Goal: Transaction & Acquisition: Obtain resource

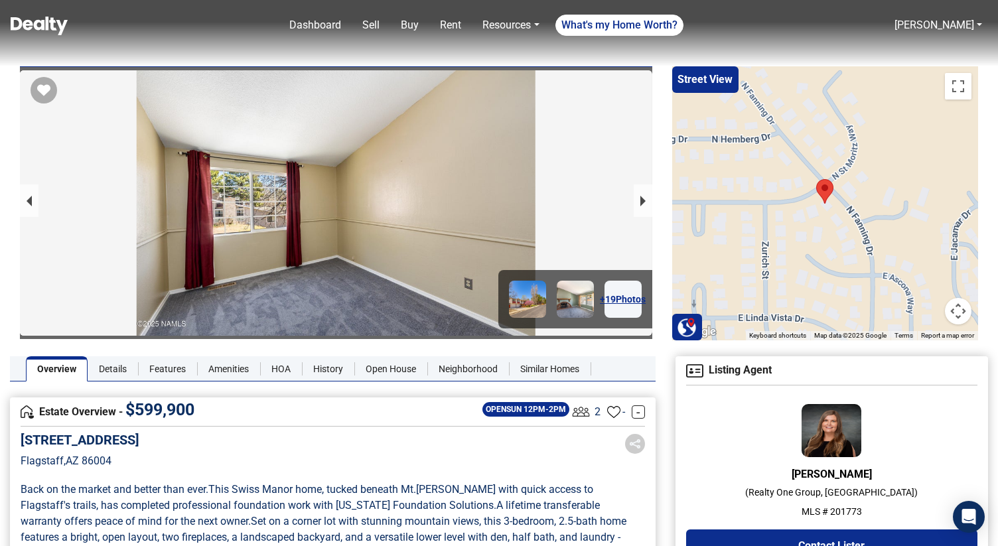
scroll to position [76, 0]
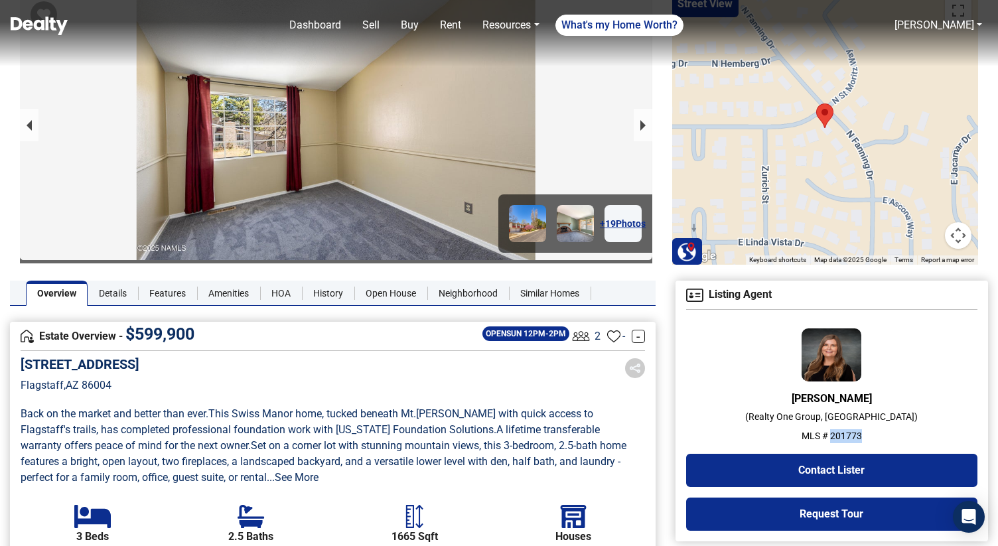
click at [38, 29] on img at bounding box center [39, 26] width 57 height 19
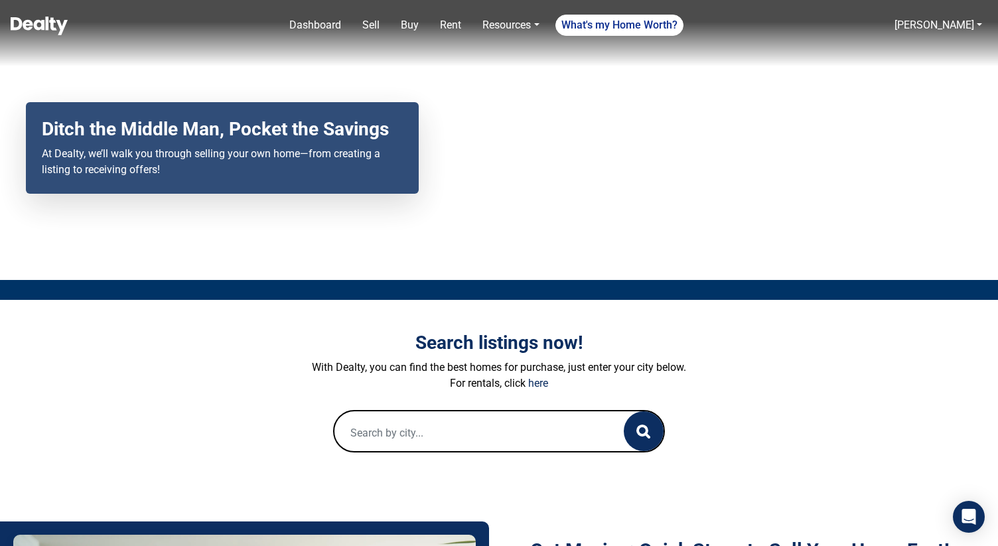
scroll to position [153, 0]
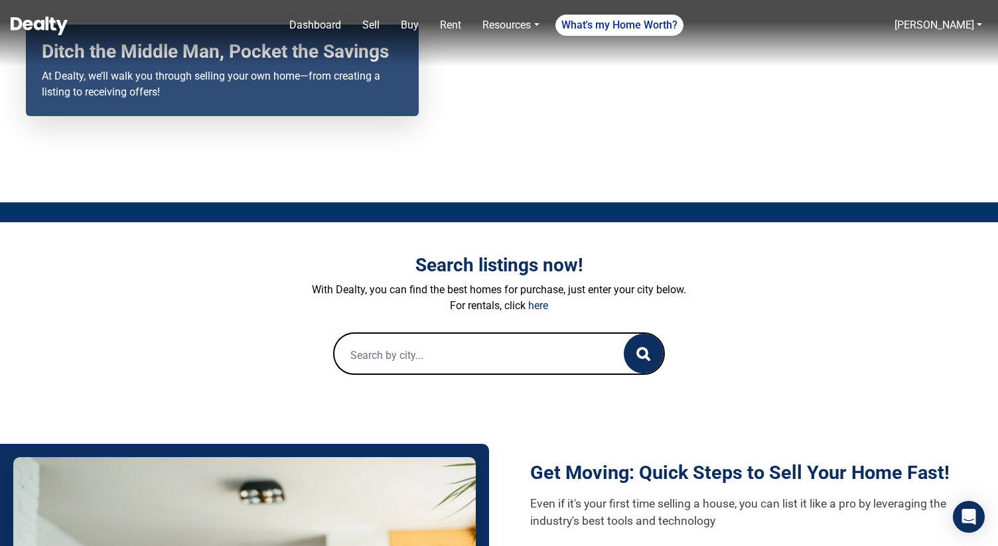
click at [542, 359] on input "text" at bounding box center [465, 355] width 263 height 42
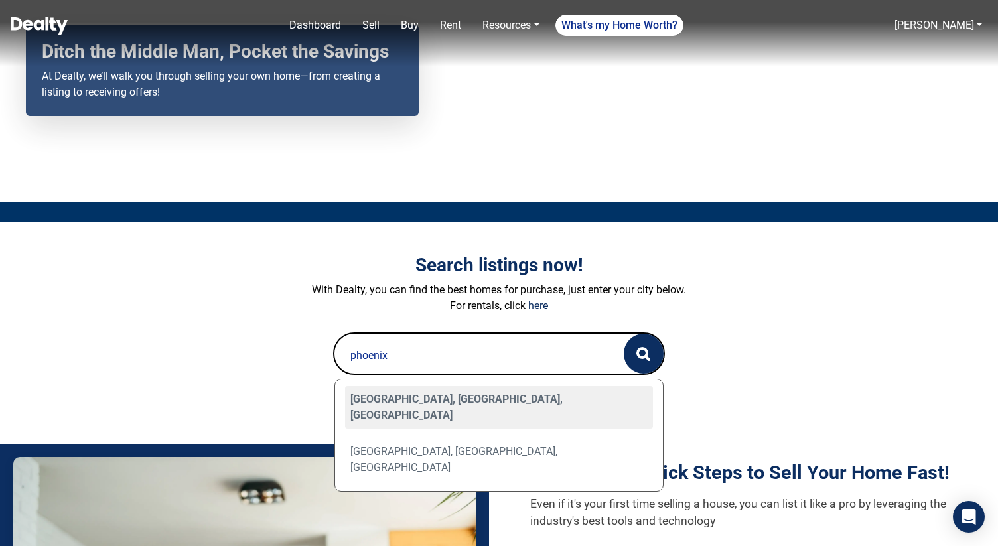
click at [499, 400] on div "Phoenix, AZ, USA" at bounding box center [499, 407] width 308 height 42
type input "Phoenix, AZ, USA"
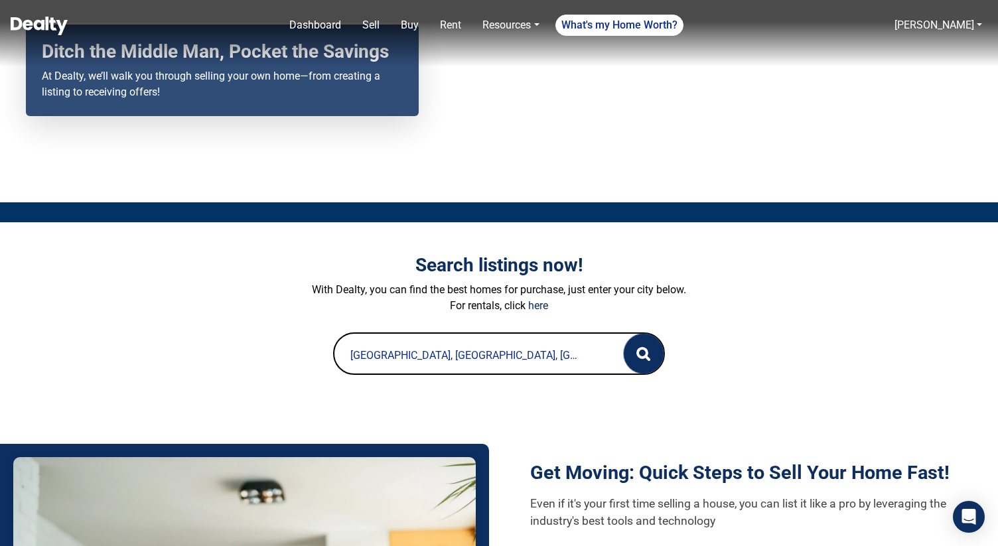
click at [641, 352] on icon "button" at bounding box center [643, 354] width 14 height 14
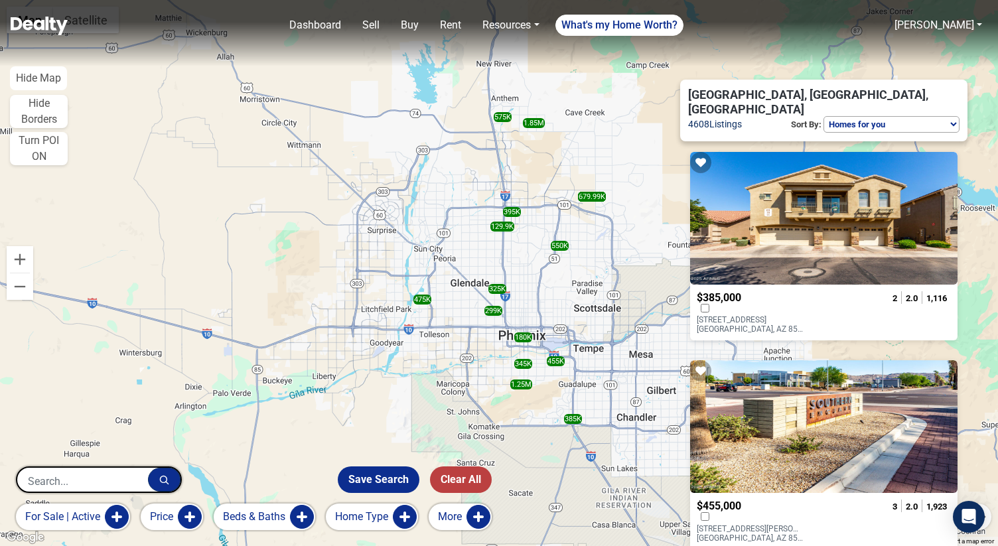
click at [478, 517] on button "More" at bounding box center [460, 516] width 63 height 27
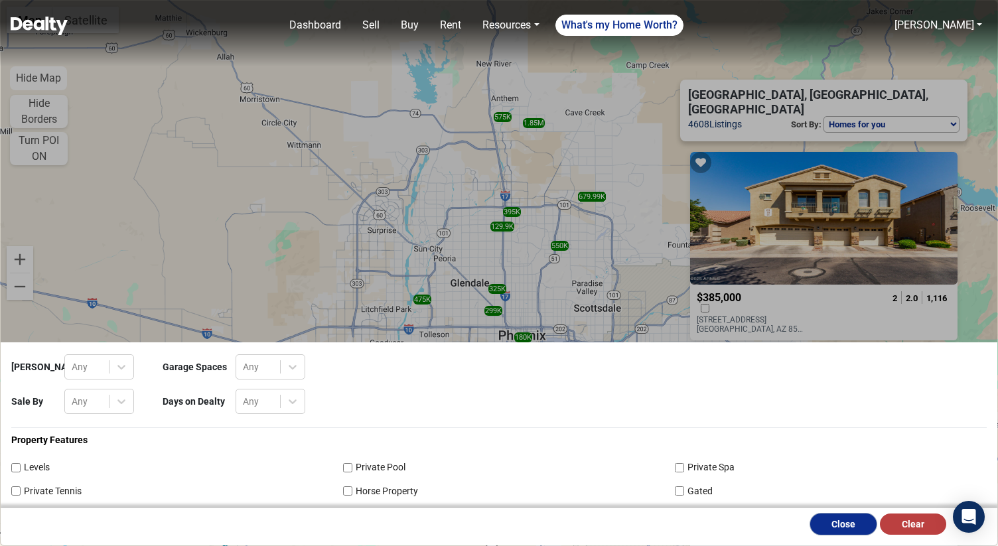
click at [825, 523] on button "Close" at bounding box center [843, 523] width 66 height 21
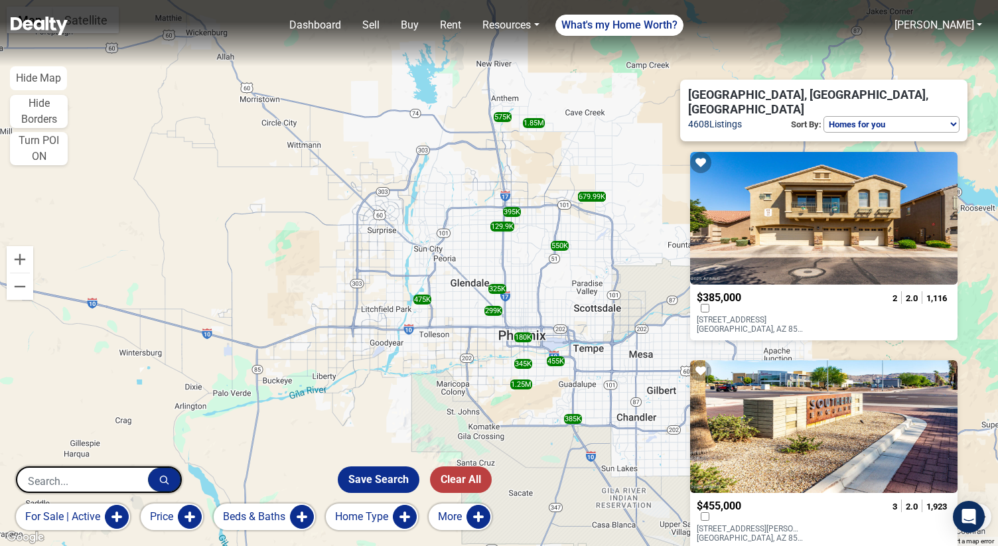
click at [405, 511] on button "Home Type" at bounding box center [372, 516] width 92 height 27
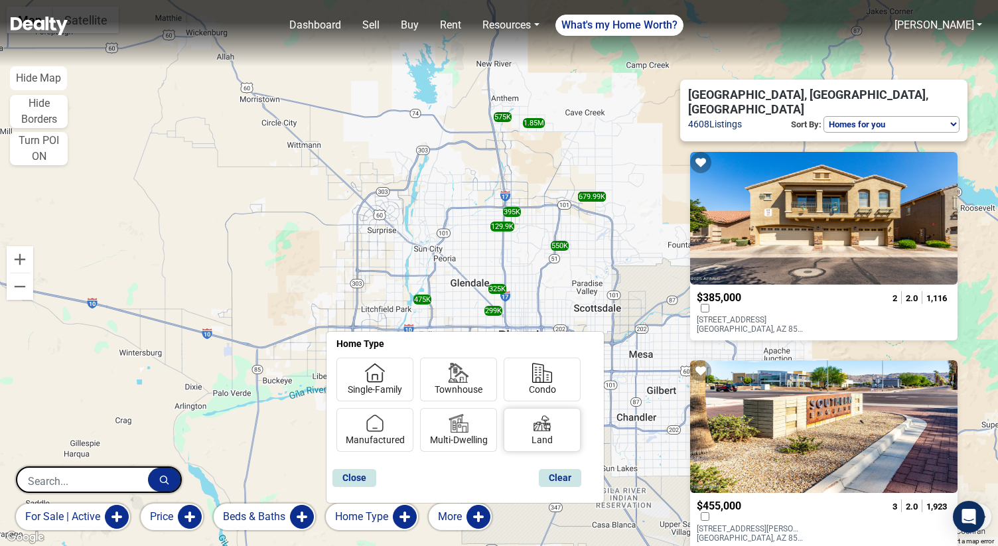
click at [540, 425] on img at bounding box center [542, 423] width 20 height 20
click at [540, 433] on input "Land" at bounding box center [535, 437] width 9 height 9
checkbox input "true"
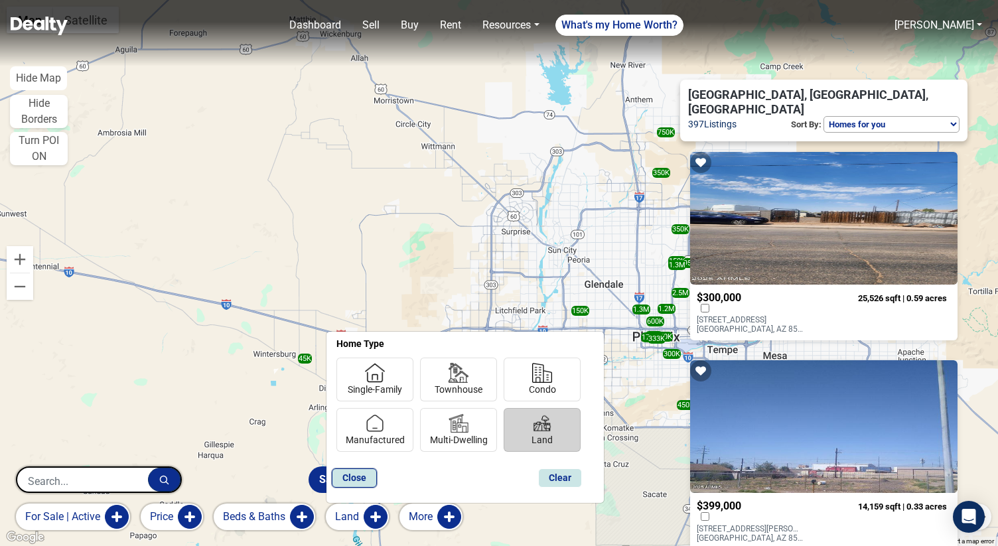
click at [371, 476] on button "Close" at bounding box center [354, 477] width 45 height 19
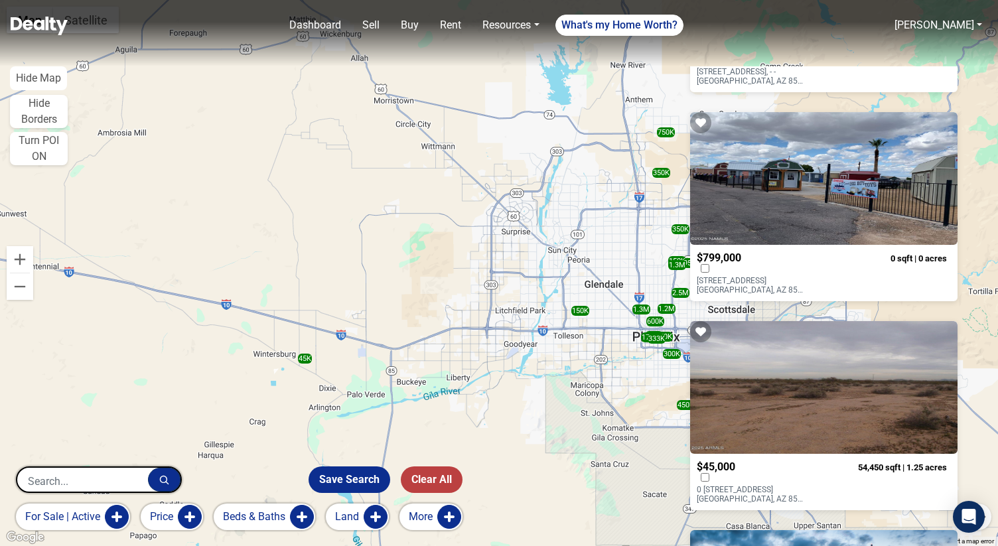
scroll to position [3807, 0]
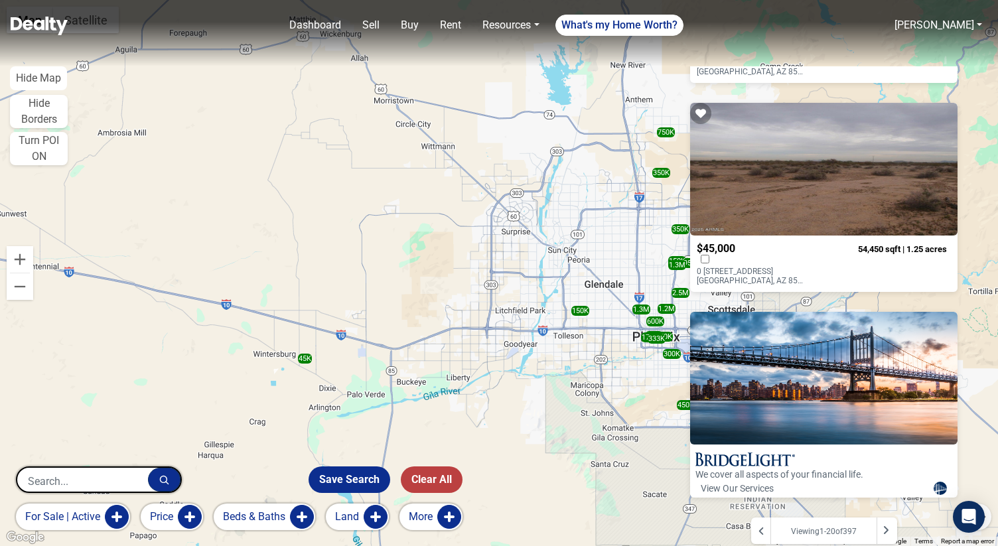
click at [890, 517] on div at bounding box center [886, 530] width 21 height 27
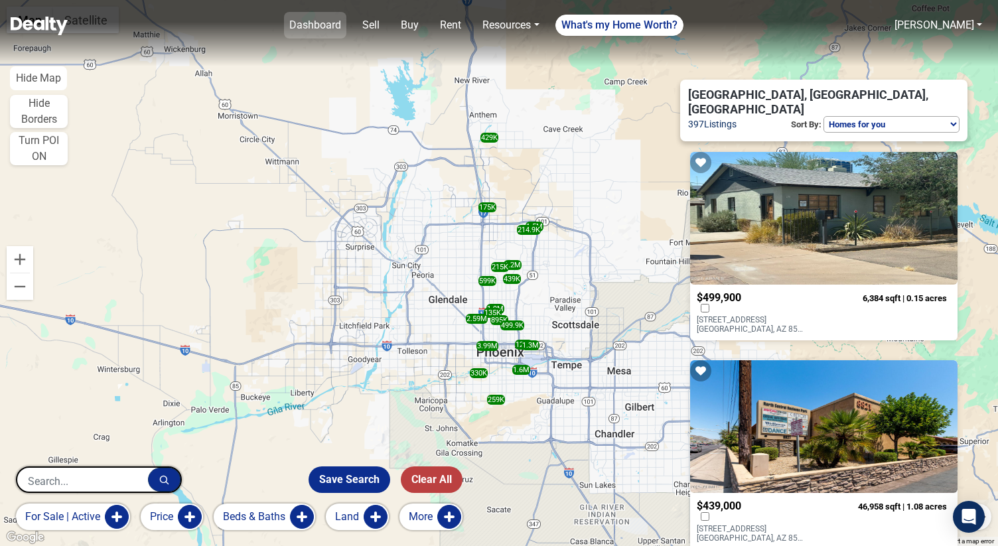
click at [316, 20] on link "Dashboard" at bounding box center [315, 25] width 62 height 27
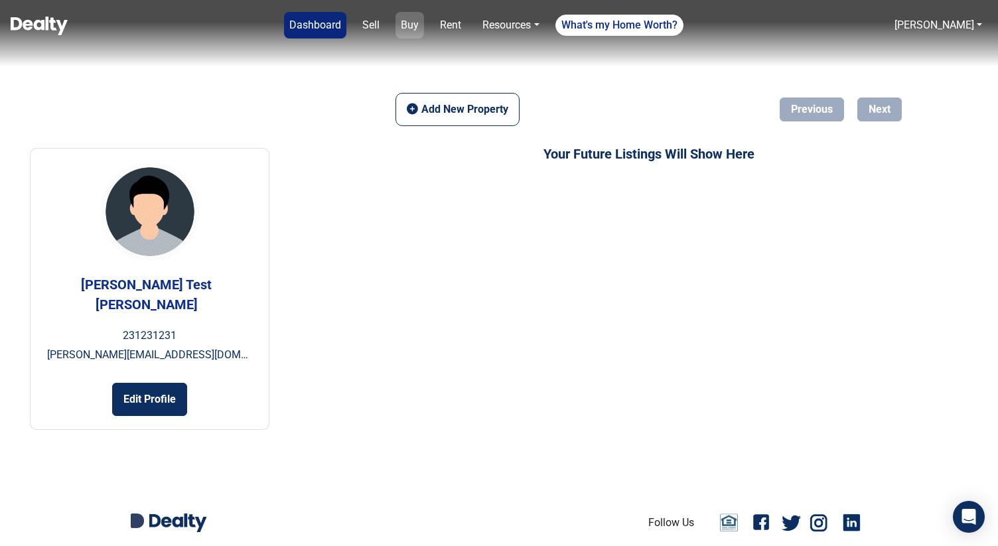
click at [417, 25] on link "Buy" at bounding box center [409, 25] width 29 height 27
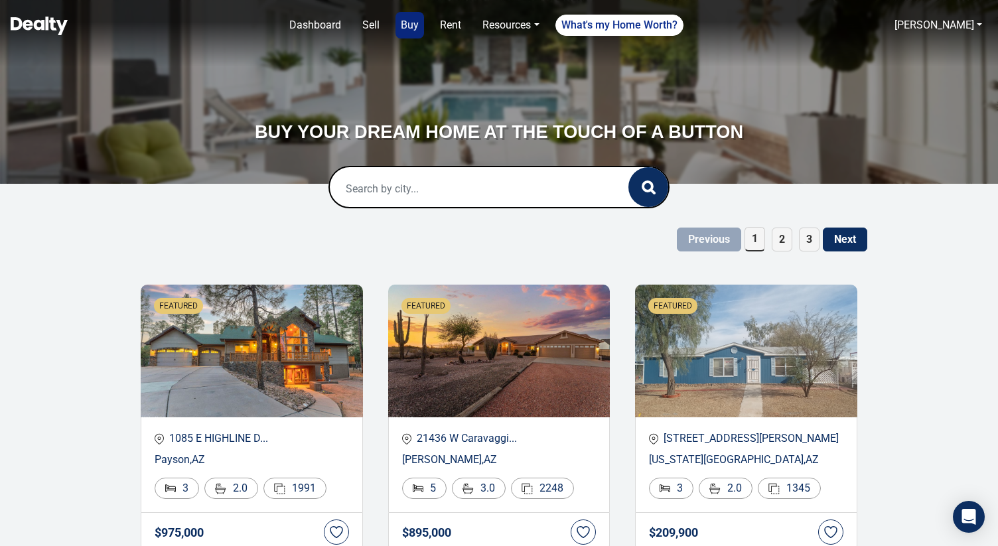
click at [402, 190] on input "text" at bounding box center [465, 188] width 271 height 42
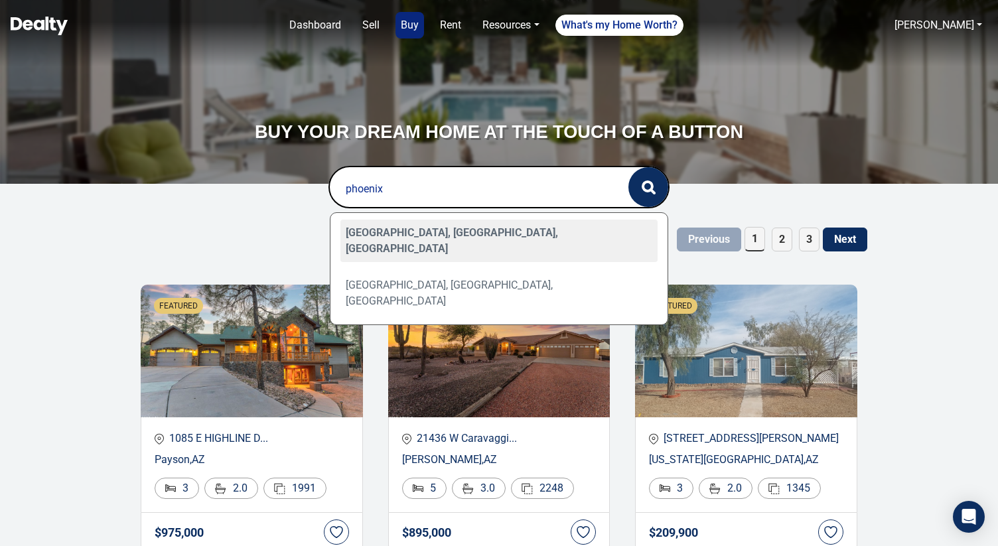
click at [384, 231] on div "Phoenix, AZ, USA" at bounding box center [499, 241] width 318 height 42
type input "Phoenix, AZ, USA"
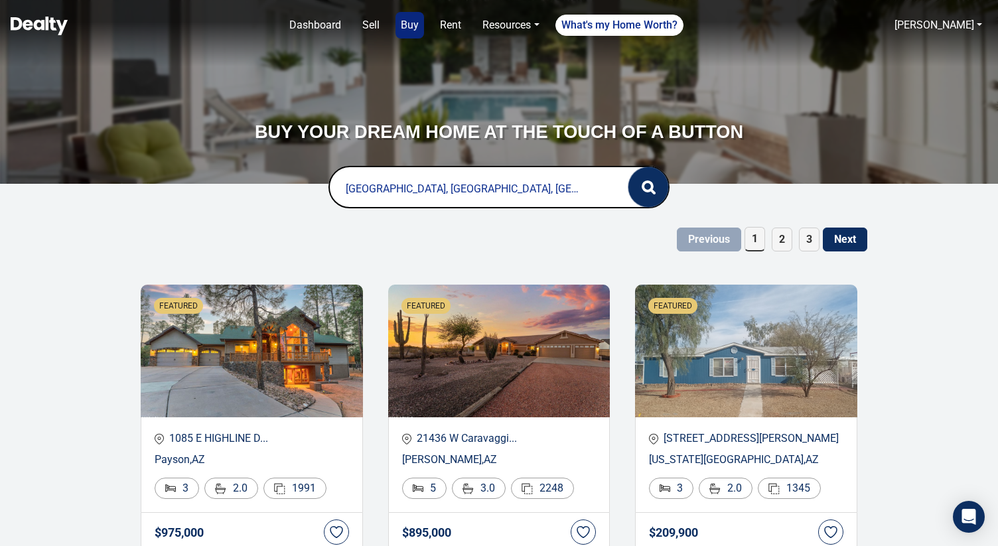
click at [656, 186] on button "button" at bounding box center [648, 187] width 40 height 40
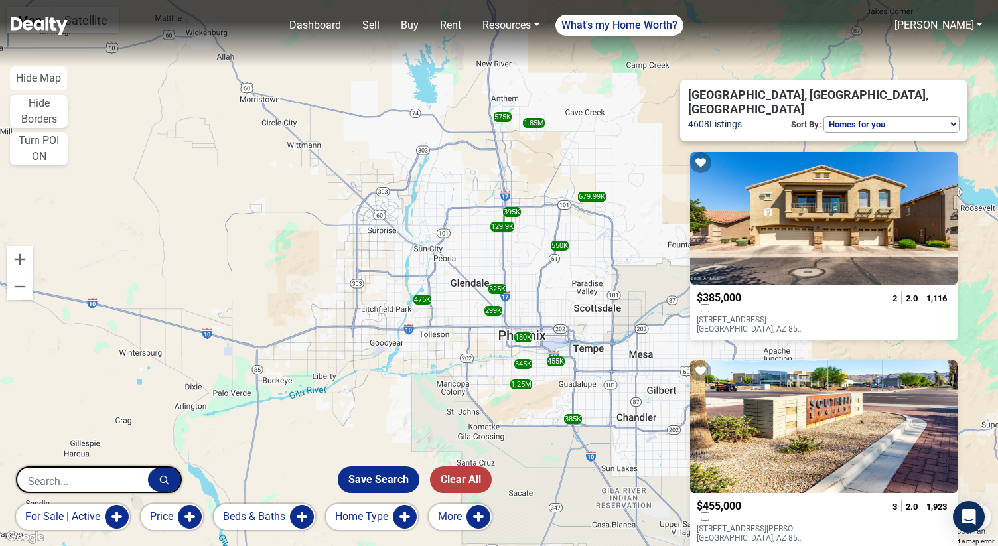
click at [111, 517] on button "for sale | active" at bounding box center [73, 516] width 114 height 27
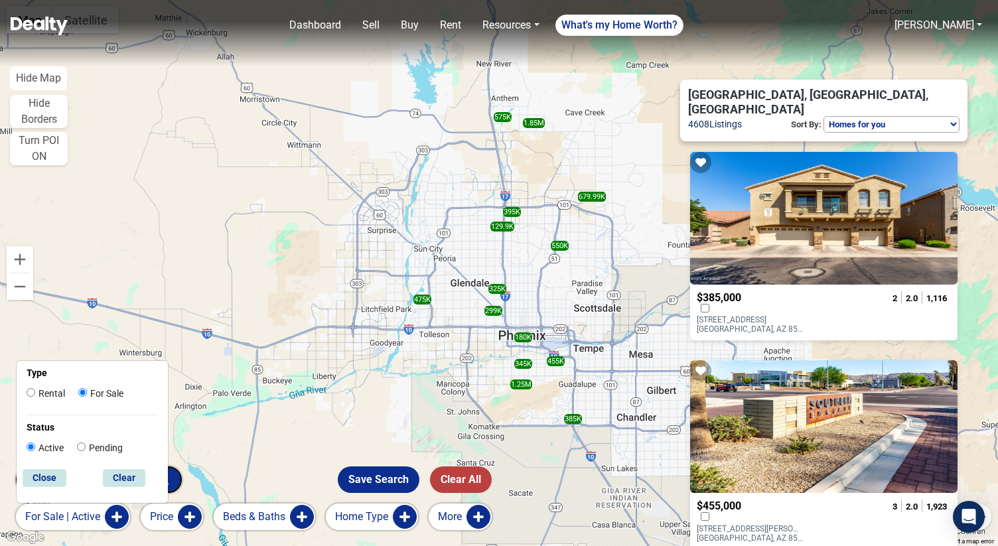
click at [483, 519] on button "More" at bounding box center [460, 516] width 63 height 27
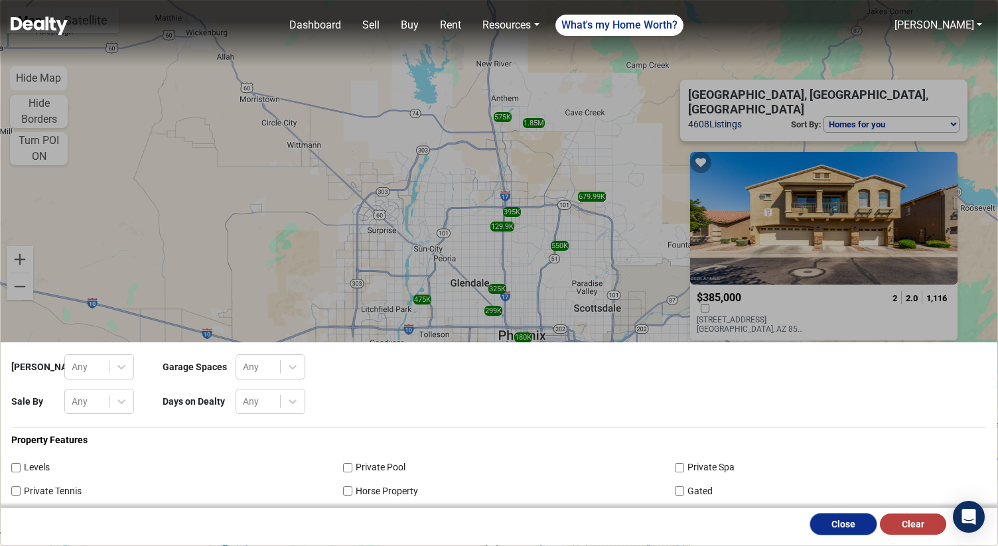
click at [818, 525] on button "Close" at bounding box center [843, 523] width 66 height 21
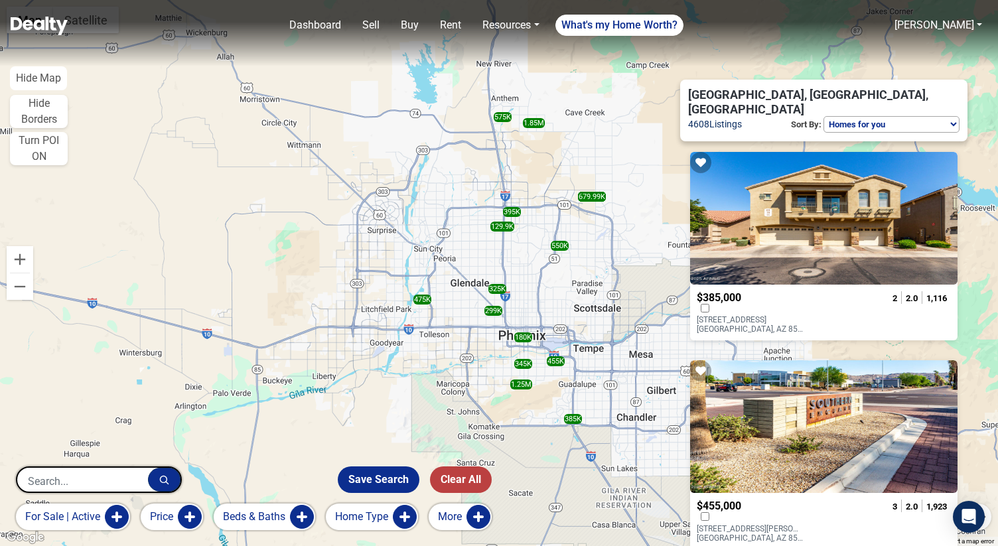
click at [403, 520] on button "Home Type" at bounding box center [372, 516] width 92 height 27
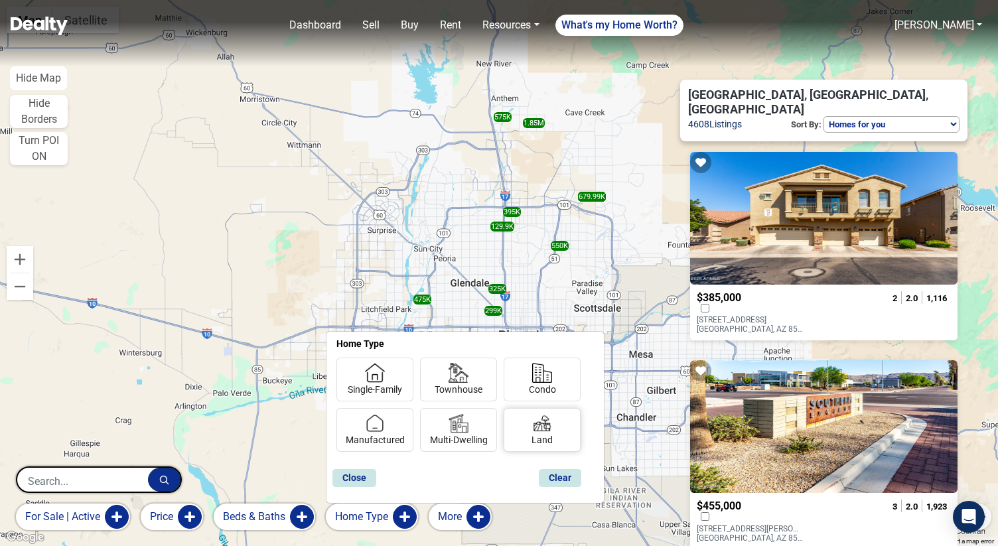
click at [538, 429] on img at bounding box center [542, 423] width 20 height 20
click at [538, 433] on input "Land" at bounding box center [535, 437] width 9 height 9
checkbox input "true"
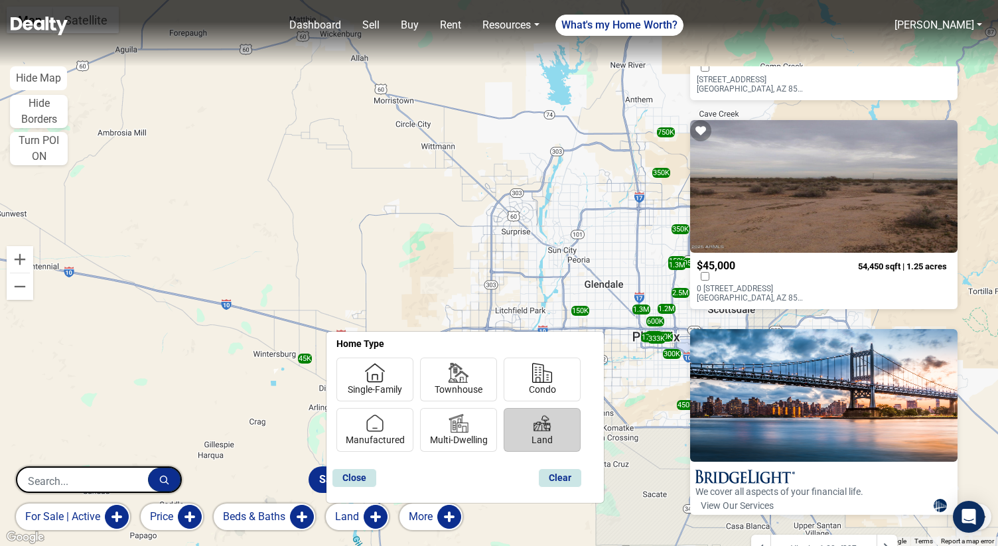
scroll to position [3807, 0]
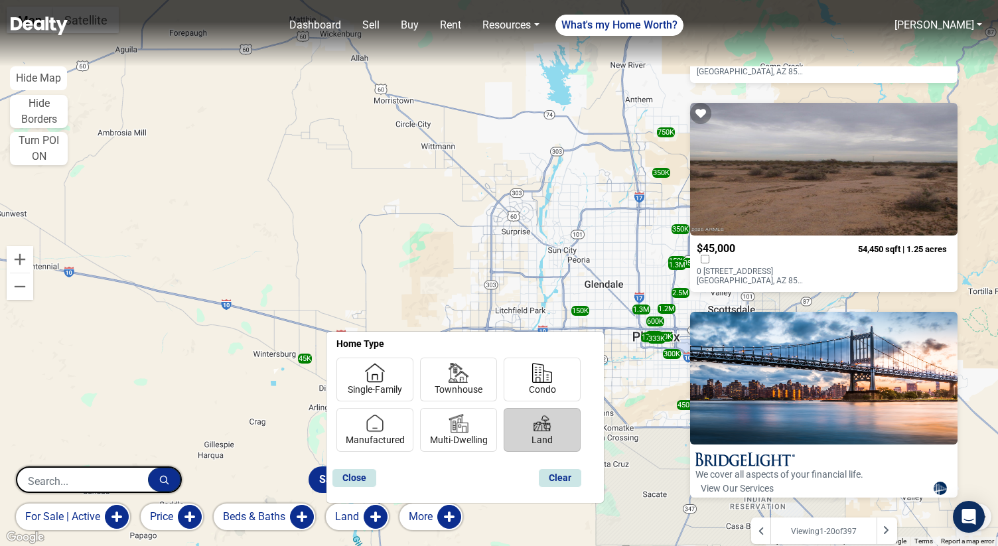
click at [884, 525] on icon at bounding box center [885, 530] width 7 height 11
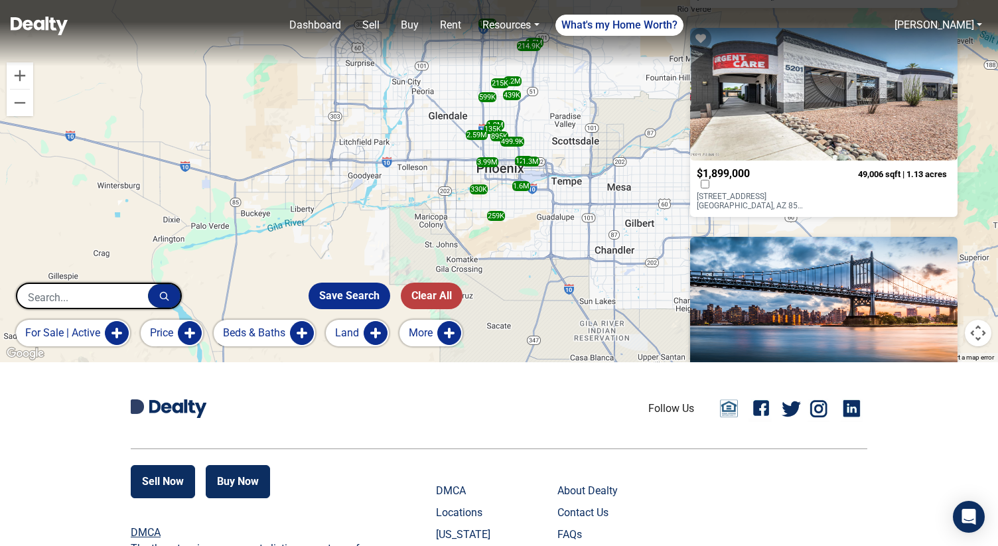
scroll to position [3807, 0]
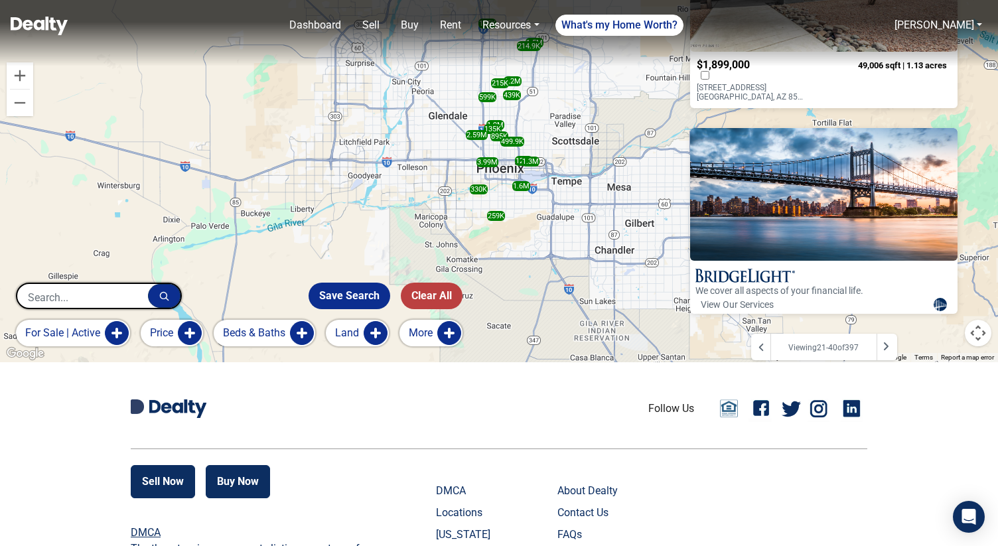
click at [895, 336] on div at bounding box center [886, 347] width 21 height 27
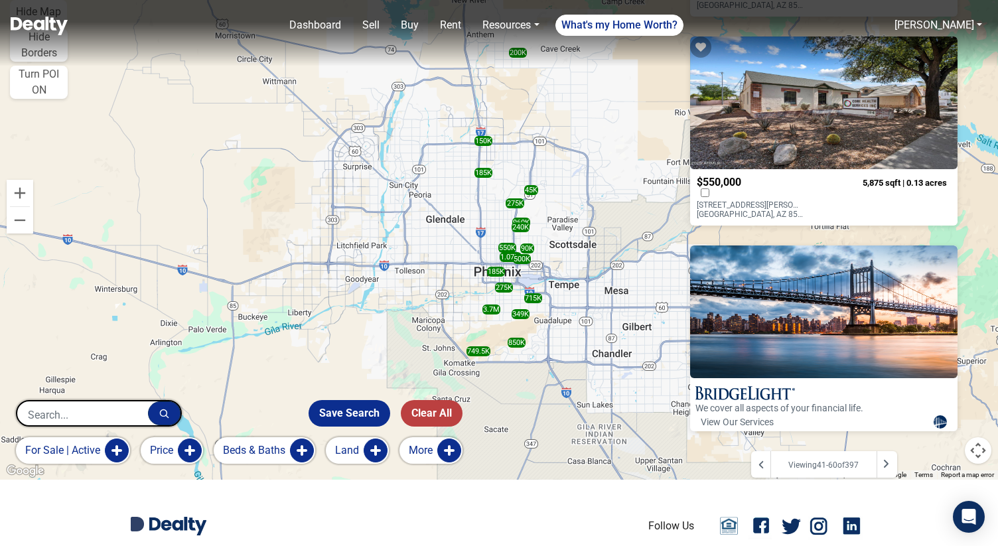
click at [889, 458] on icon at bounding box center [885, 463] width 7 height 11
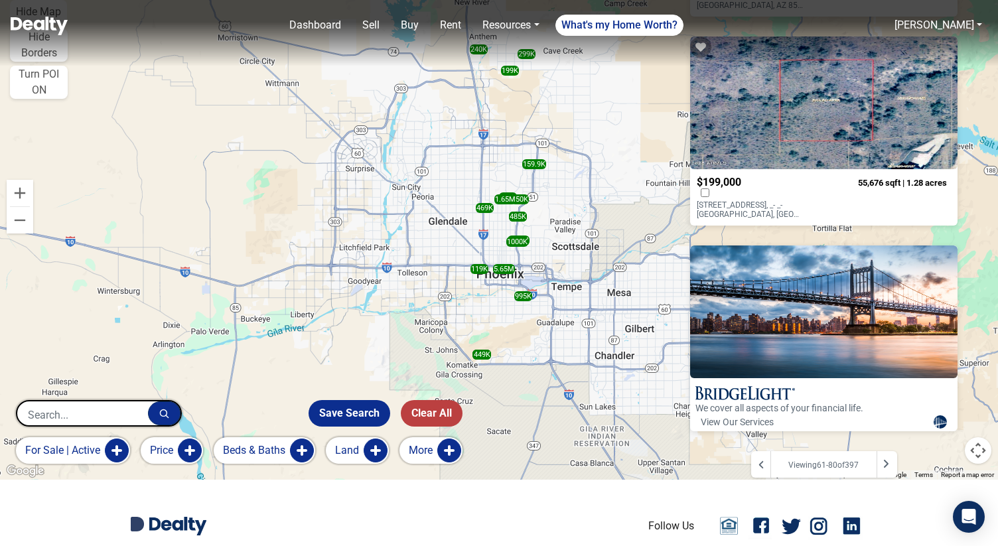
click at [121, 451] on button "for sale | active" at bounding box center [73, 450] width 114 height 27
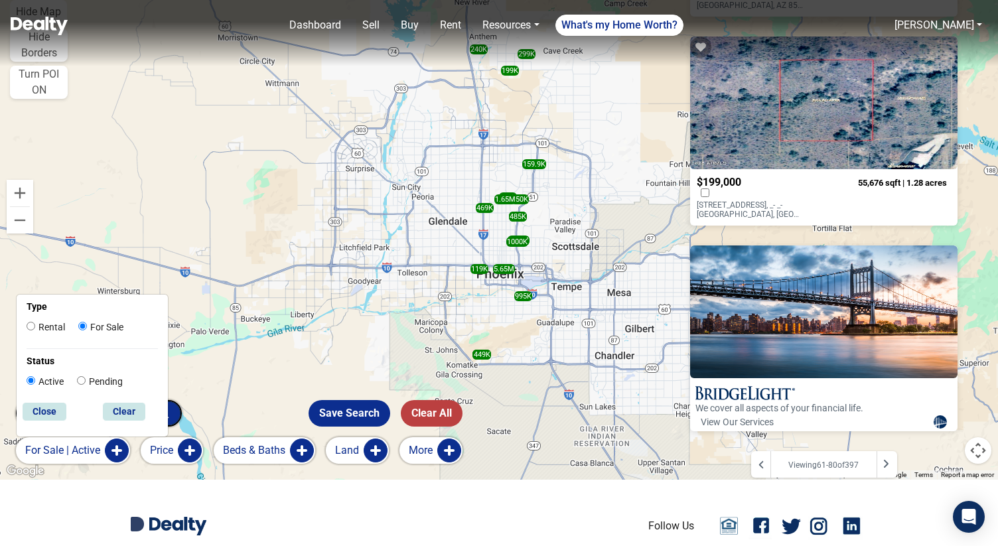
click at [49, 329] on label "Rental" at bounding box center [46, 327] width 38 height 14
click at [35, 329] on input "Rental" at bounding box center [31, 326] width 9 height 9
radio input "true"
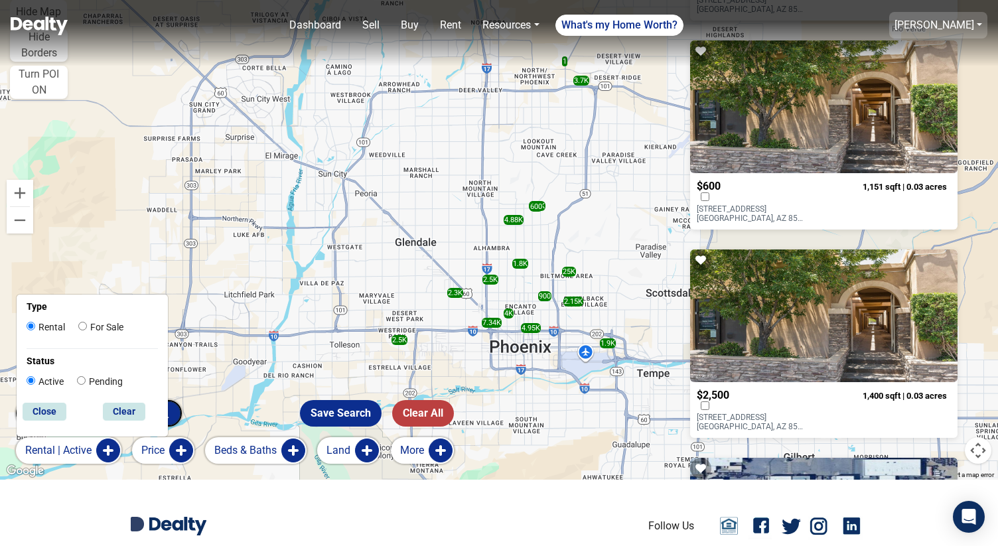
click at [941, 31] on link "[PERSON_NAME]" at bounding box center [934, 25] width 80 height 13
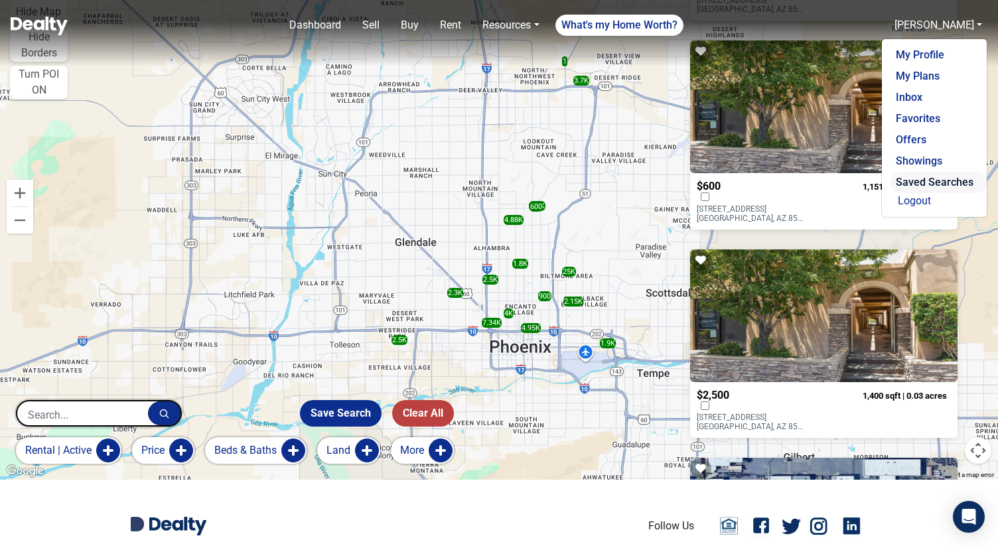
click at [920, 184] on link "Saved Searches" at bounding box center [938, 182] width 96 height 21
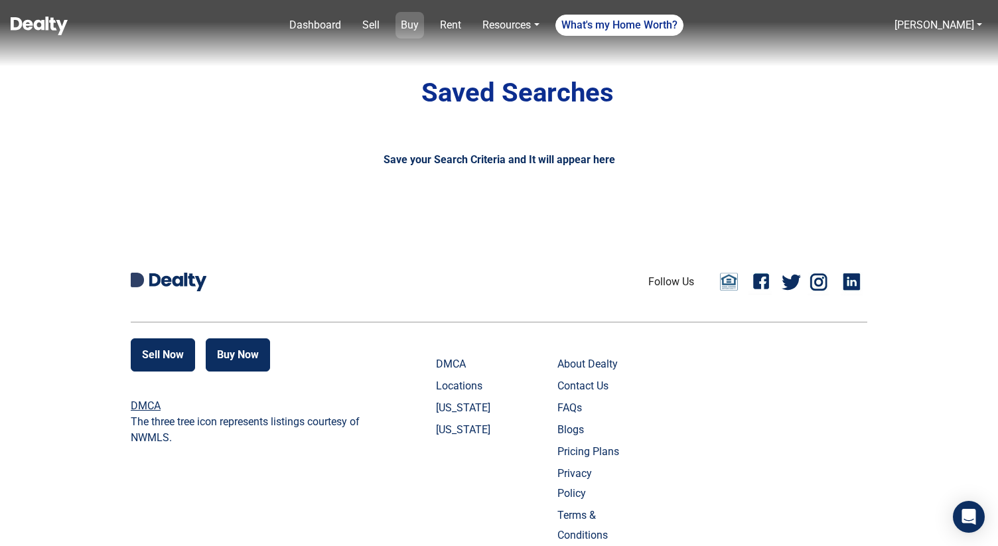
click at [420, 27] on link "Buy" at bounding box center [409, 25] width 29 height 27
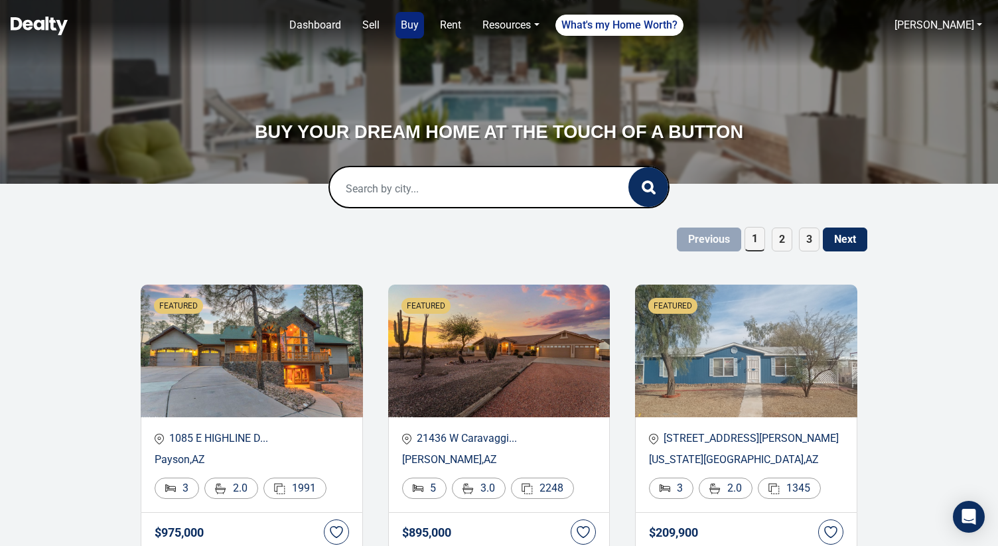
click at [383, 187] on input "text" at bounding box center [465, 188] width 271 height 42
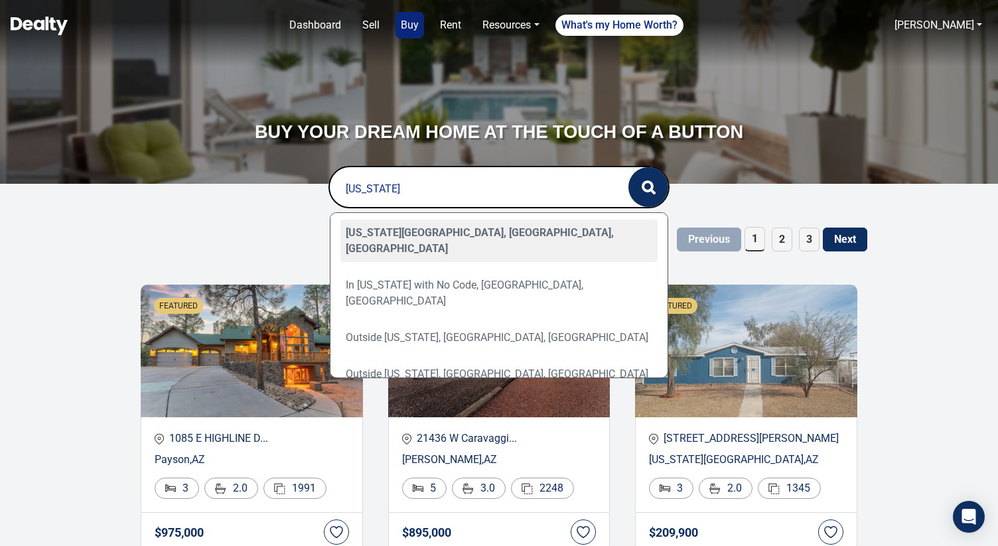
click at [399, 227] on div "Arizona City, AZ, USA" at bounding box center [499, 241] width 318 height 42
type input "Arizona City, AZ, USA"
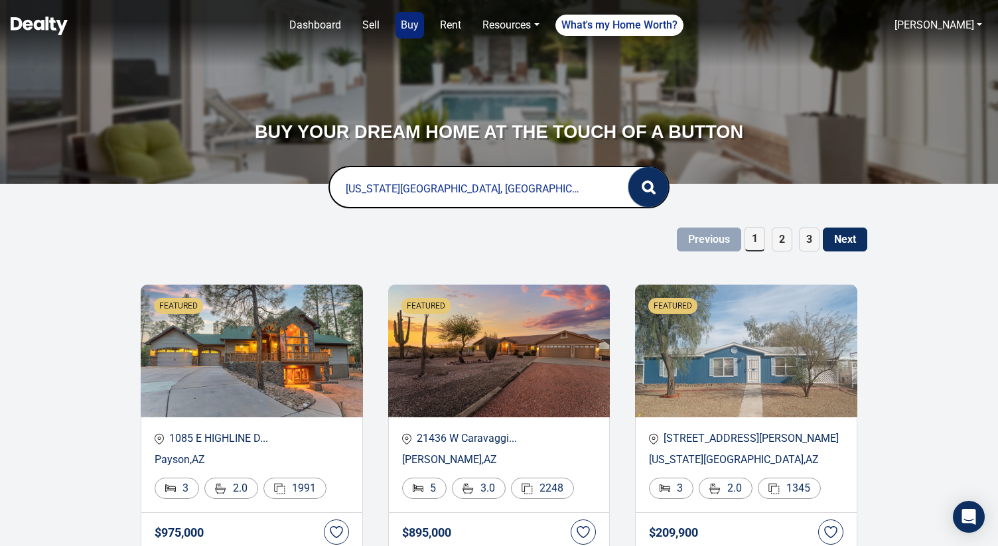
click at [641, 176] on button "button" at bounding box center [648, 187] width 40 height 40
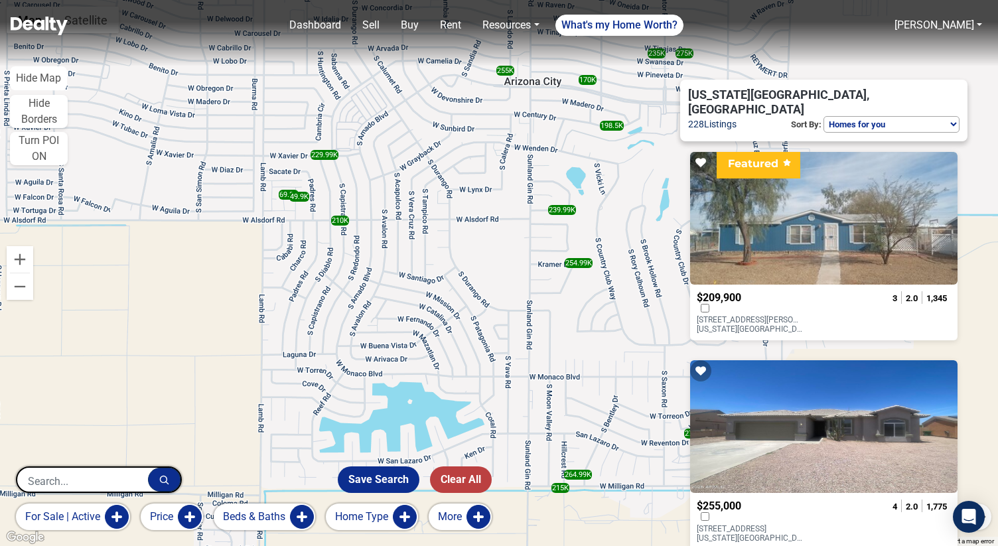
click at [190, 519] on button "Price" at bounding box center [172, 516] width 62 height 27
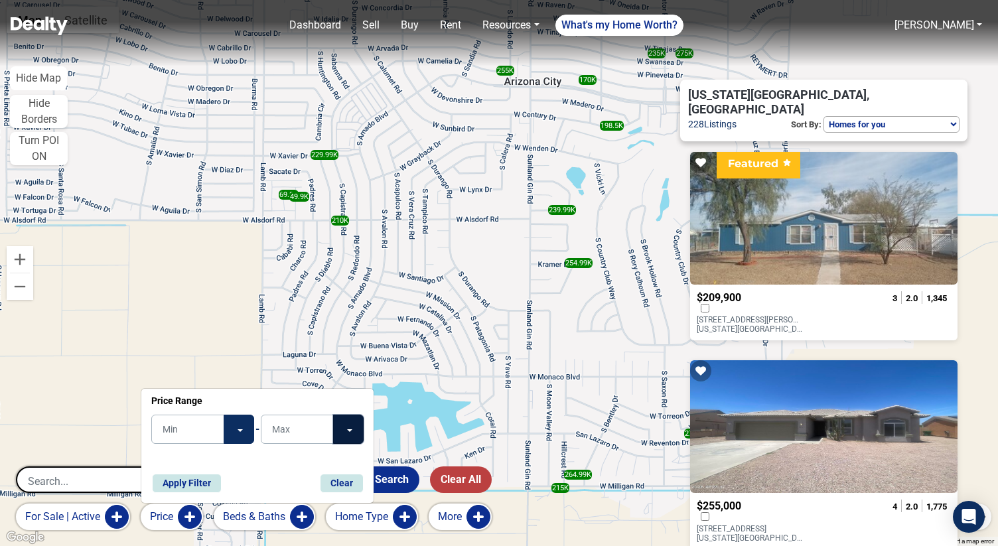
click at [344, 432] on button "Toggle Dropdown" at bounding box center [348, 429] width 31 height 29
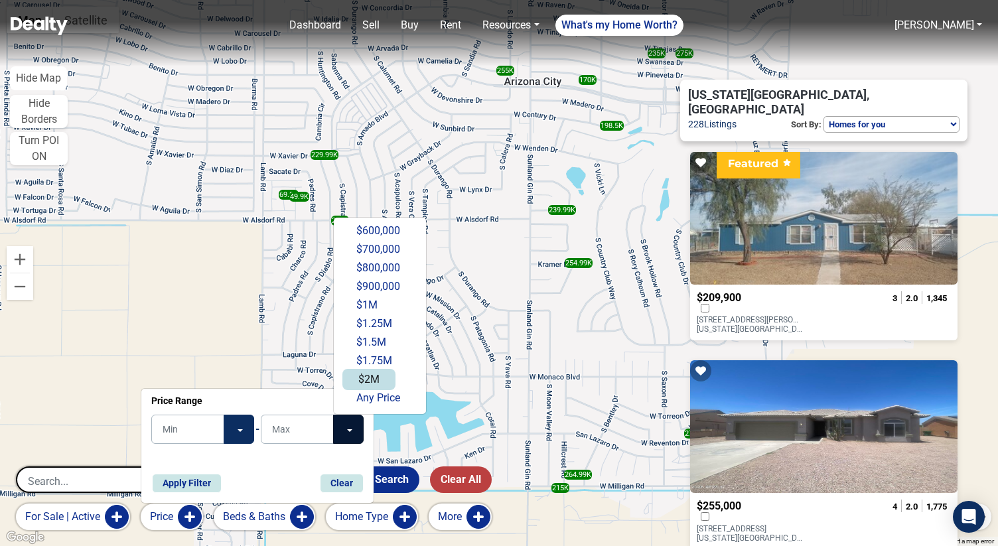
click at [377, 384] on button "$2M" at bounding box center [368, 379] width 53 height 21
type input "$2M"
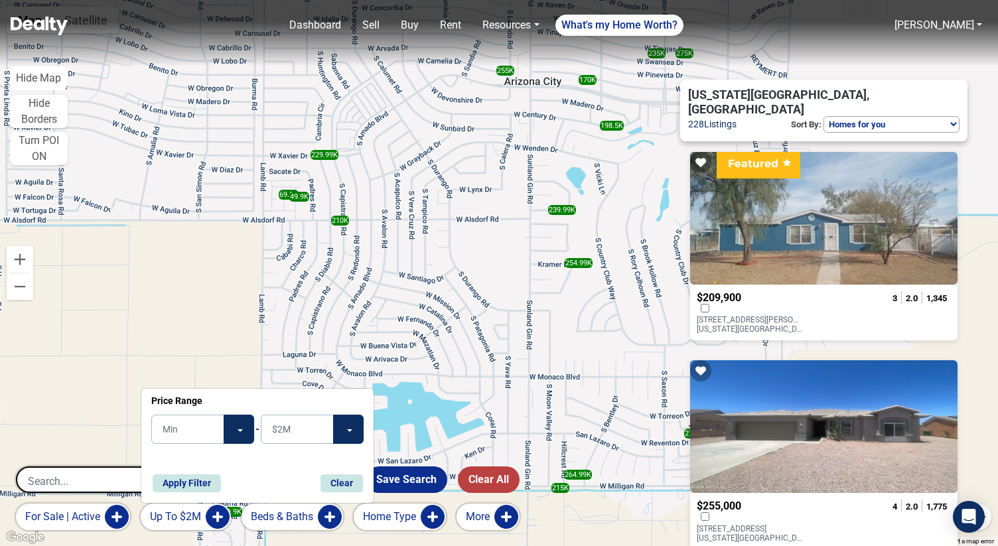
click at [329, 517] on button "Beds & Baths" at bounding box center [291, 516] width 101 height 27
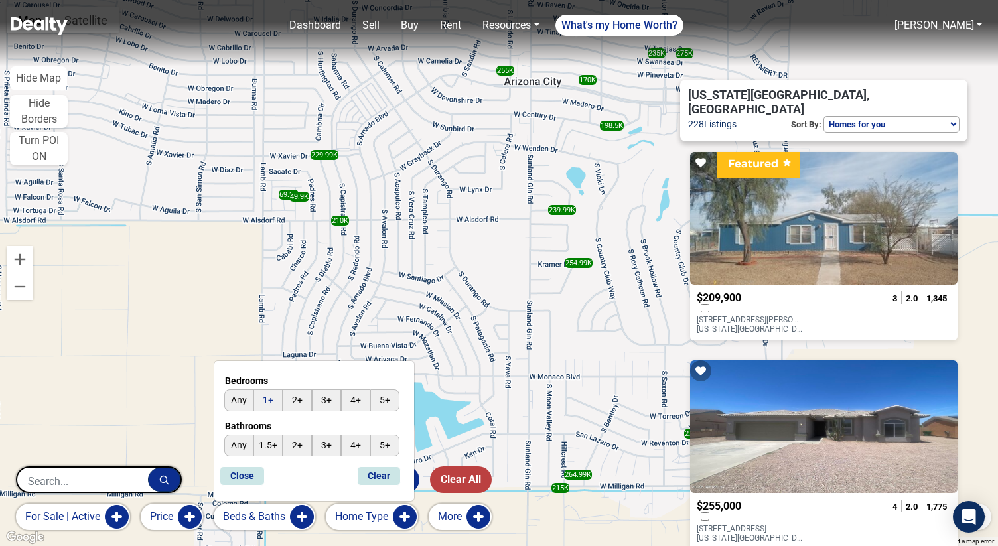
click at [270, 395] on input "1+" at bounding box center [267, 400] width 29 height 22
click at [250, 477] on button "Close" at bounding box center [242, 475] width 45 height 19
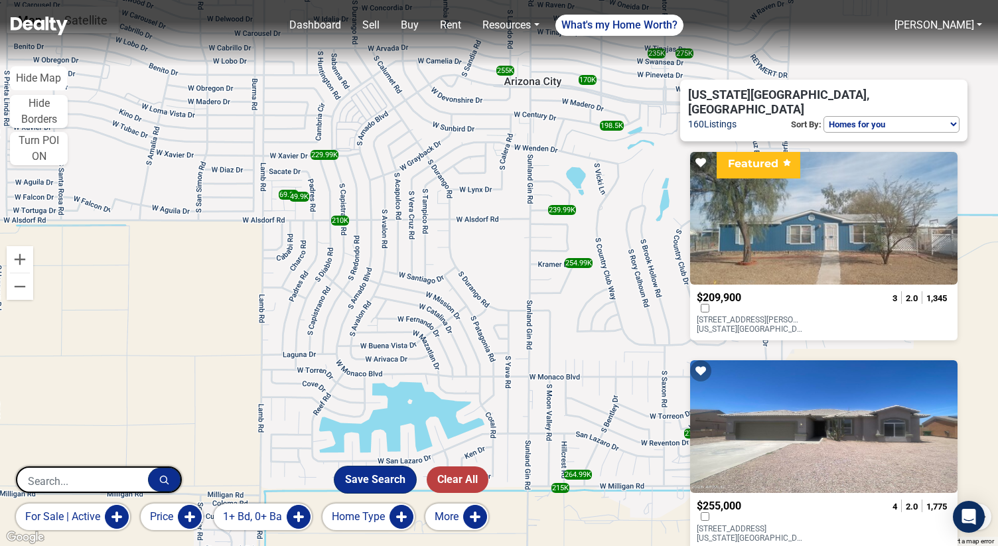
click at [390, 487] on button "Save Search" at bounding box center [375, 479] width 82 height 27
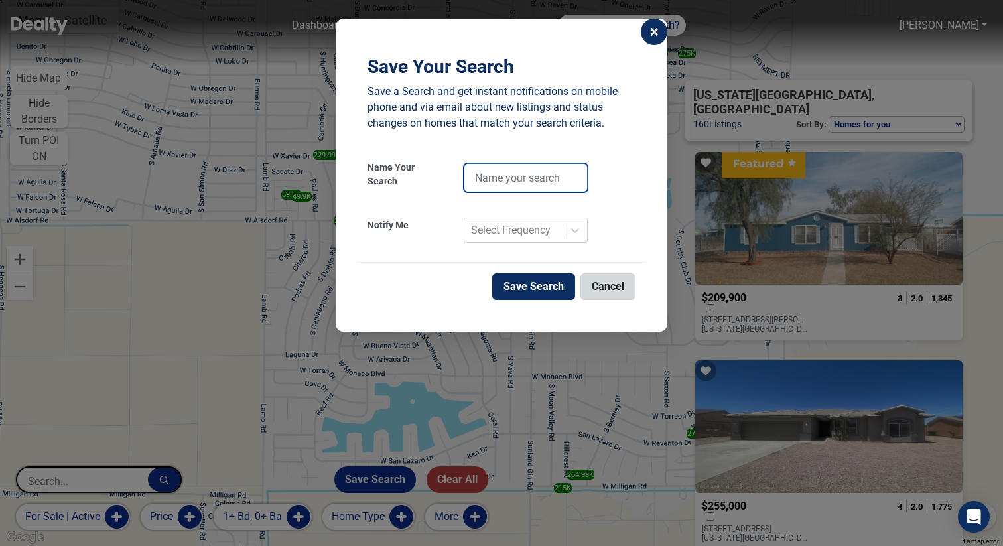
click at [495, 174] on input "text" at bounding box center [526, 177] width 124 height 29
click at [494, 224] on div "Select Frequency" at bounding box center [511, 230] width 80 height 16
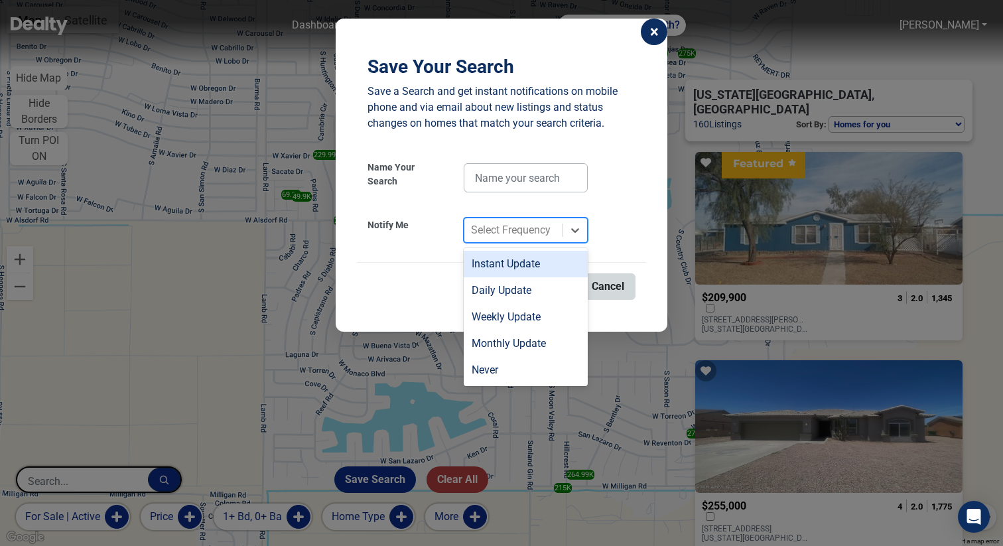
click at [495, 262] on div "Instant Update" at bounding box center [526, 264] width 124 height 27
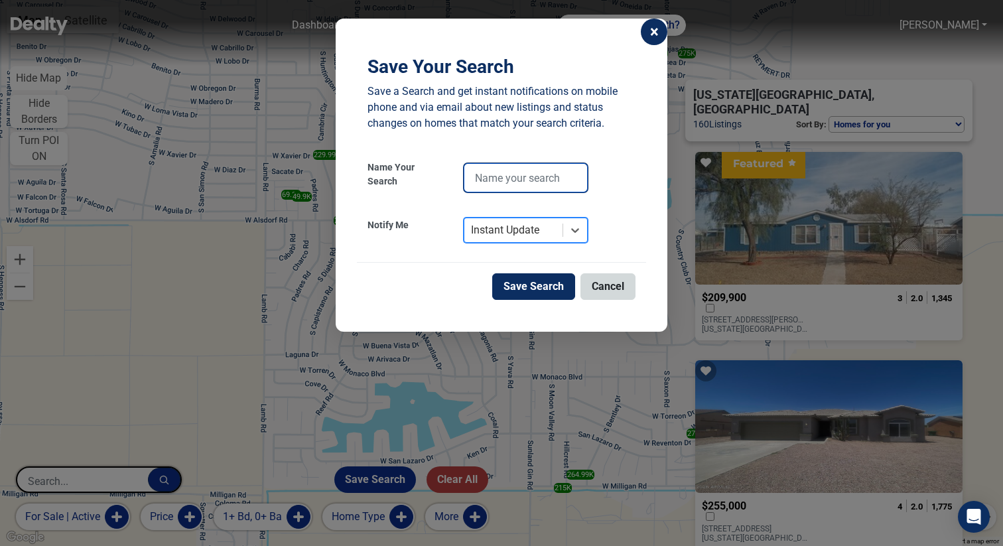
click at [501, 184] on input "text" at bounding box center [526, 177] width 124 height 29
type input "Buy - instant"
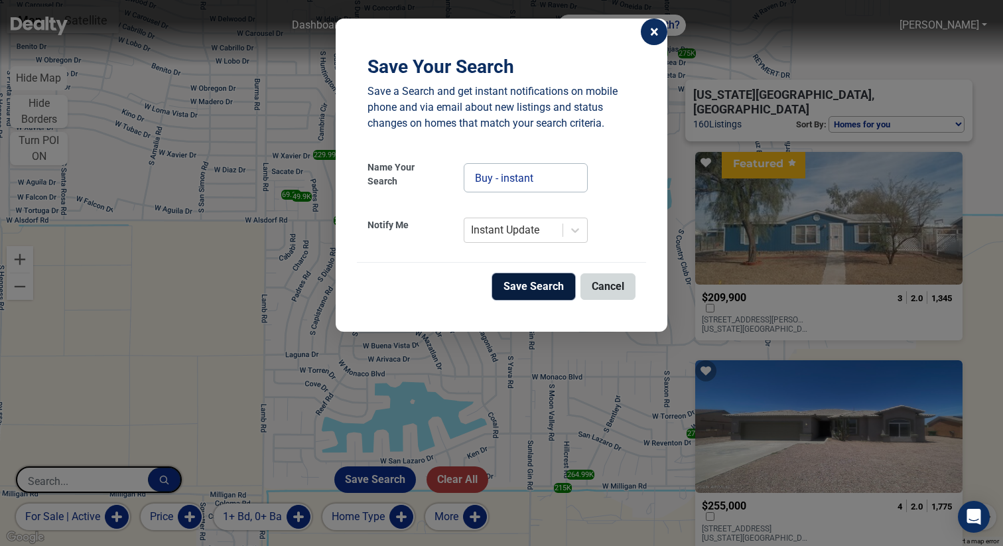
click at [527, 280] on button "Save Search" at bounding box center [533, 286] width 83 height 27
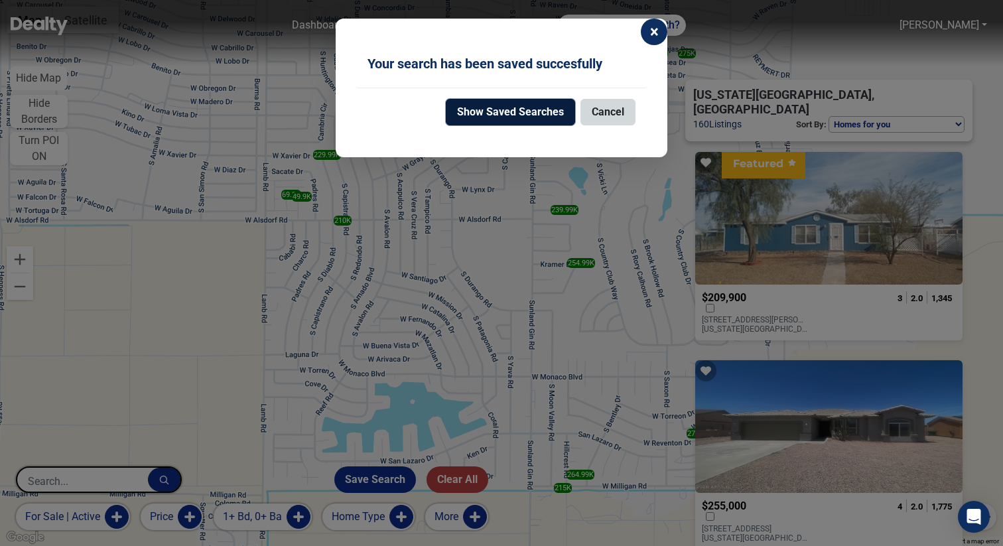
click at [525, 105] on button "Show Saved Searches" at bounding box center [510, 112] width 129 height 27
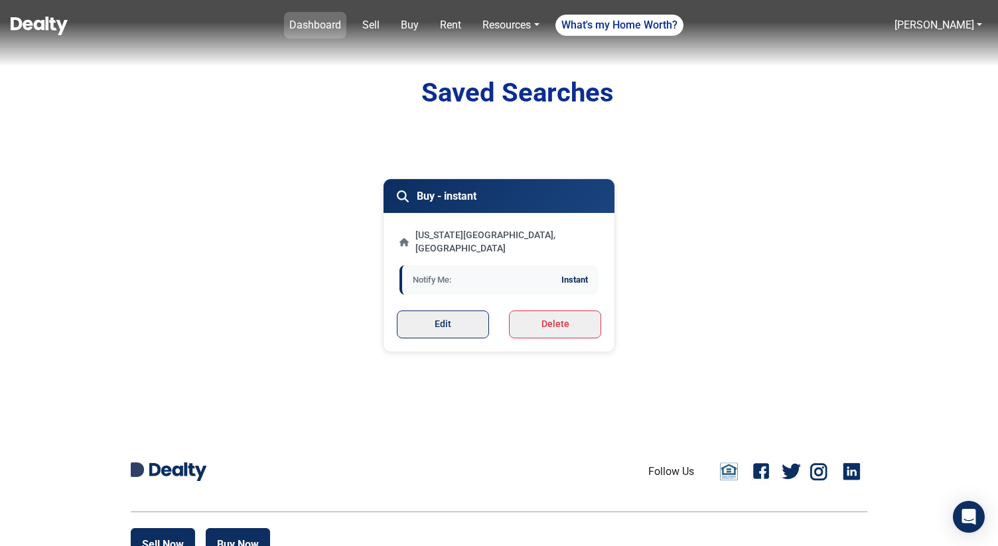
click at [304, 25] on link "Dashboard" at bounding box center [315, 25] width 62 height 27
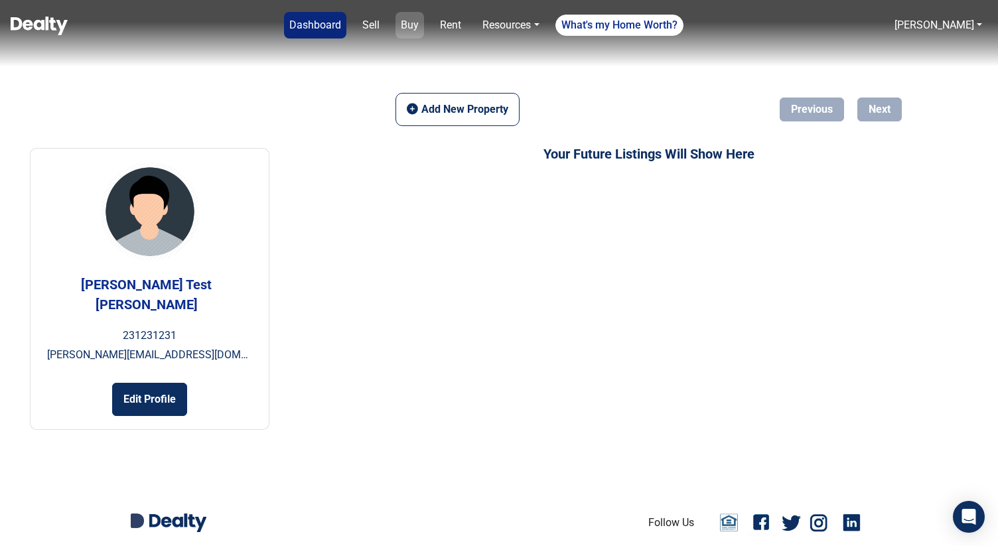
click at [404, 31] on link "Buy" at bounding box center [409, 25] width 29 height 27
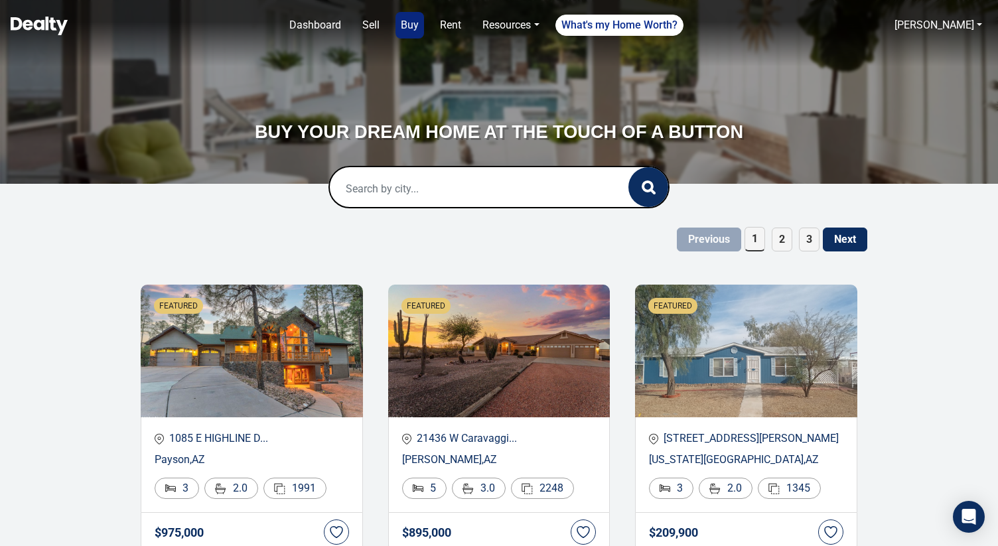
click at [454, 190] on input "text" at bounding box center [465, 188] width 271 height 42
click at [483, 190] on input "text" at bounding box center [465, 188] width 271 height 42
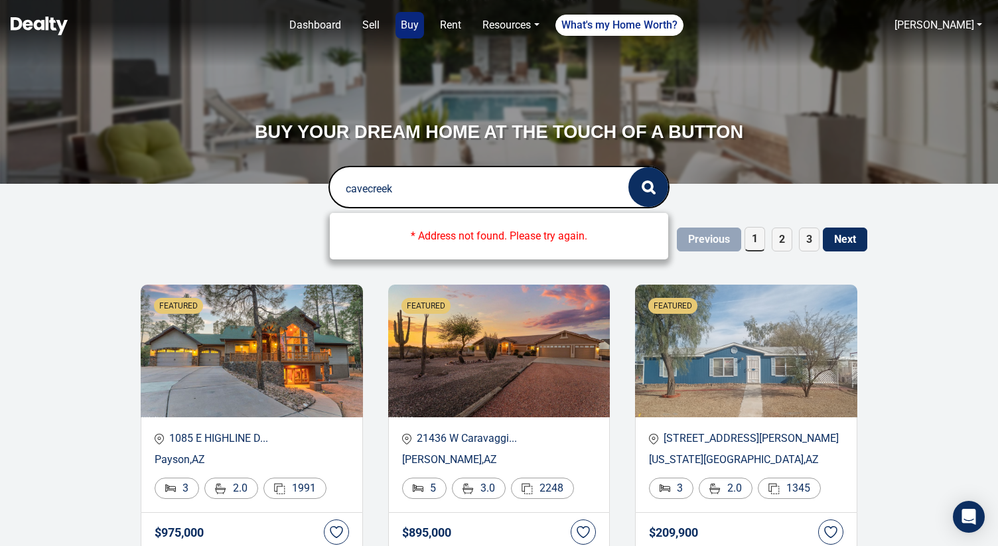
click at [368, 188] on input "cavecreek" at bounding box center [465, 188] width 271 height 42
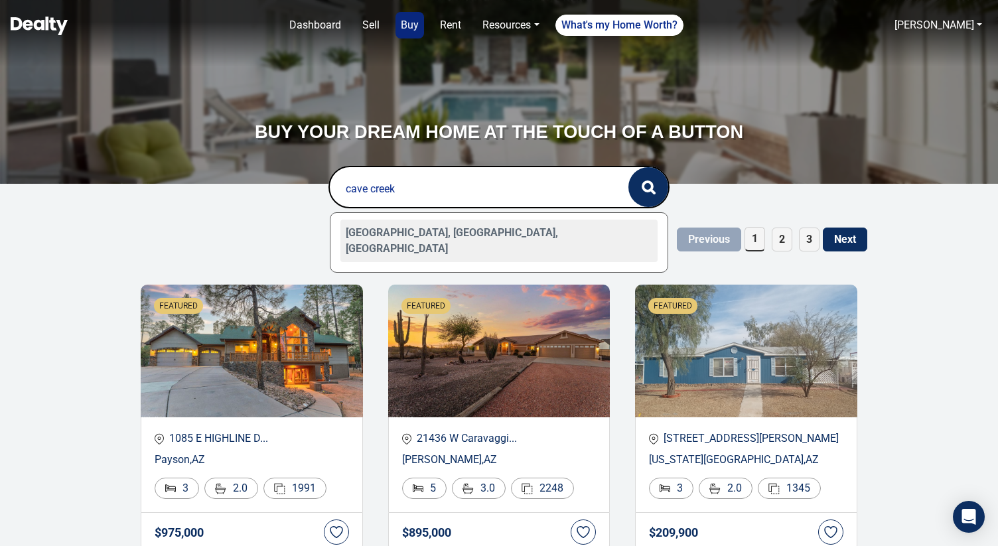
click at [406, 230] on div "[GEOGRAPHIC_DATA], [GEOGRAPHIC_DATA], [GEOGRAPHIC_DATA]" at bounding box center [499, 241] width 318 height 42
type input "[GEOGRAPHIC_DATA], [GEOGRAPHIC_DATA], [GEOGRAPHIC_DATA]"
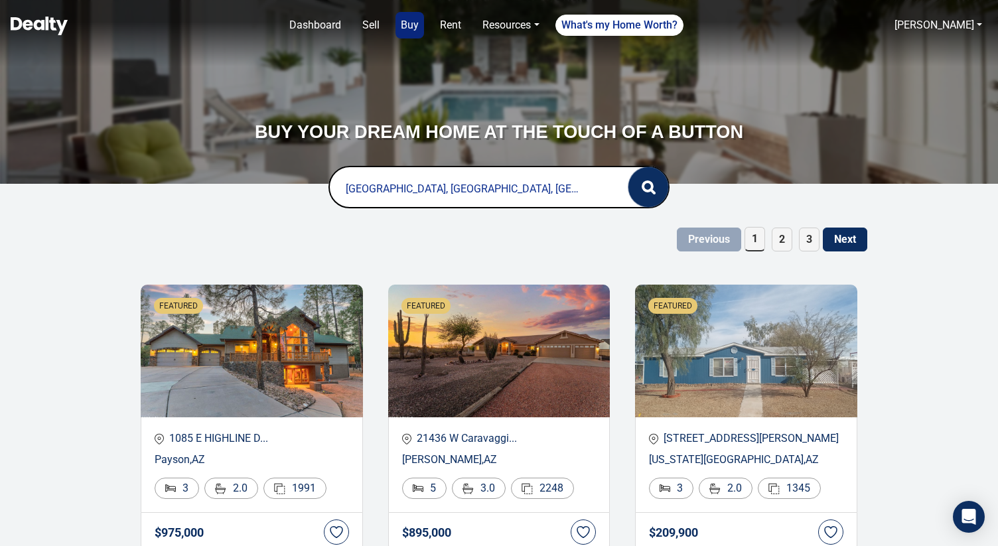
click at [665, 191] on button "button" at bounding box center [648, 187] width 40 height 40
click at [653, 190] on icon "button" at bounding box center [648, 187] width 14 height 14
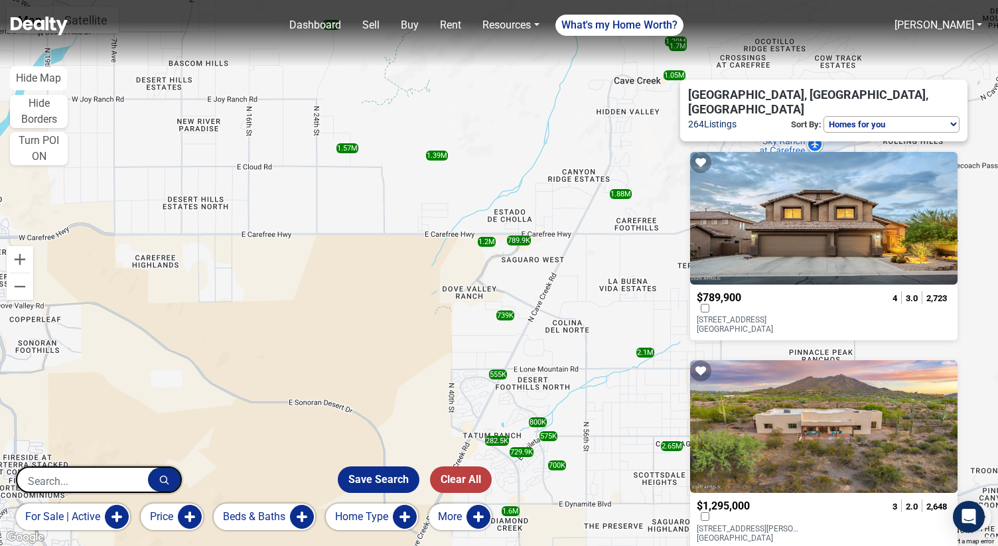
click at [194, 516] on button "Price" at bounding box center [172, 516] width 62 height 27
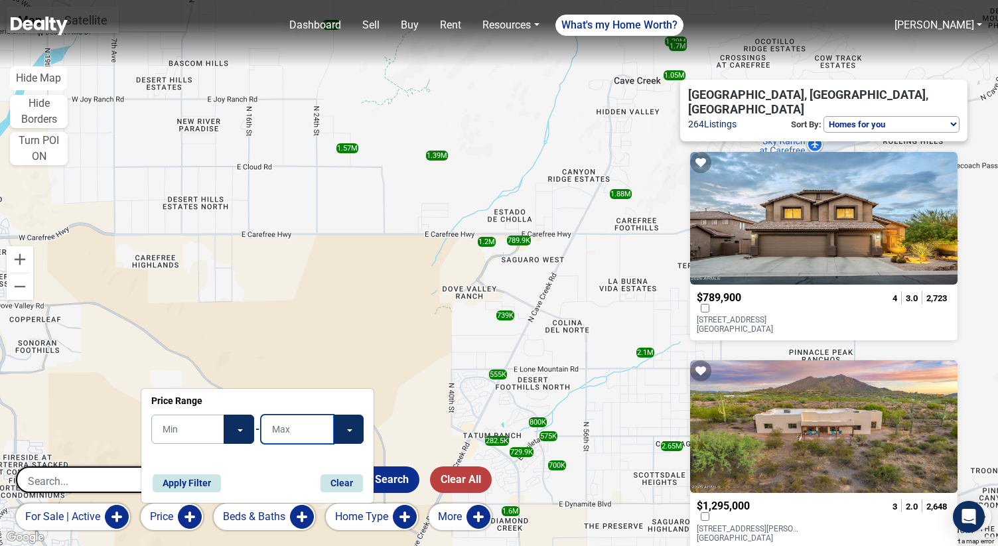
click at [323, 437] on input "text" at bounding box center [297, 429] width 73 height 29
click at [344, 432] on button "Toggle Dropdown" at bounding box center [348, 429] width 31 height 29
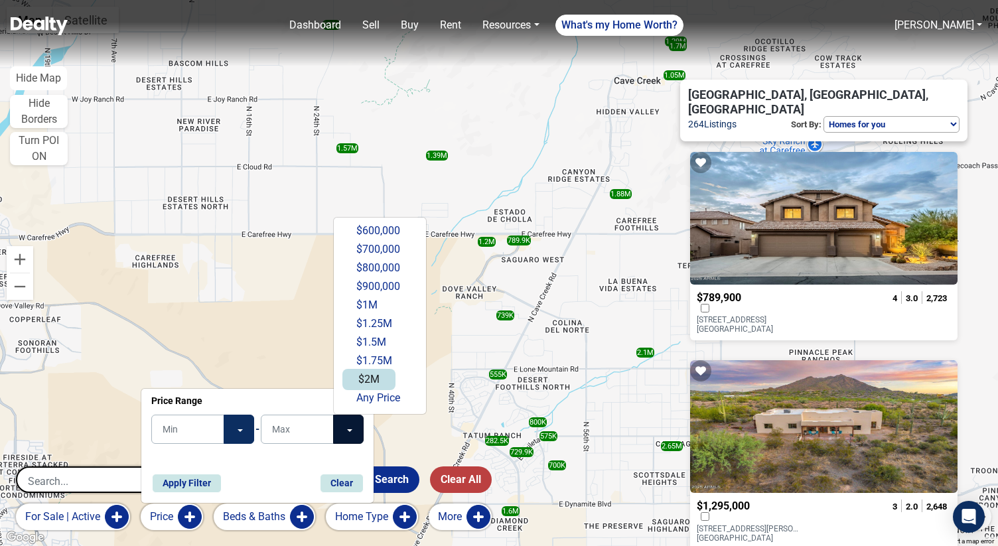
click at [363, 383] on button "$2M" at bounding box center [368, 379] width 53 height 21
type input "$2M"
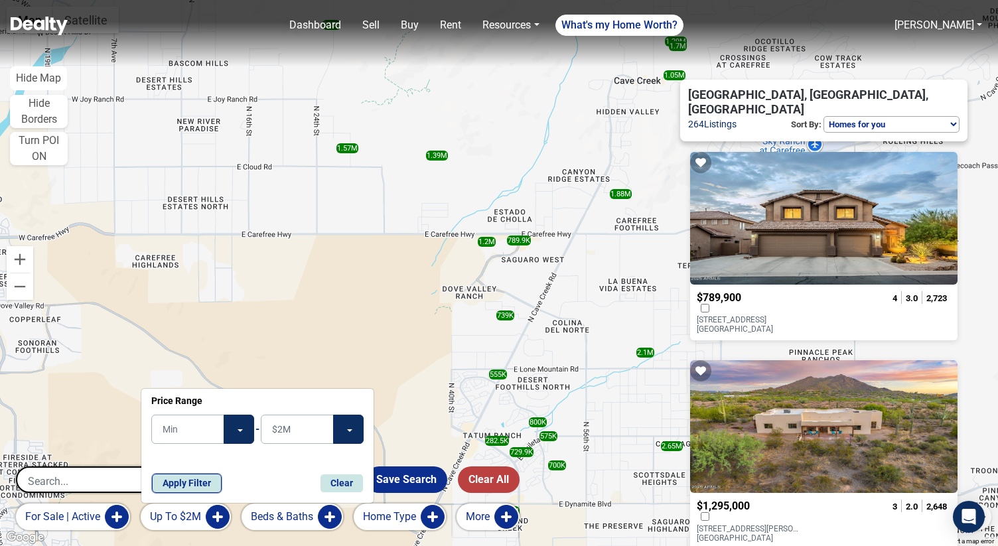
click at [188, 482] on button "Apply Filter" at bounding box center [187, 483] width 70 height 19
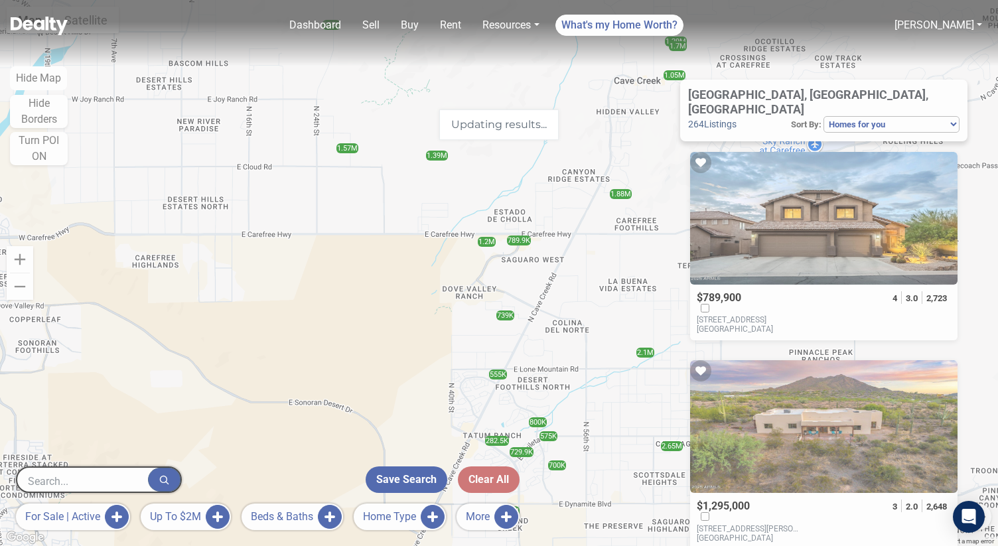
click at [296, 519] on div "Updating results..." at bounding box center [499, 273] width 998 height 546
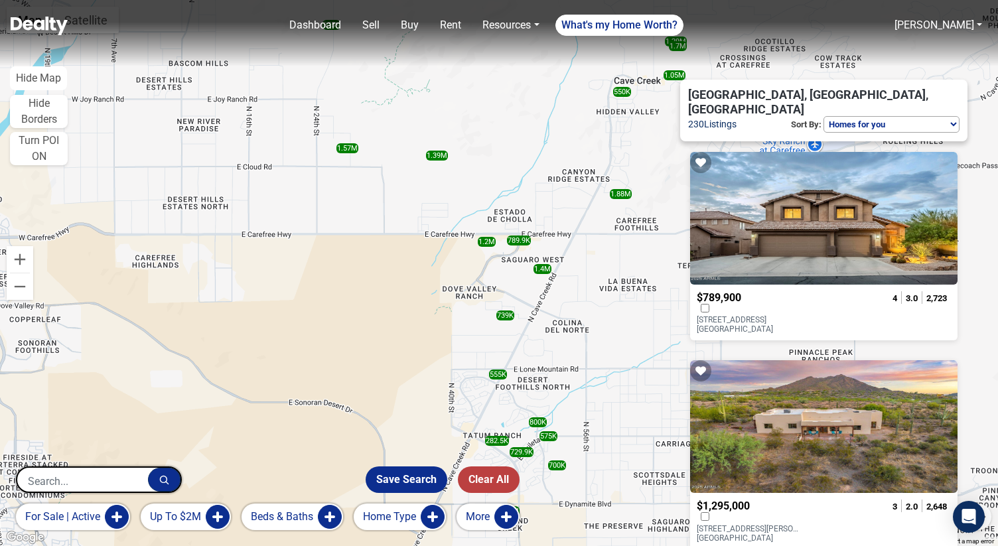
click at [290, 520] on button "Beds & Baths" at bounding box center [291, 516] width 101 height 27
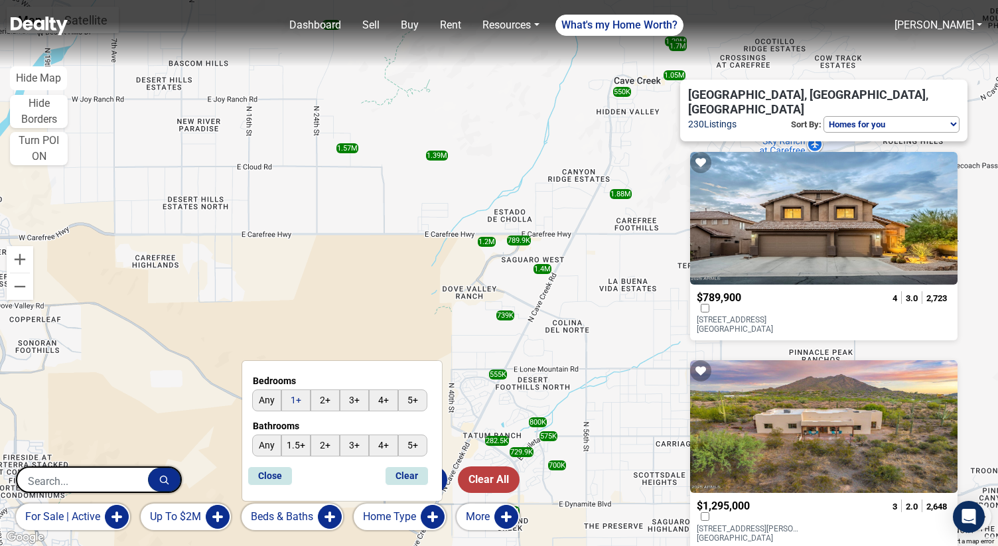
click at [290, 399] on input "1+" at bounding box center [295, 400] width 29 height 22
click at [262, 474] on button "Close" at bounding box center [269, 475] width 45 height 19
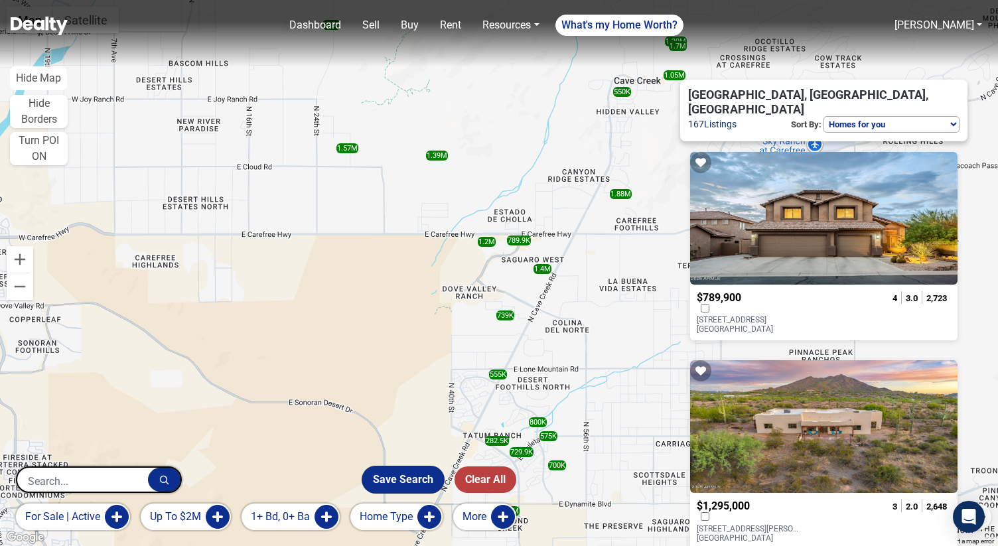
click at [425, 481] on button "Save Search" at bounding box center [403, 479] width 82 height 27
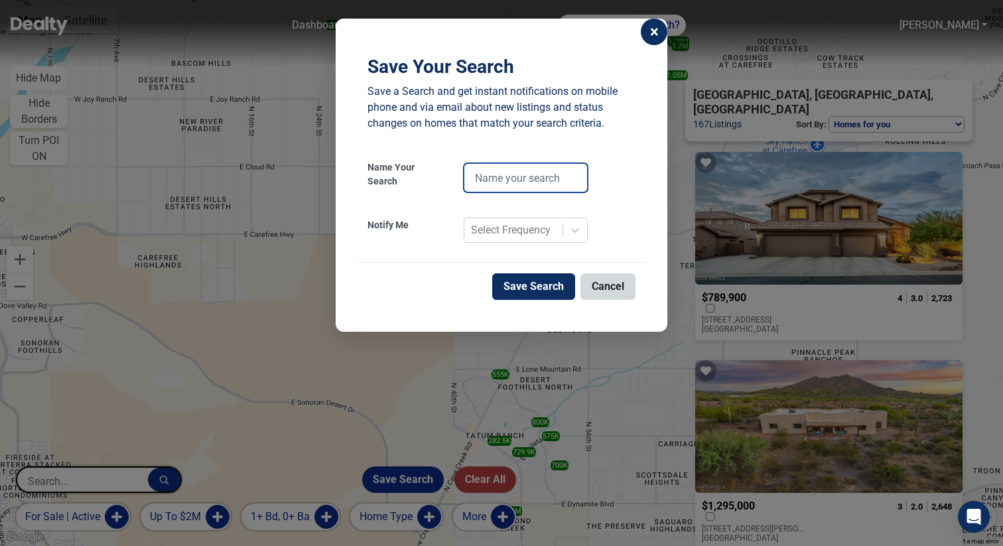
click at [549, 182] on input "text" at bounding box center [526, 177] width 124 height 29
type input "Buy - daily"
click at [537, 277] on button "Save Search" at bounding box center [533, 286] width 83 height 27
click at [533, 289] on button "Save Search" at bounding box center [533, 286] width 83 height 27
click at [529, 293] on button "Save Search" at bounding box center [533, 286] width 83 height 27
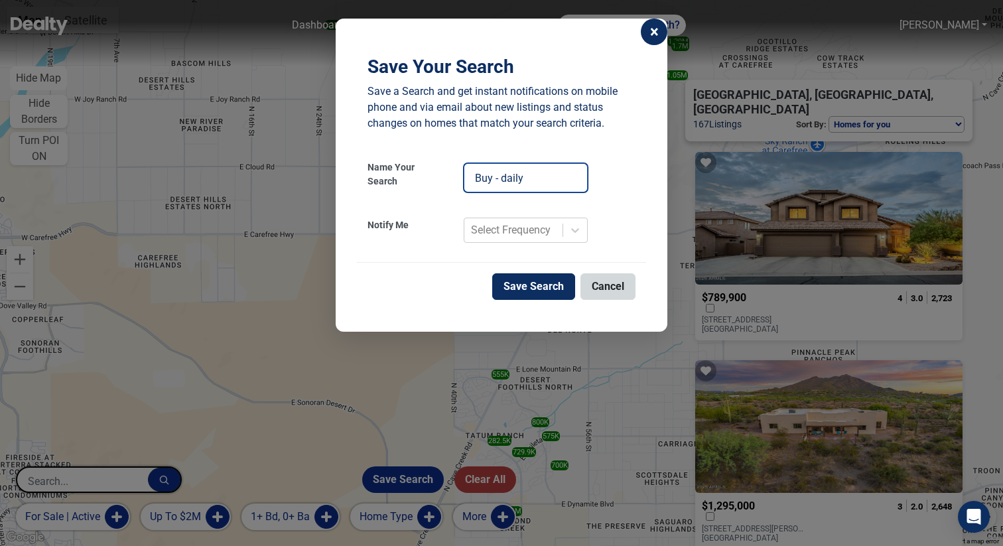
click at [544, 183] on input "Buy - daily" at bounding box center [526, 177] width 124 height 29
click at [534, 281] on button "Save Search" at bounding box center [533, 286] width 83 height 27
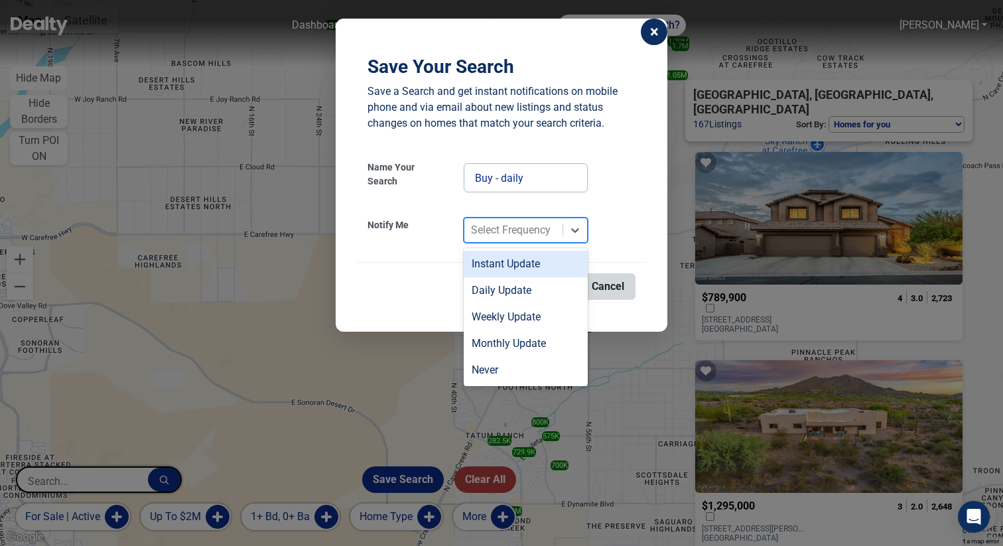
click at [536, 228] on div "Select Frequency" at bounding box center [511, 230] width 80 height 16
click at [512, 285] on div "Daily Update" at bounding box center [526, 290] width 124 height 27
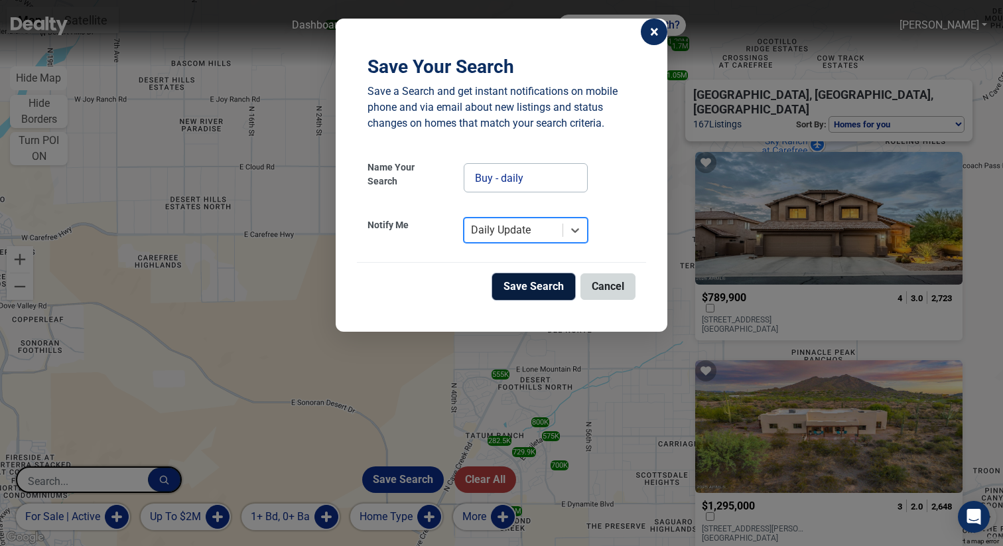
click at [521, 289] on button "Save Search" at bounding box center [533, 286] width 83 height 27
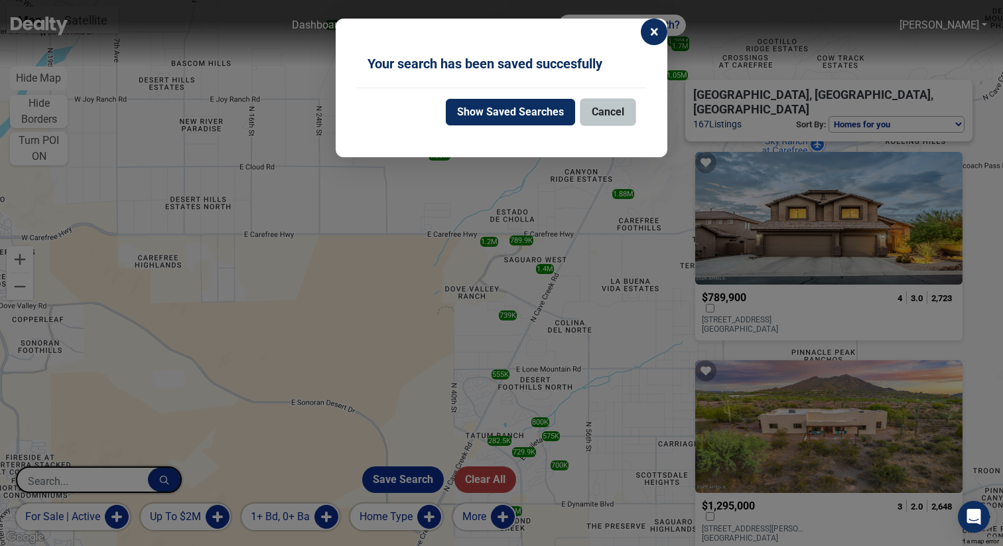
click at [598, 116] on button "Cancel" at bounding box center [607, 112] width 55 height 27
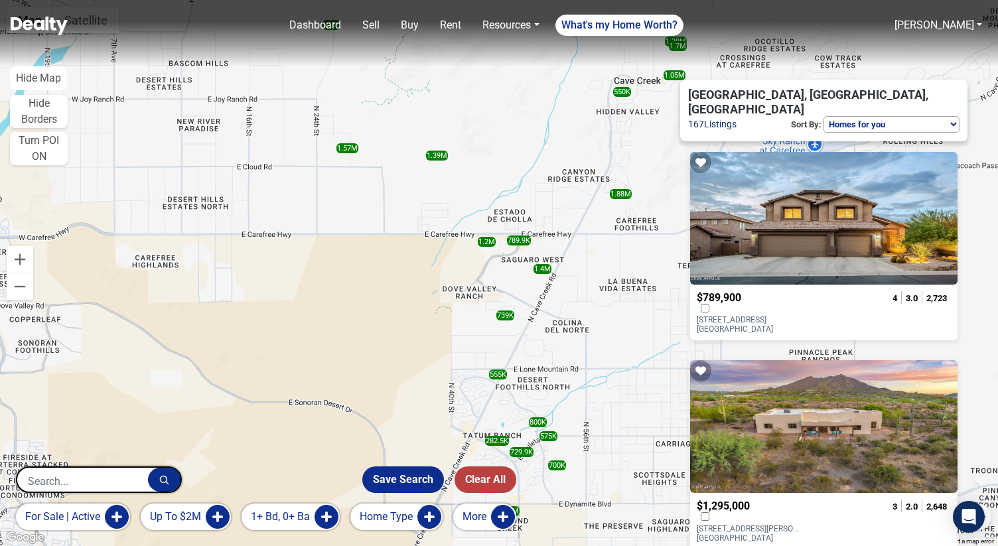
click at [110, 478] on input "text" at bounding box center [82, 481] width 131 height 27
click at [109, 488] on input "text" at bounding box center [82, 481] width 131 height 27
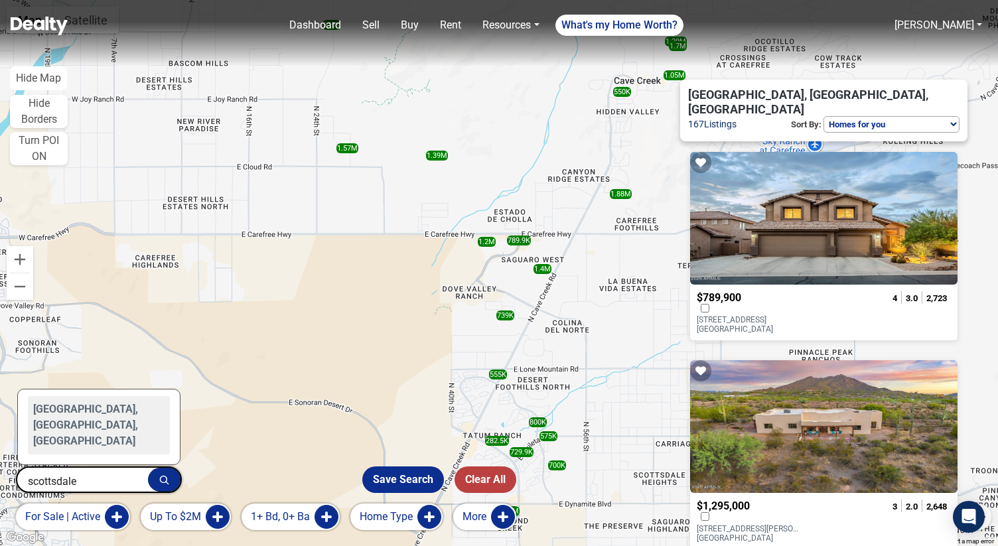
click at [93, 439] on div "Scottsdale, AZ, USA" at bounding box center [99, 425] width 142 height 58
type input "Scottsdale, AZ, USA"
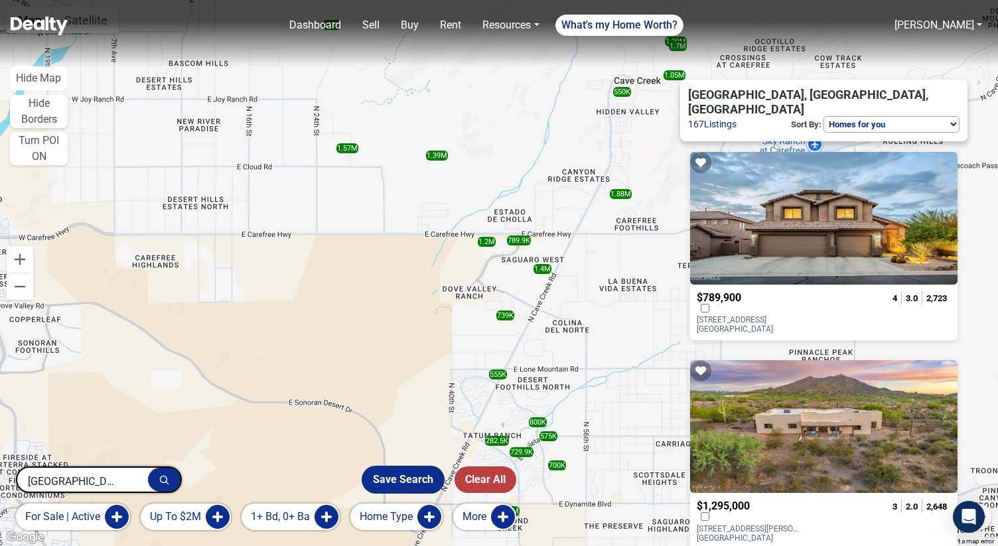
click at [380, 478] on button "Save Search" at bounding box center [403, 479] width 82 height 27
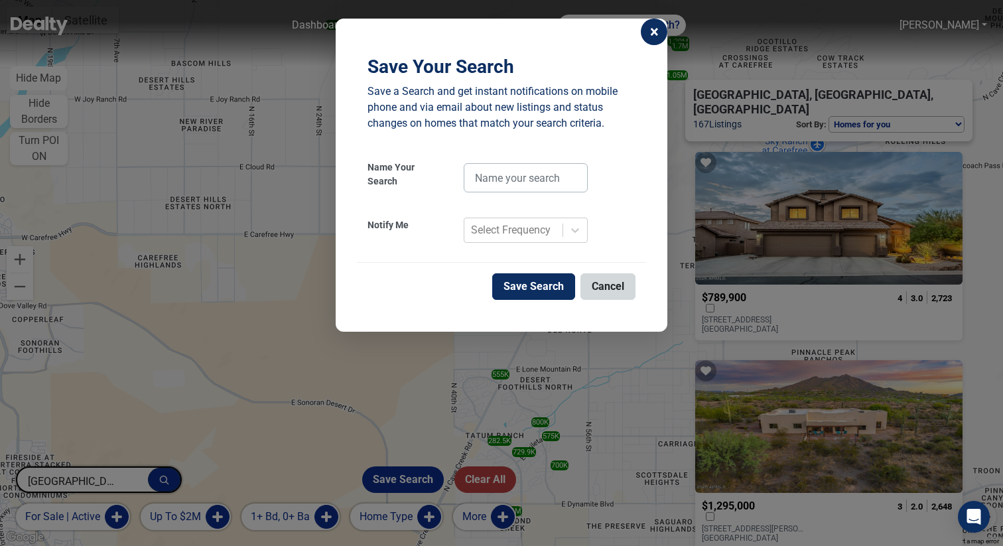
click at [655, 32] on span "×" at bounding box center [654, 32] width 9 height 16
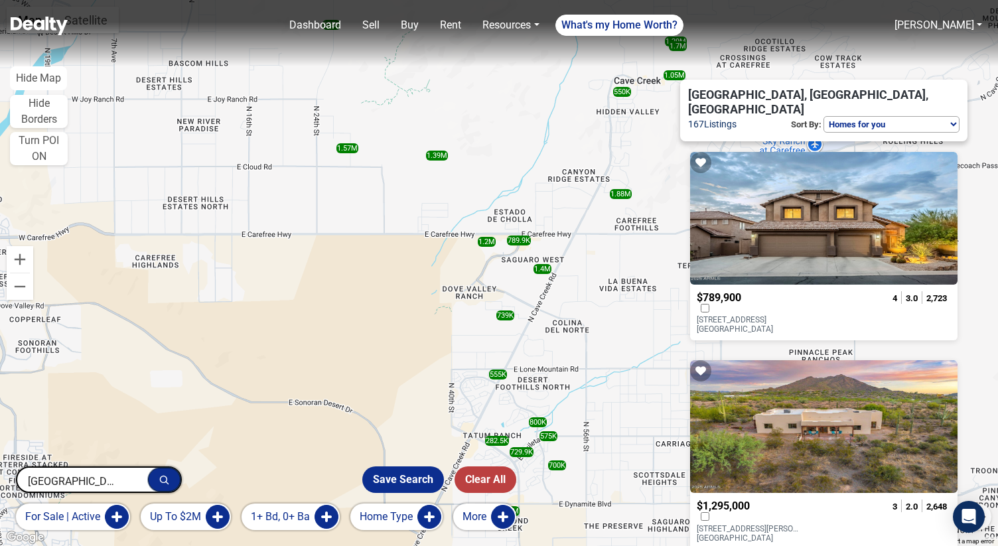
click at [169, 476] on button "button" at bounding box center [164, 480] width 33 height 24
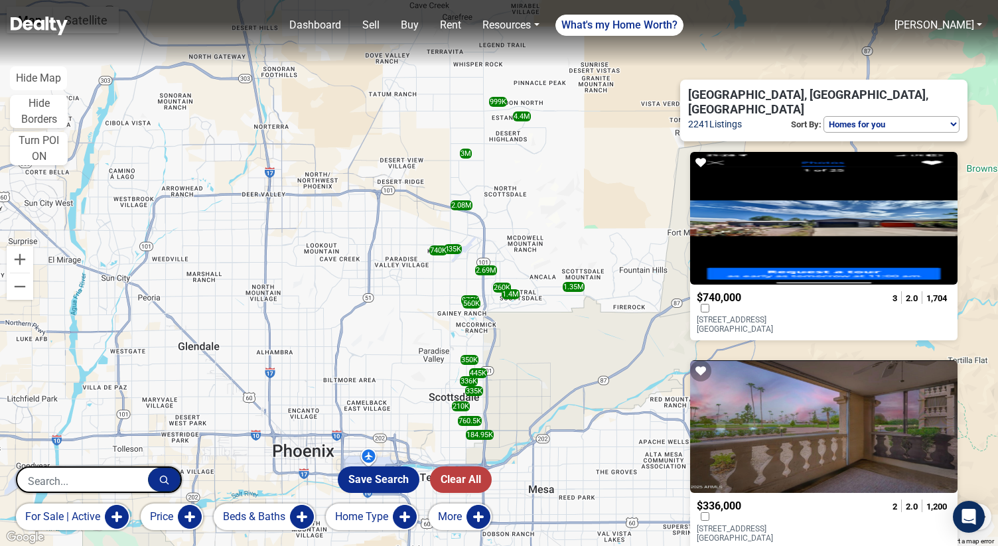
click at [275, 509] on button "Beds & Baths" at bounding box center [264, 516] width 101 height 27
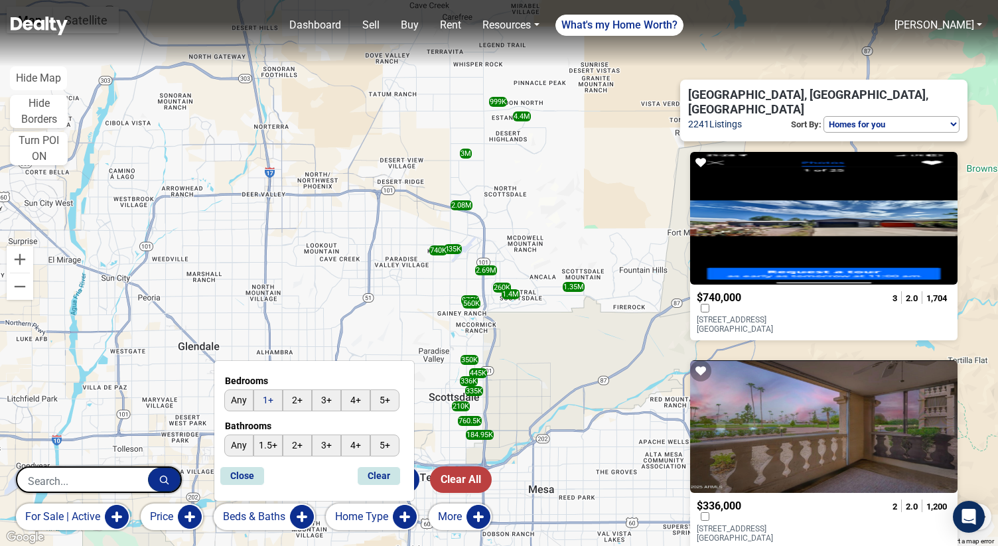
click at [267, 403] on input "1+" at bounding box center [267, 400] width 29 height 22
click at [189, 511] on button "Price" at bounding box center [172, 516] width 62 height 27
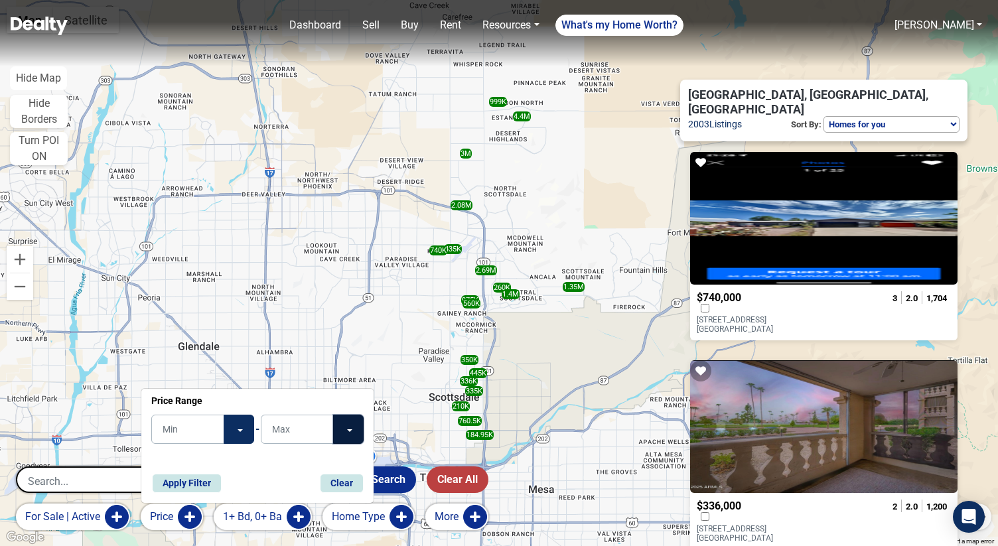
click at [347, 432] on button "Toggle Dropdown" at bounding box center [348, 429] width 31 height 29
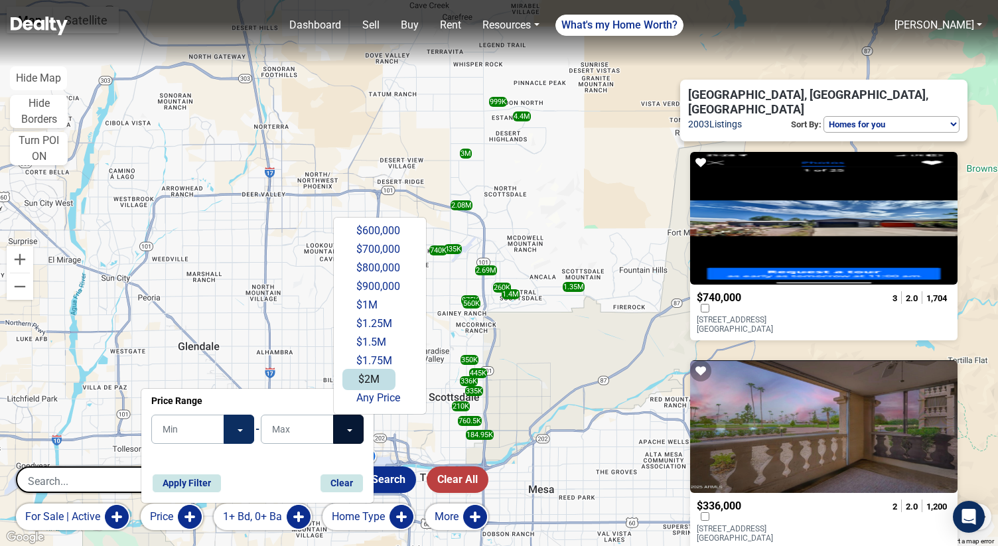
click at [373, 372] on button "$2M" at bounding box center [368, 379] width 53 height 21
type input "$2M"
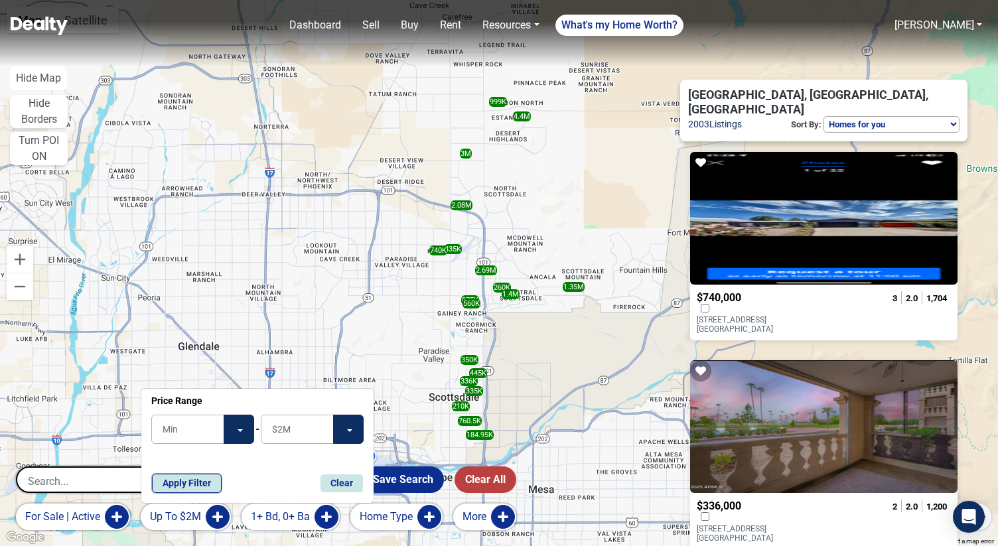
click at [169, 485] on button "Apply Filter" at bounding box center [187, 483] width 70 height 19
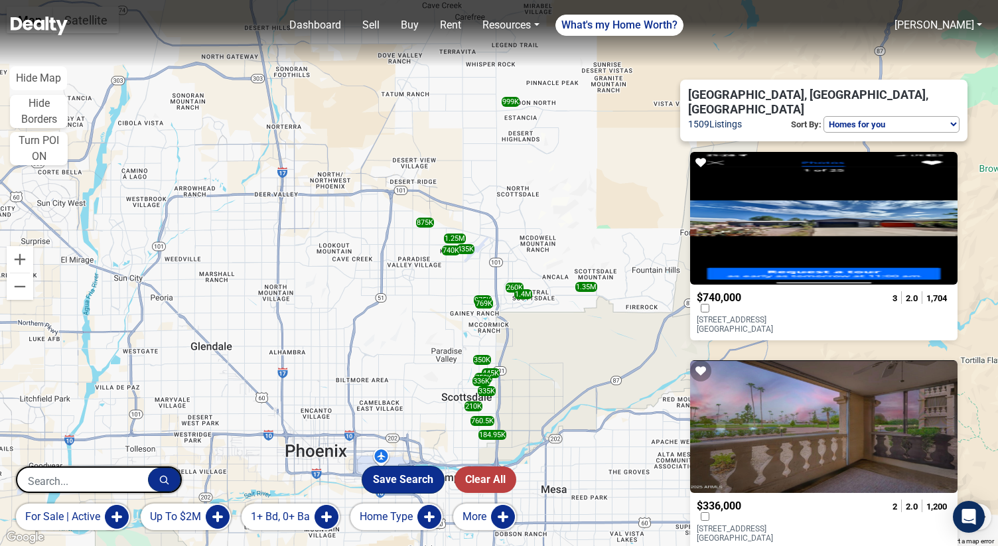
click at [397, 481] on button "Save Search" at bounding box center [403, 479] width 82 height 27
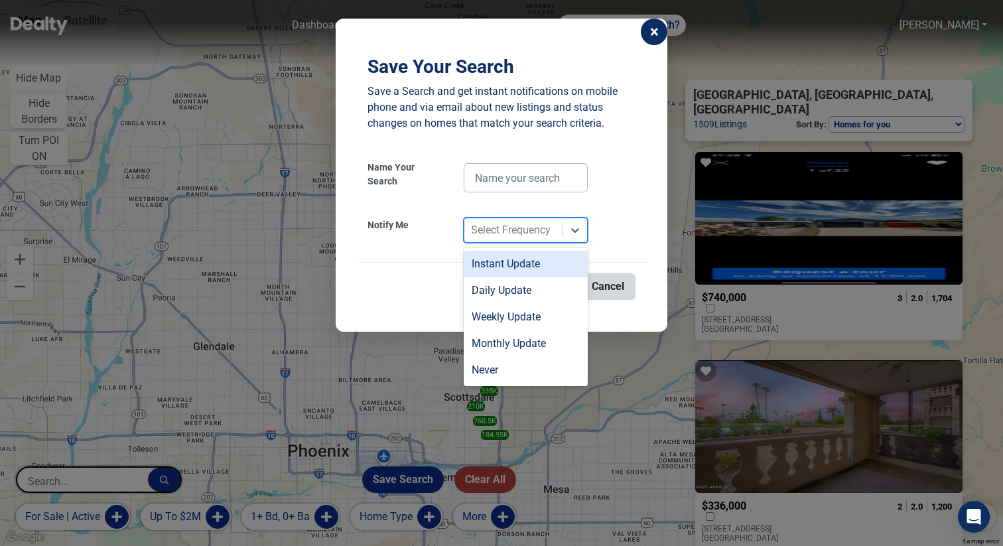
click at [508, 233] on div "Select Frequency" at bounding box center [511, 230] width 80 height 16
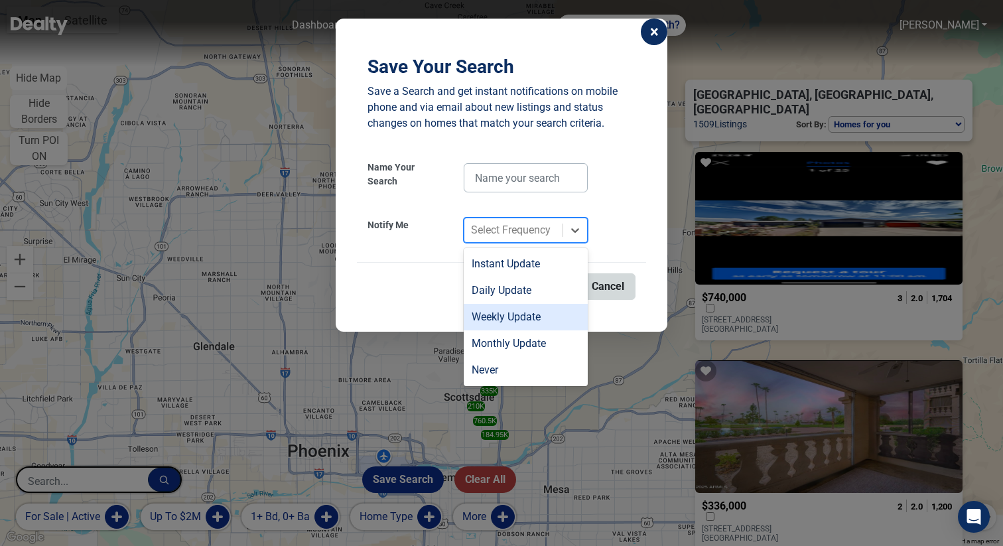
click at [494, 317] on div "Weekly Update" at bounding box center [526, 317] width 124 height 27
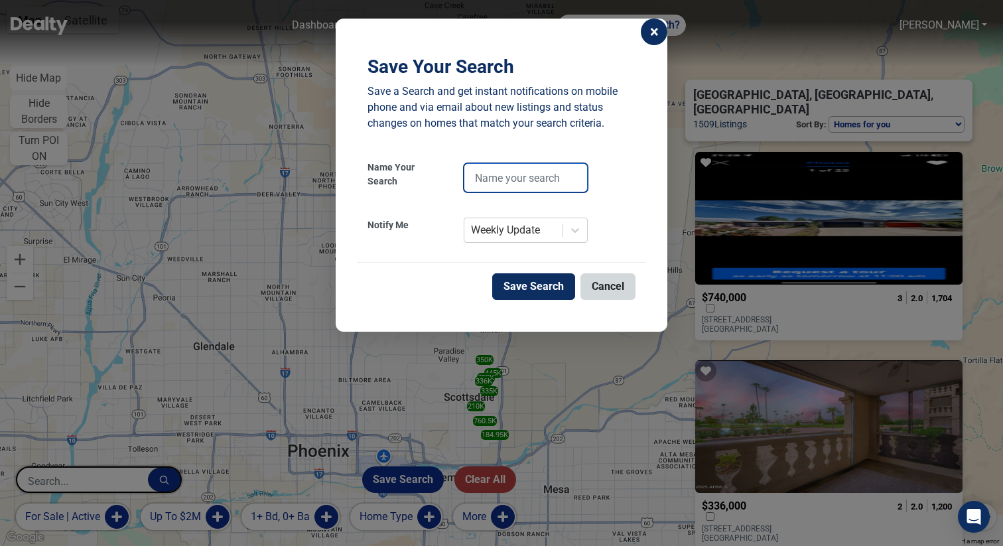
click at [523, 180] on input "text" at bounding box center [526, 177] width 124 height 29
type input "buy - weekly"
click at [534, 284] on button "Save Search" at bounding box center [533, 286] width 83 height 27
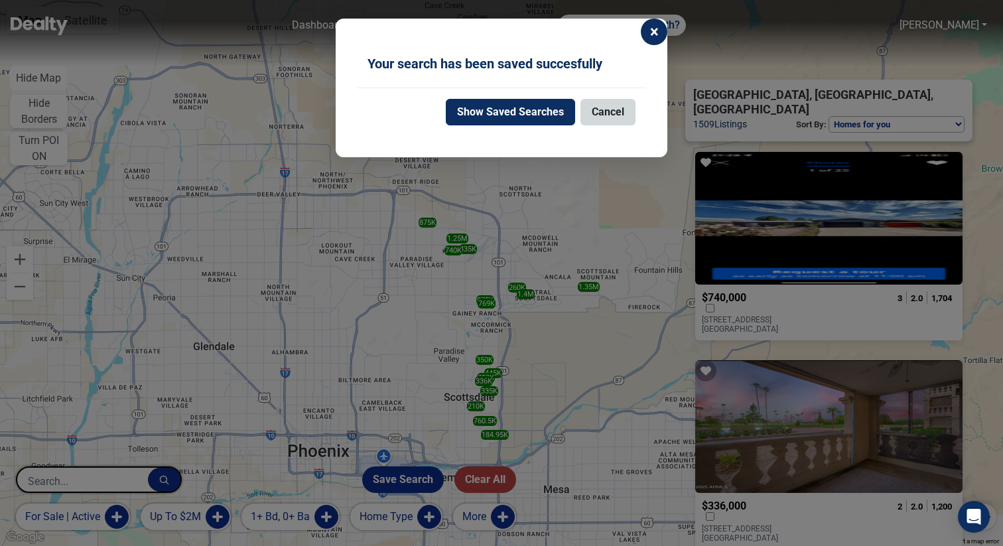
click at [651, 34] on span "×" at bounding box center [654, 32] width 9 height 16
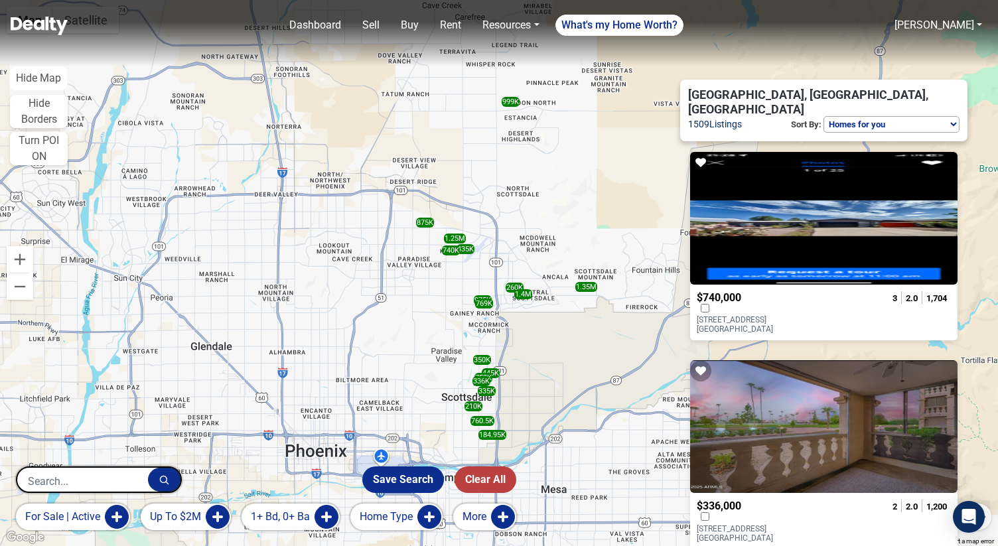
click at [127, 481] on input "text" at bounding box center [82, 481] width 131 height 27
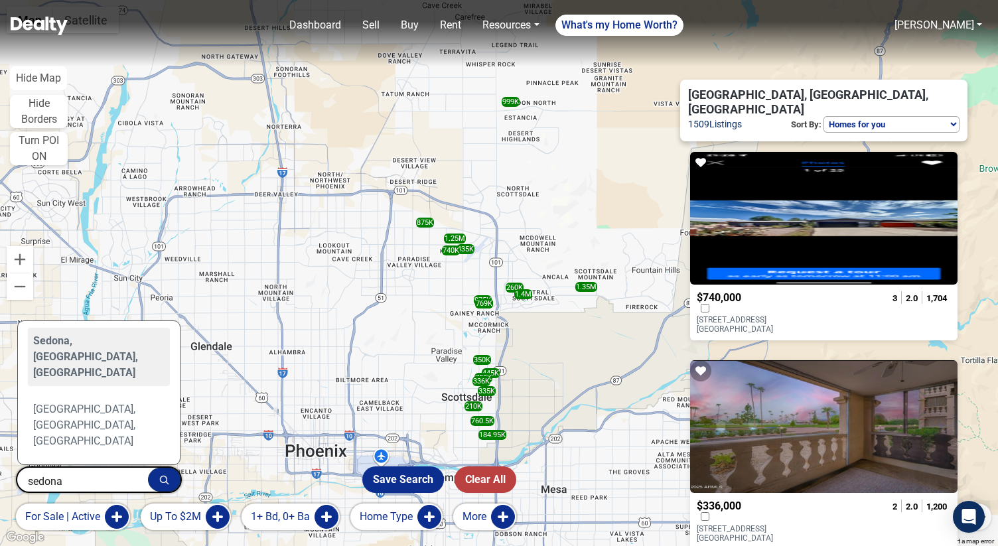
click at [87, 386] on div "Sedona, AZ, USA" at bounding box center [99, 357] width 142 height 58
type input "Sedona, AZ, USA"
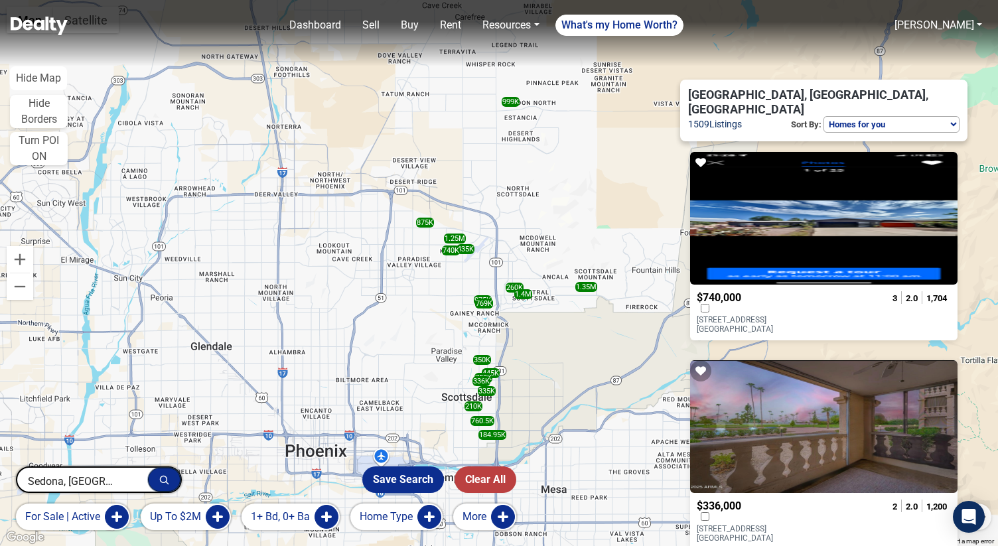
click at [166, 475] on icon "button" at bounding box center [164, 480] width 10 height 10
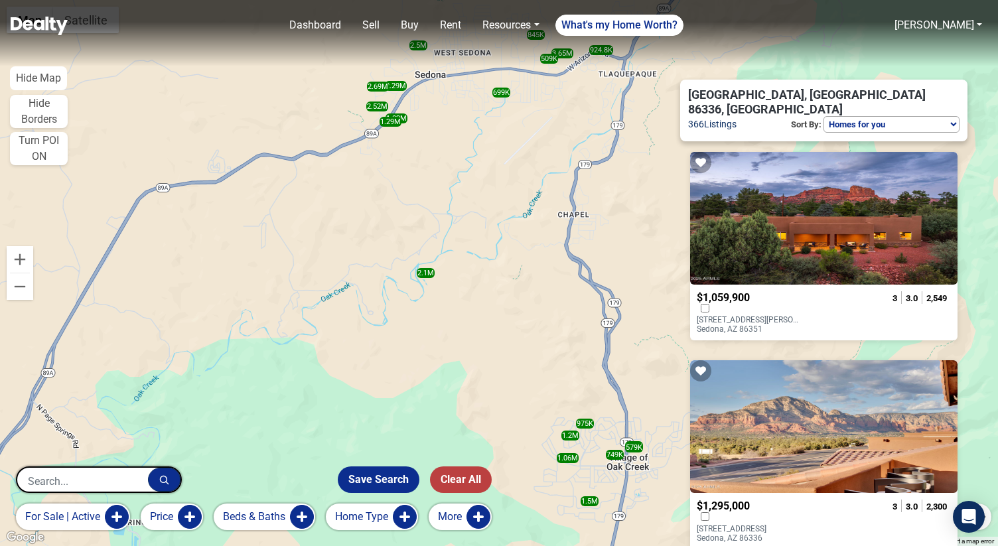
click at [194, 515] on button "Price" at bounding box center [172, 516] width 62 height 27
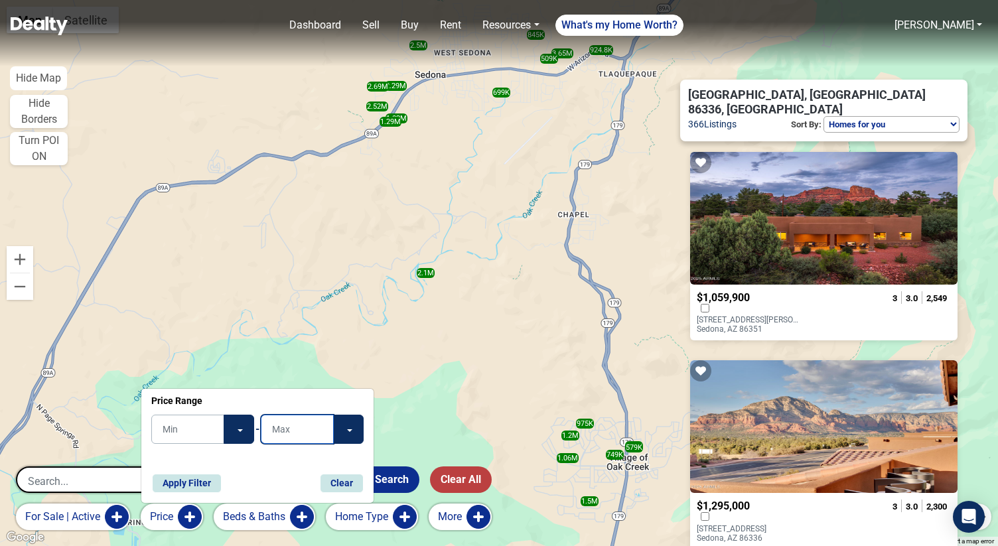
click at [331, 432] on input "text" at bounding box center [297, 429] width 73 height 29
click at [348, 432] on button "Toggle Dropdown" at bounding box center [348, 429] width 31 height 29
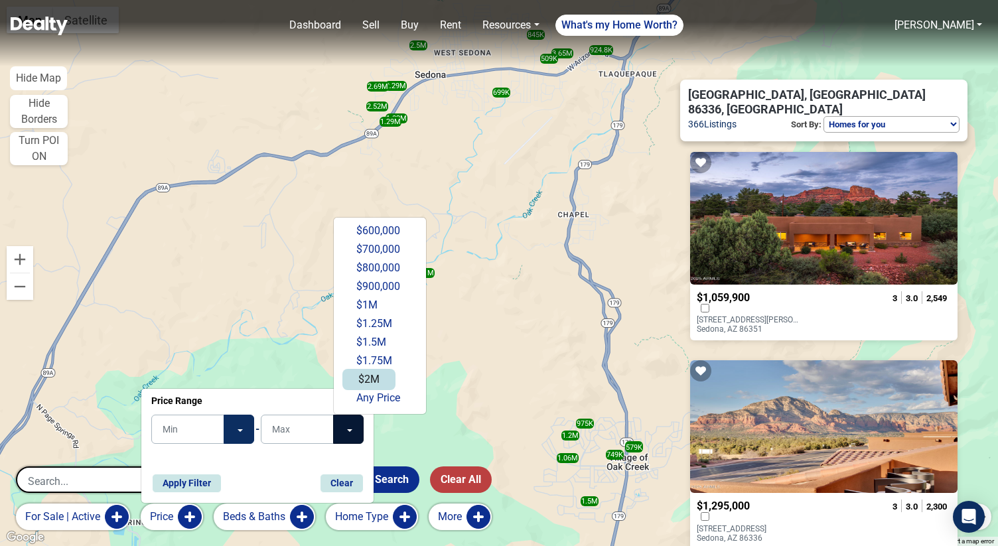
click at [365, 376] on button "$2M" at bounding box center [368, 379] width 53 height 21
type input "$2M"
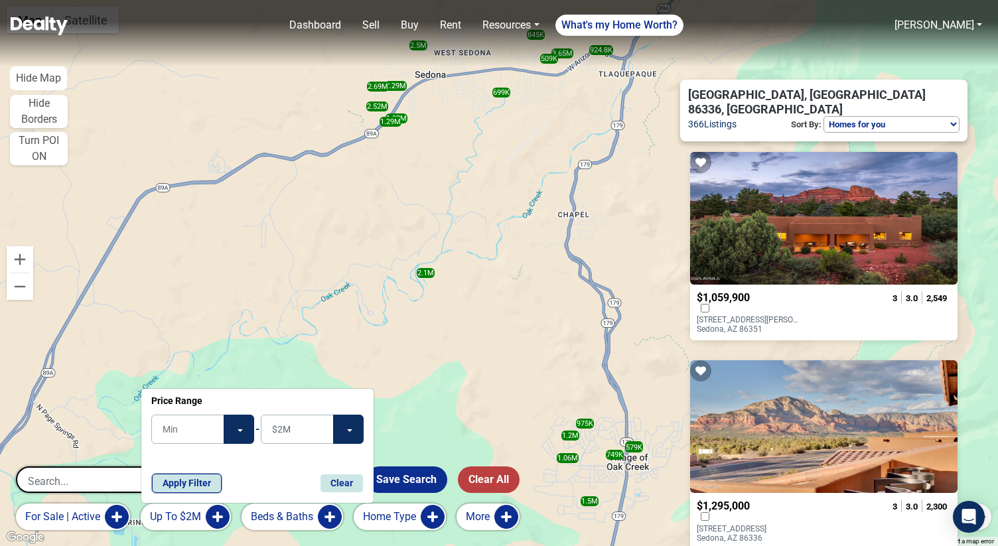
click at [211, 488] on button "Apply Filter" at bounding box center [187, 483] width 70 height 19
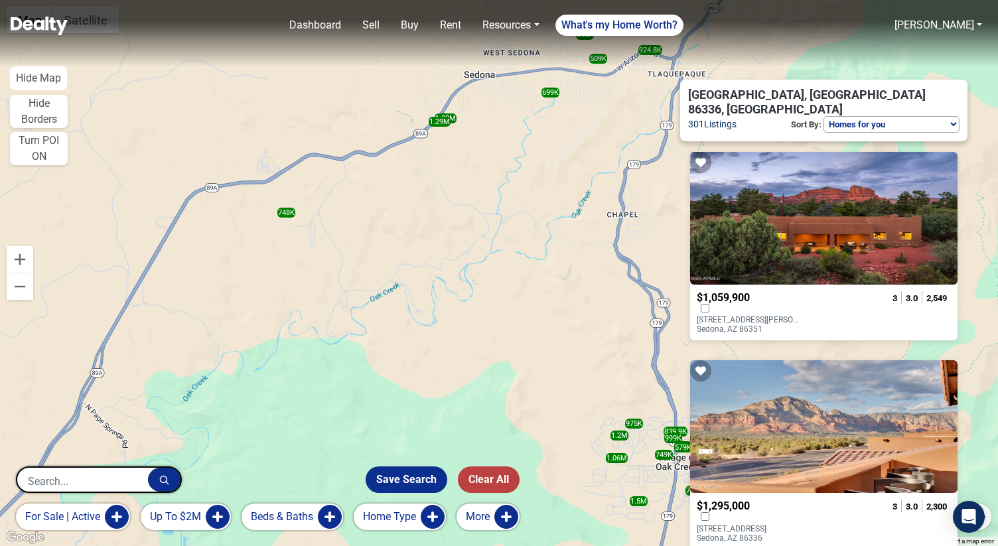
click at [259, 519] on button "Beds & Baths" at bounding box center [291, 516] width 101 height 27
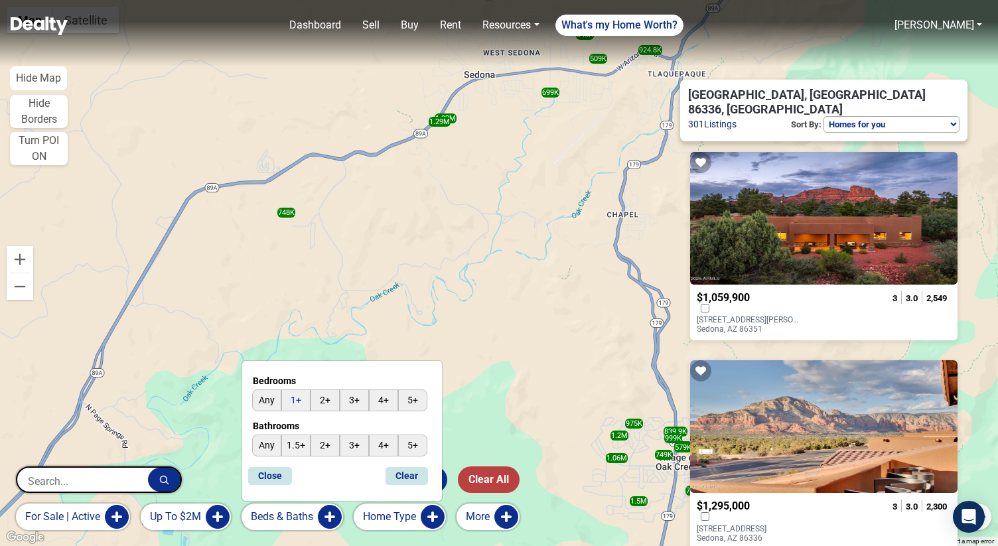
click at [300, 409] on input "1+" at bounding box center [295, 400] width 29 height 22
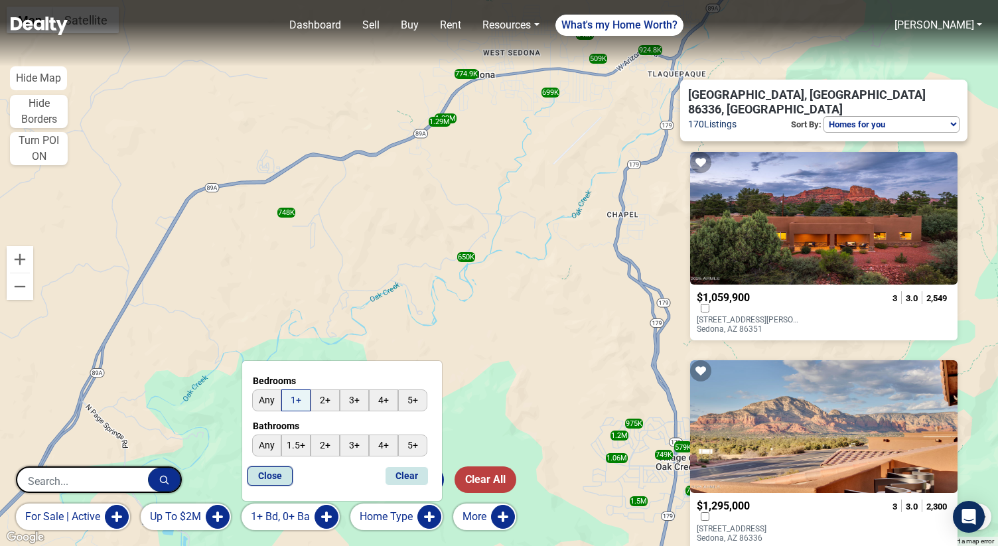
click at [271, 470] on button "Close" at bounding box center [269, 475] width 45 height 19
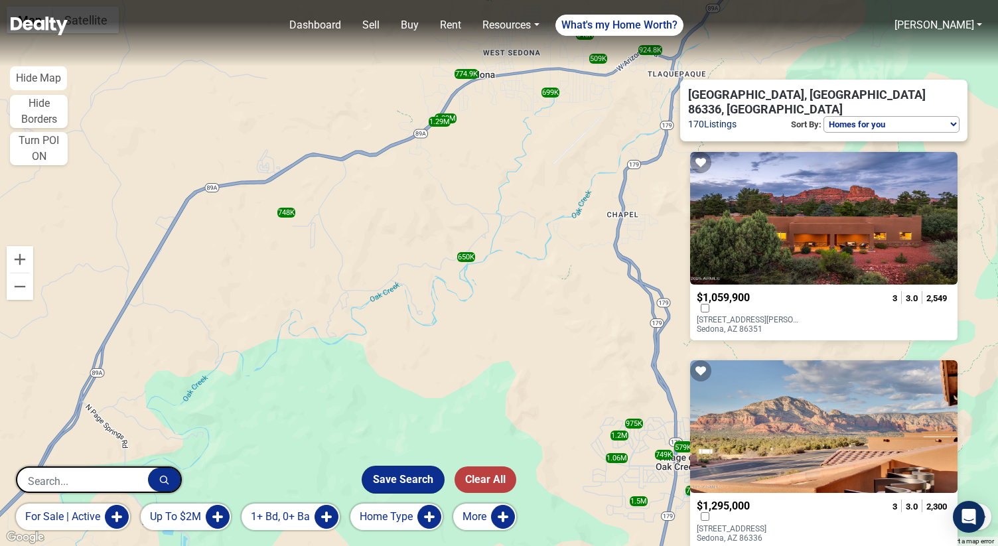
click at [391, 474] on button "Save Search" at bounding box center [403, 479] width 82 height 27
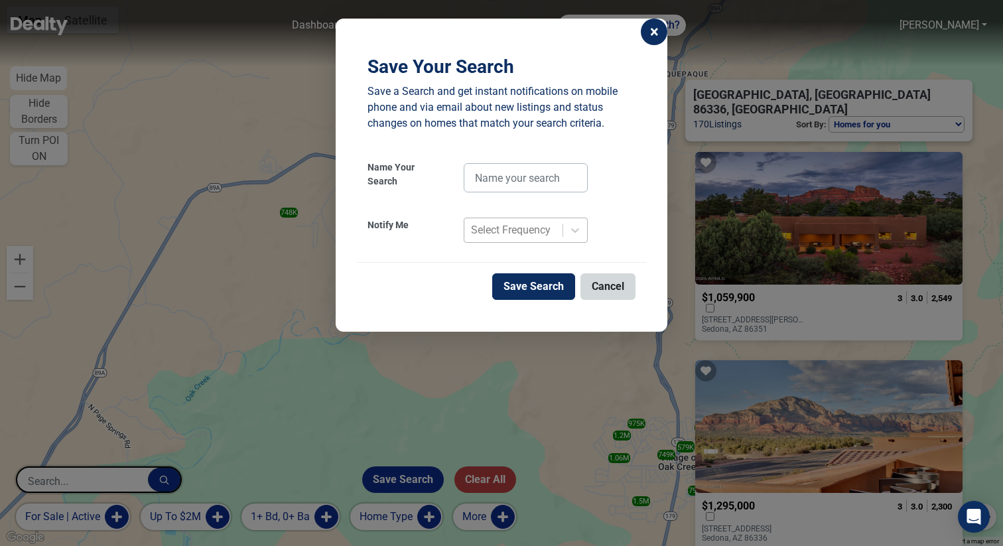
click at [492, 236] on div "Select Frequency" at bounding box center [511, 230] width 80 height 16
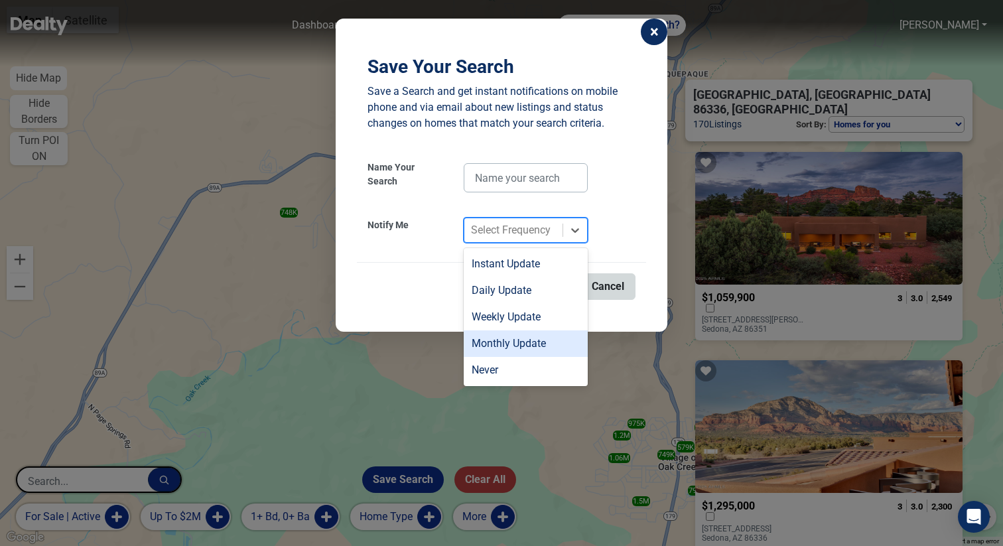
click at [507, 342] on div "Monthly Update" at bounding box center [526, 343] width 124 height 27
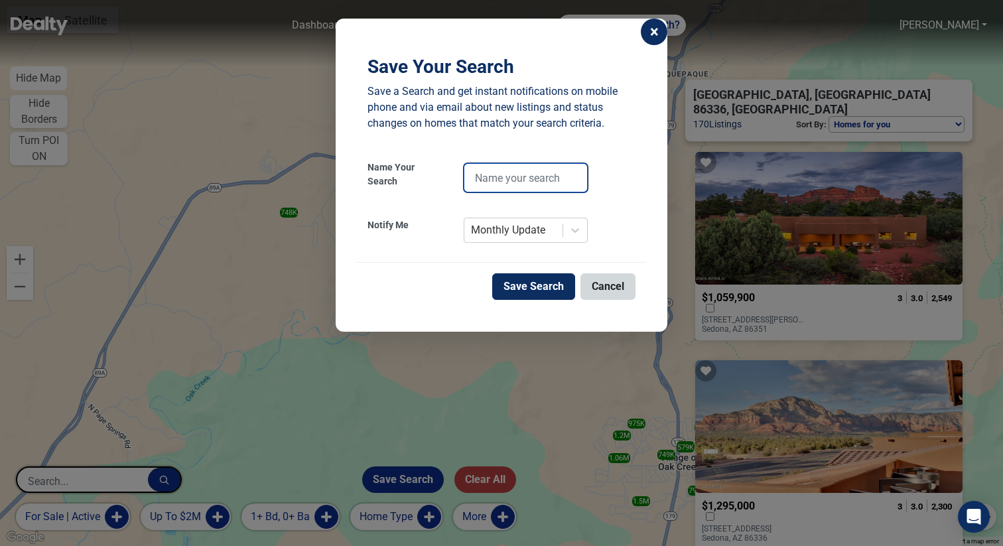
click at [543, 170] on input "text" at bounding box center [526, 177] width 124 height 29
type input "Buy - monthly"
click at [547, 285] on button "Save Search" at bounding box center [533, 286] width 83 height 27
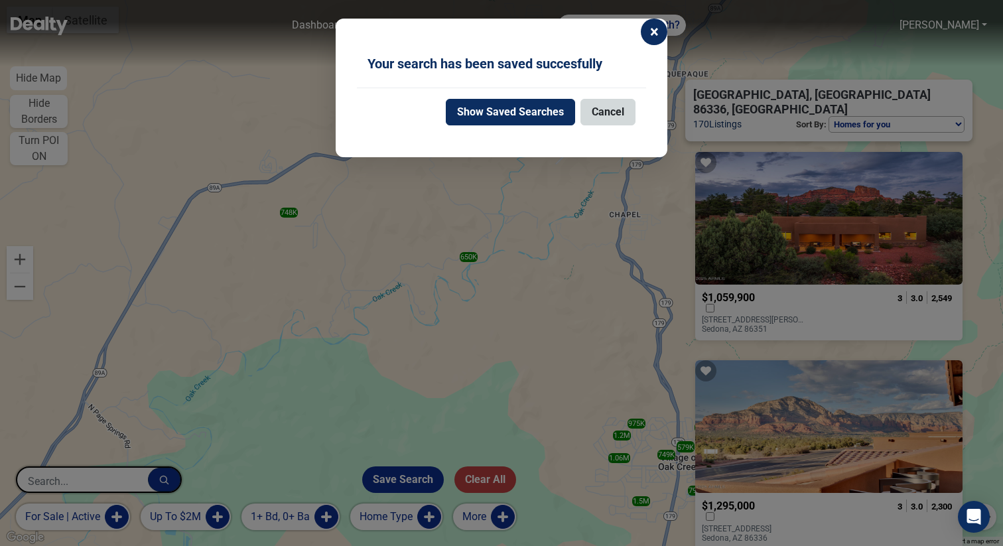
click at [653, 33] on span "×" at bounding box center [654, 32] width 9 height 16
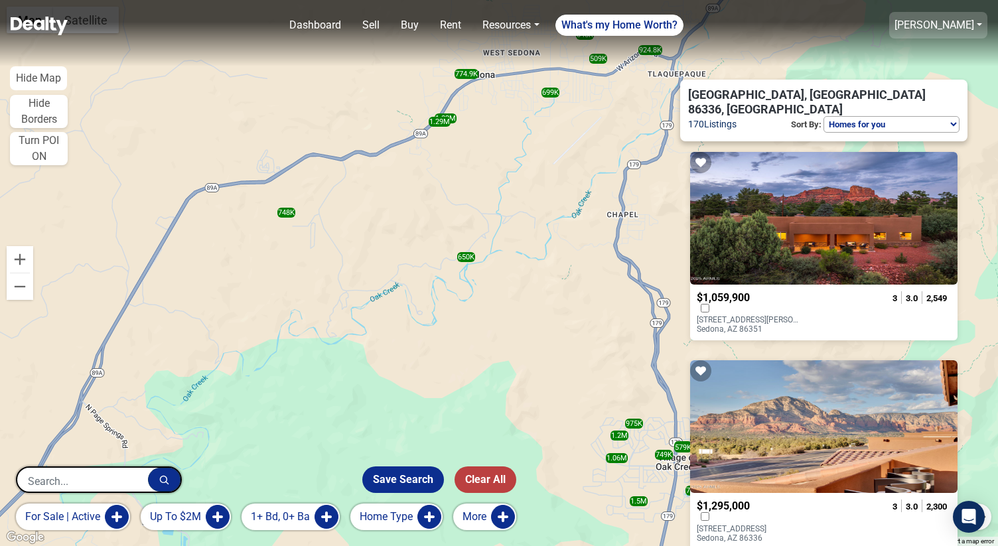
click at [930, 27] on link "[PERSON_NAME]" at bounding box center [934, 25] width 80 height 13
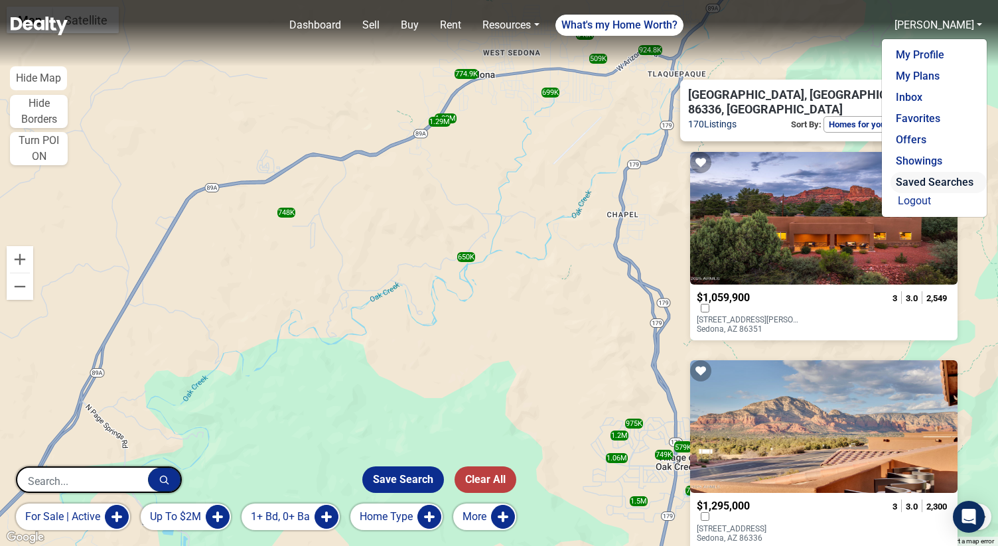
click at [911, 179] on link "Saved Searches" at bounding box center [938, 182] width 96 height 21
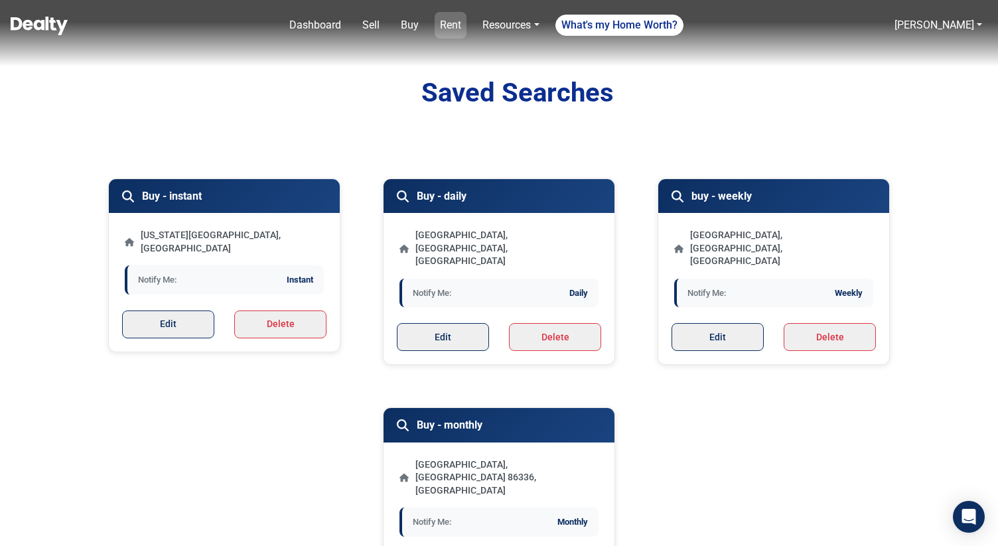
click at [456, 25] on link "Rent" at bounding box center [450, 25] width 32 height 27
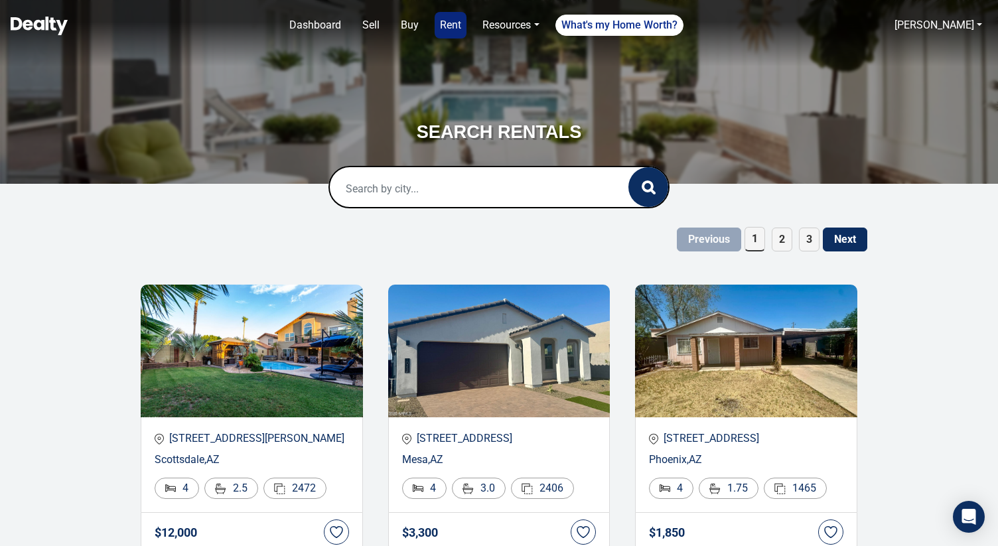
click at [452, 190] on input "text" at bounding box center [465, 188] width 271 height 42
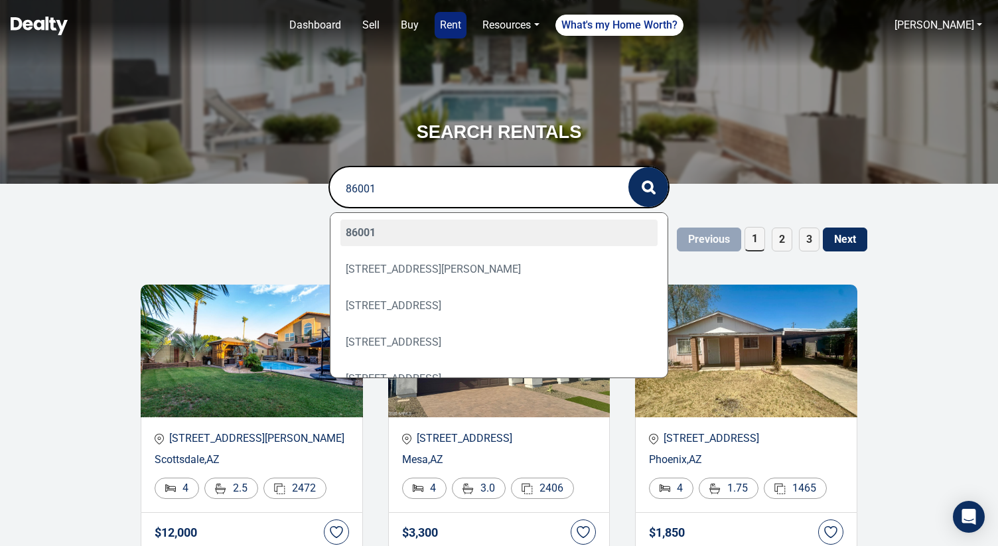
type input "86001"
click at [444, 235] on div "86001" at bounding box center [499, 233] width 318 height 27
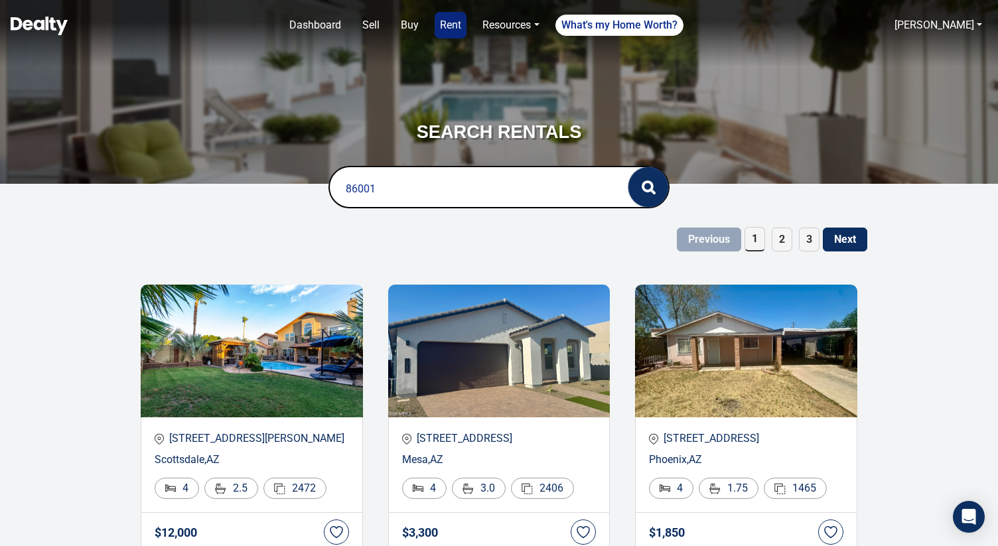
click at [645, 192] on icon "button" at bounding box center [648, 187] width 14 height 14
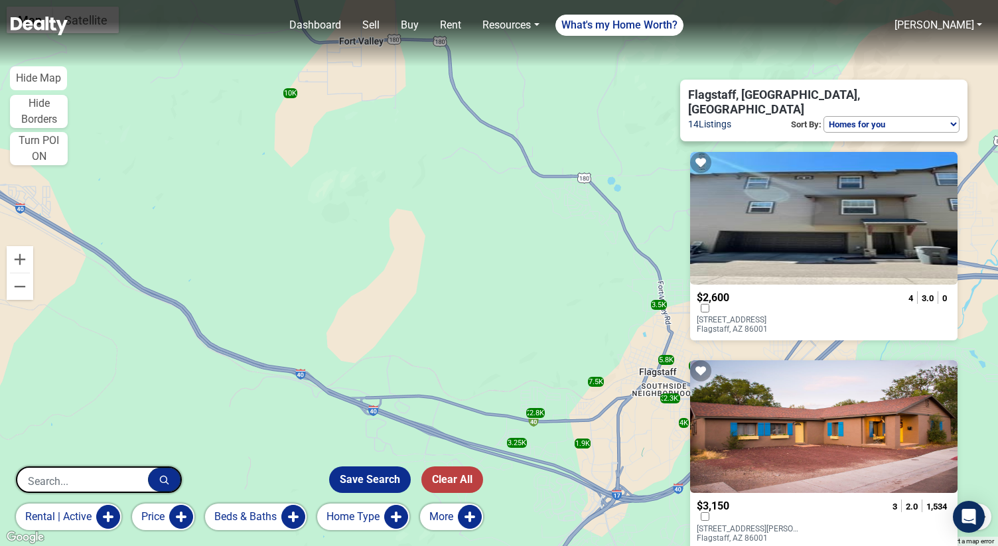
click at [110, 472] on input "text" at bounding box center [82, 481] width 131 height 27
click at [113, 468] on input "text" at bounding box center [82, 481] width 131 height 27
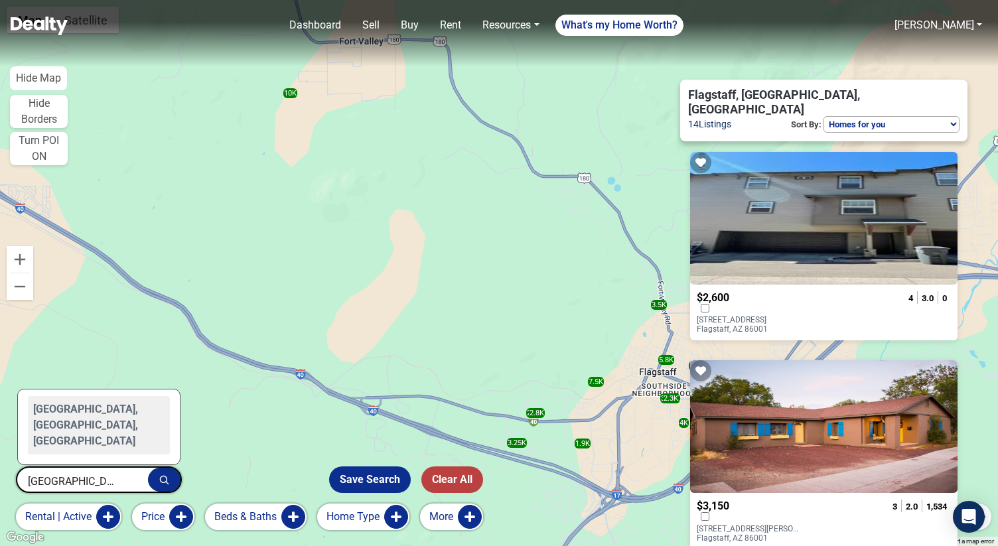
click at [122, 442] on div "[GEOGRAPHIC_DATA], [GEOGRAPHIC_DATA], [GEOGRAPHIC_DATA]" at bounding box center [99, 425] width 142 height 58
type input "[GEOGRAPHIC_DATA], [GEOGRAPHIC_DATA], [GEOGRAPHIC_DATA]"
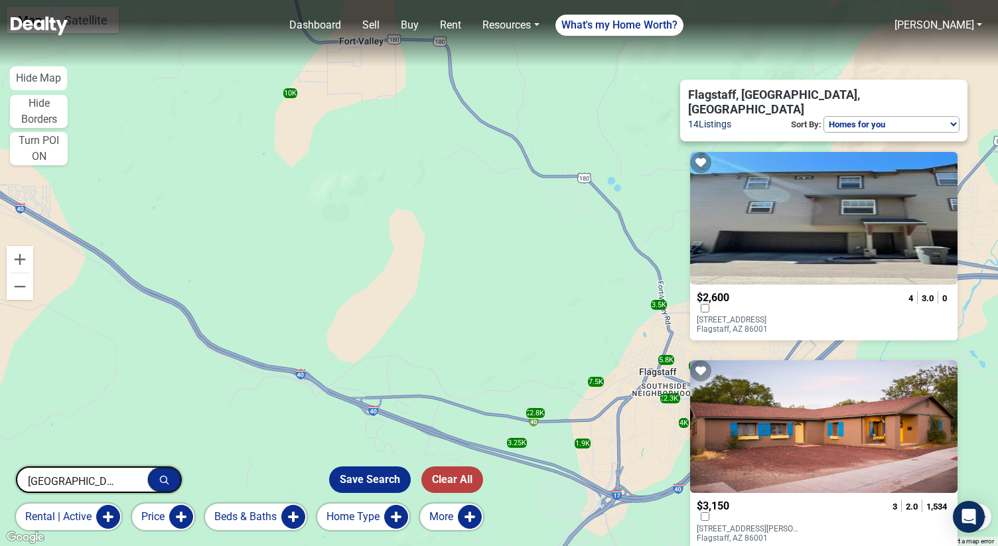
click at [172, 479] on button "button" at bounding box center [164, 480] width 33 height 24
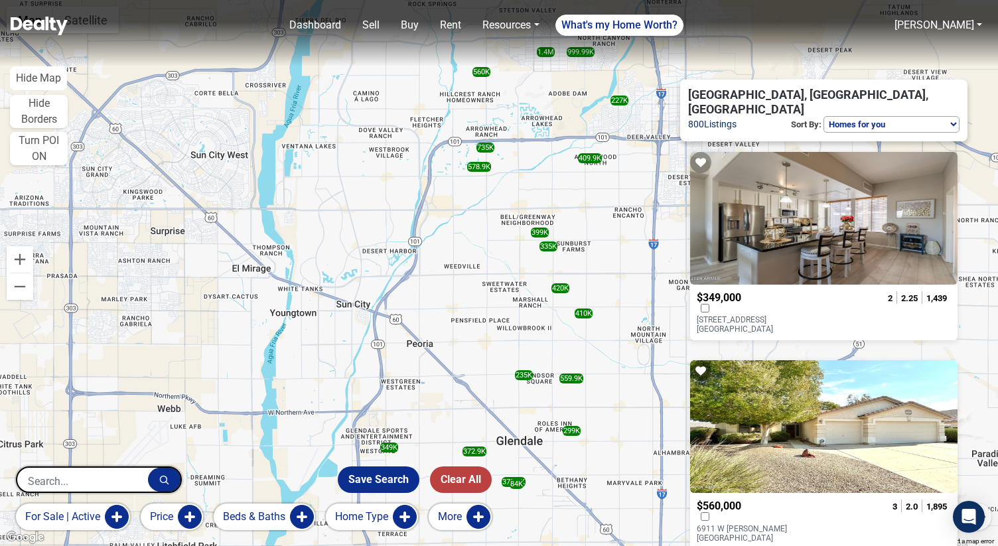
click at [113, 515] on button "for sale | active" at bounding box center [73, 516] width 114 height 27
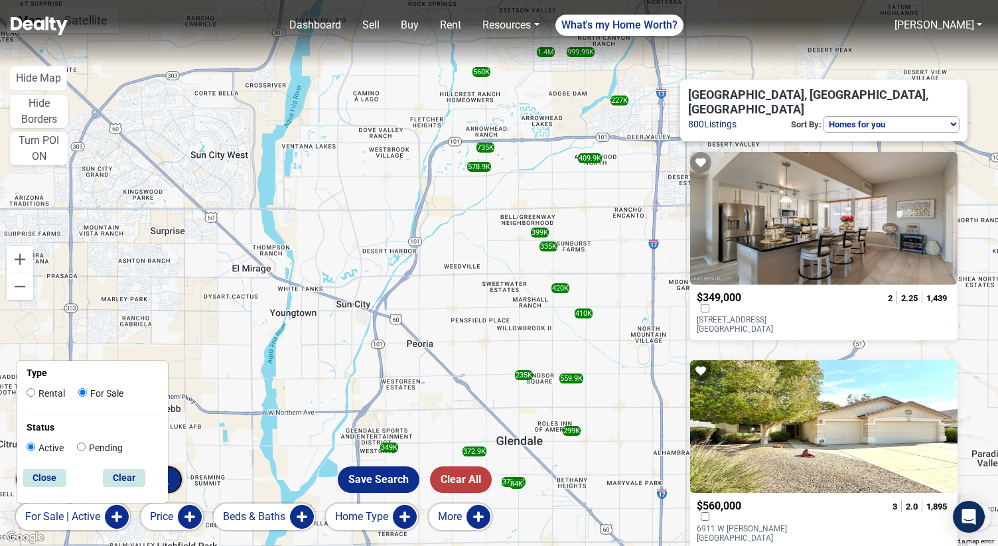
click at [52, 395] on label "Rental" at bounding box center [46, 394] width 38 height 14
click at [35, 395] on input "Rental" at bounding box center [31, 392] width 9 height 9
radio input "true"
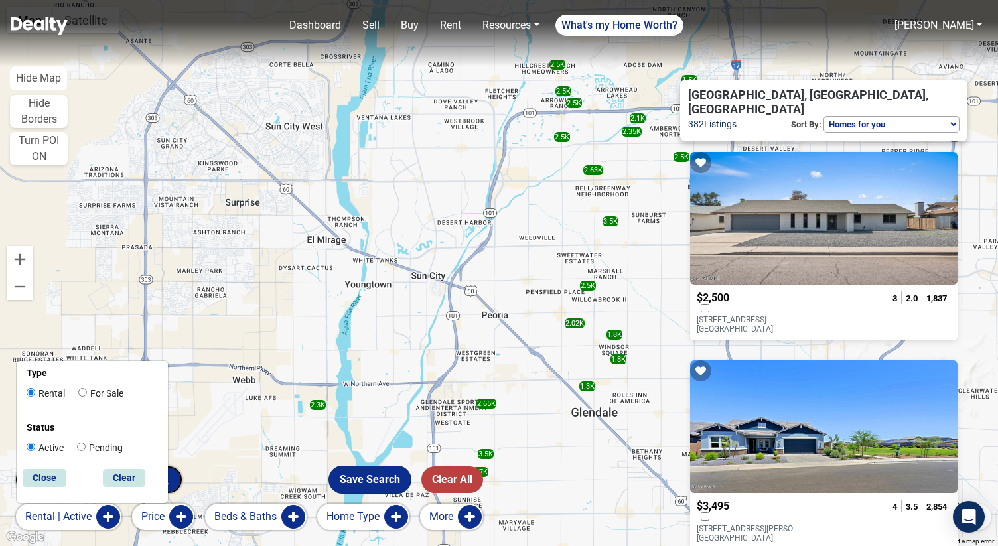
click at [384, 484] on button "Save Search" at bounding box center [370, 479] width 82 height 27
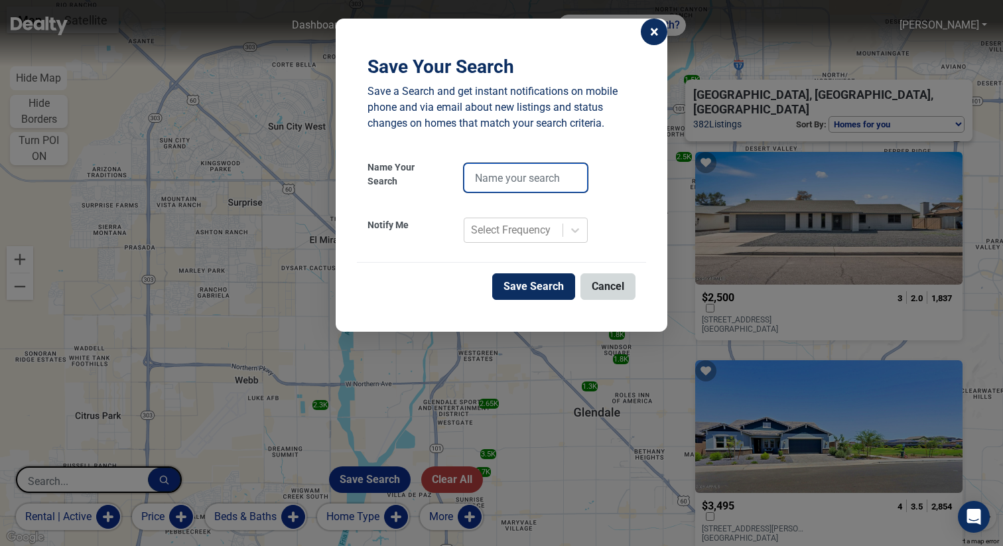
click at [509, 182] on input "text" at bounding box center [526, 177] width 124 height 29
click at [484, 226] on div "Select Frequency" at bounding box center [511, 230] width 80 height 16
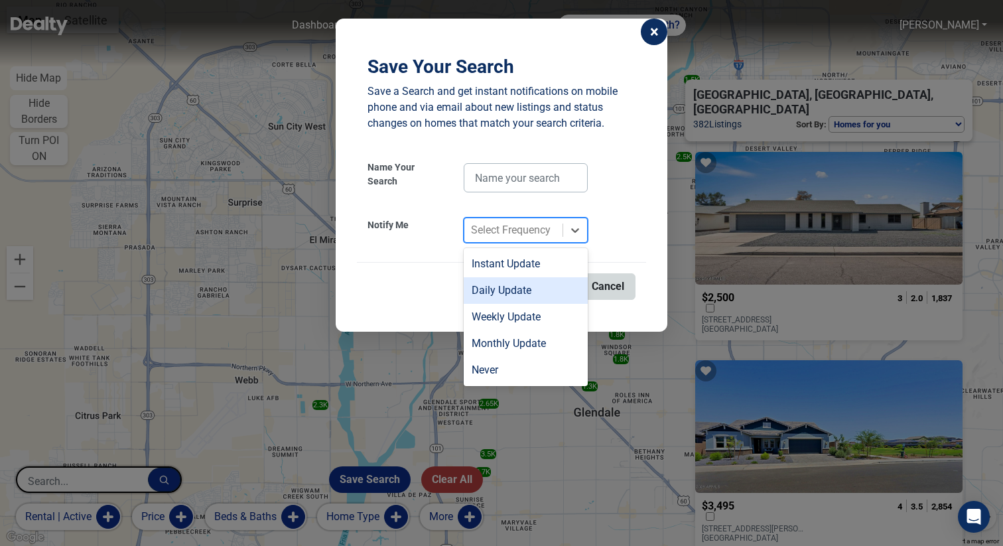
click at [486, 284] on div "Daily Update" at bounding box center [526, 290] width 124 height 27
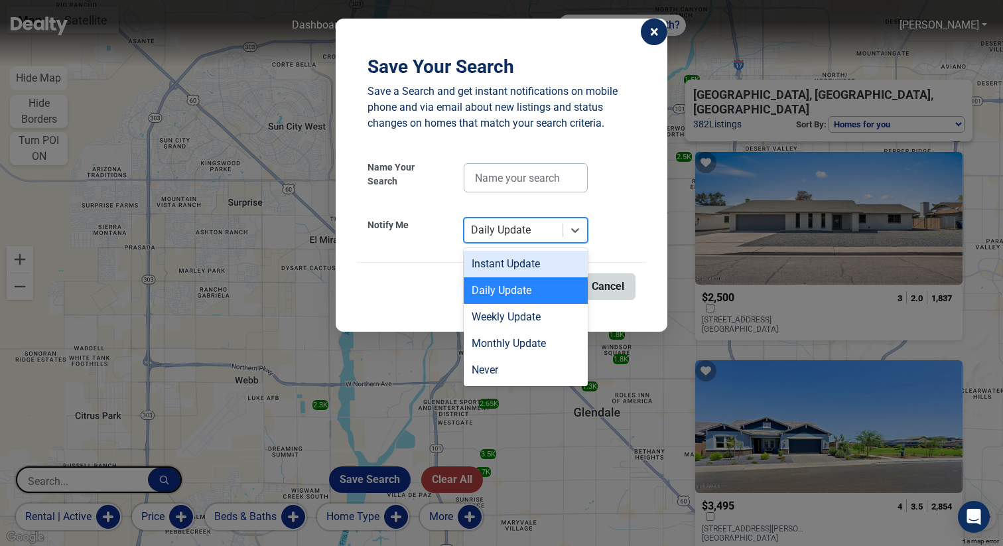
click at [492, 232] on div "Daily Update" at bounding box center [501, 230] width 60 height 16
click at [492, 252] on div "Instant Update" at bounding box center [526, 264] width 124 height 27
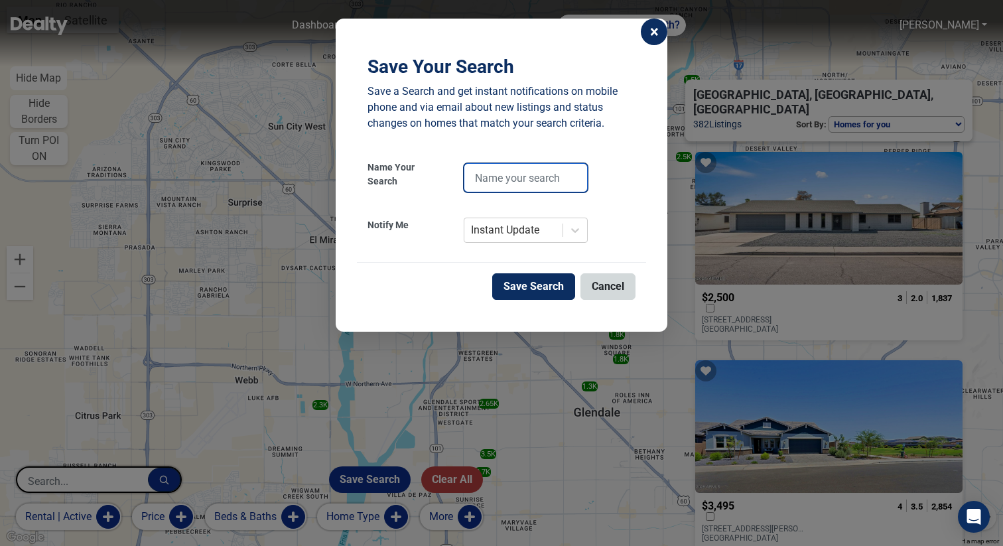
click at [501, 172] on input "text" at bounding box center [526, 177] width 124 height 29
type input "e"
type input "rental - daily"
click at [545, 285] on button "Save Search" at bounding box center [533, 286] width 83 height 27
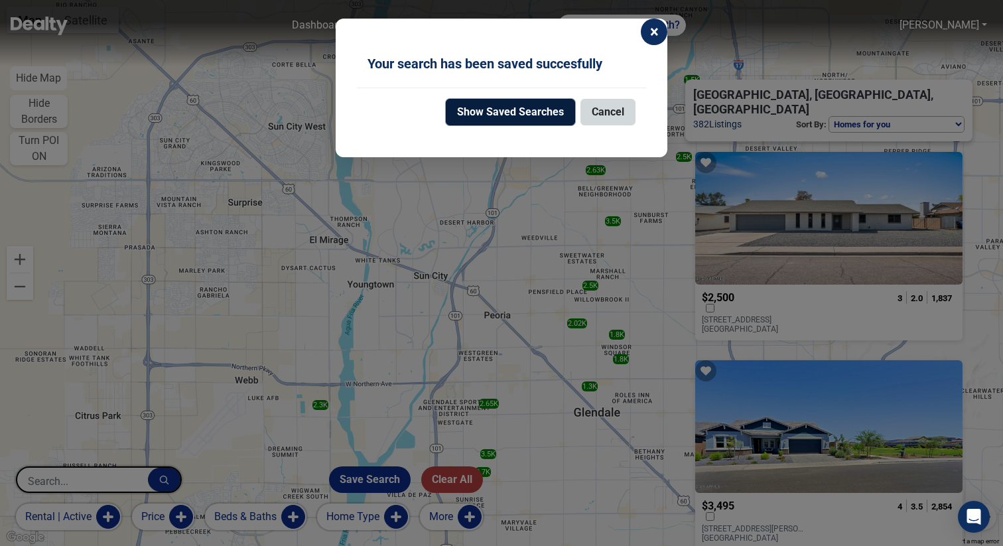
click at [482, 116] on button "Show Saved Searches" at bounding box center [510, 112] width 129 height 27
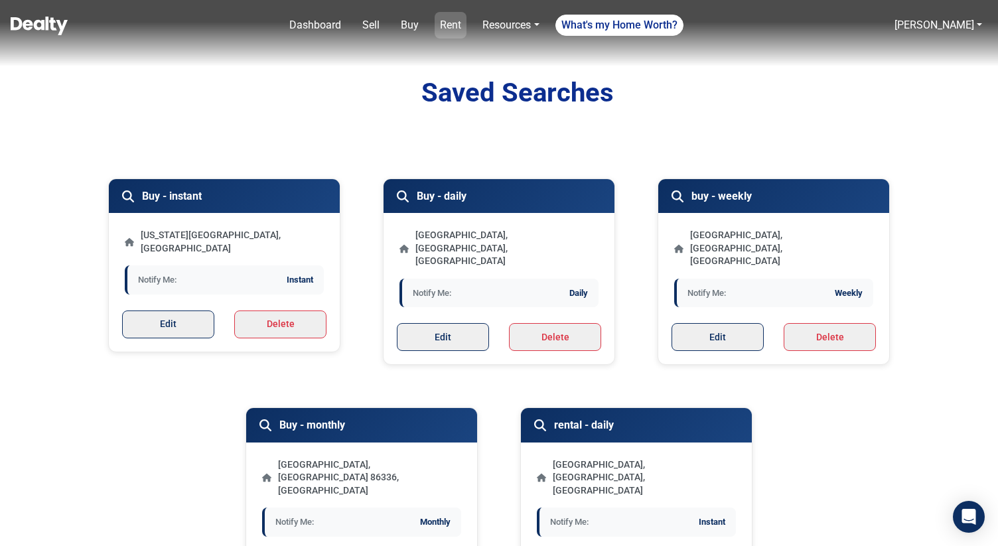
click at [455, 28] on link "Rent" at bounding box center [450, 25] width 32 height 27
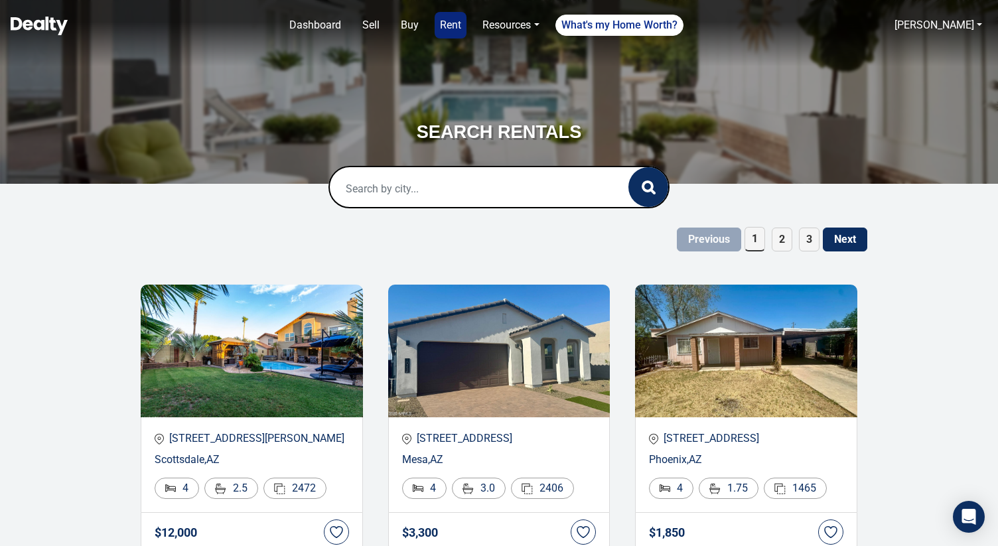
click at [488, 190] on input "text" at bounding box center [465, 188] width 271 height 42
click at [460, 237] on div "Surprise, [GEOGRAPHIC_DATA], [GEOGRAPHIC_DATA]" at bounding box center [499, 233] width 318 height 27
type input "Surprise, [GEOGRAPHIC_DATA], [GEOGRAPHIC_DATA]"
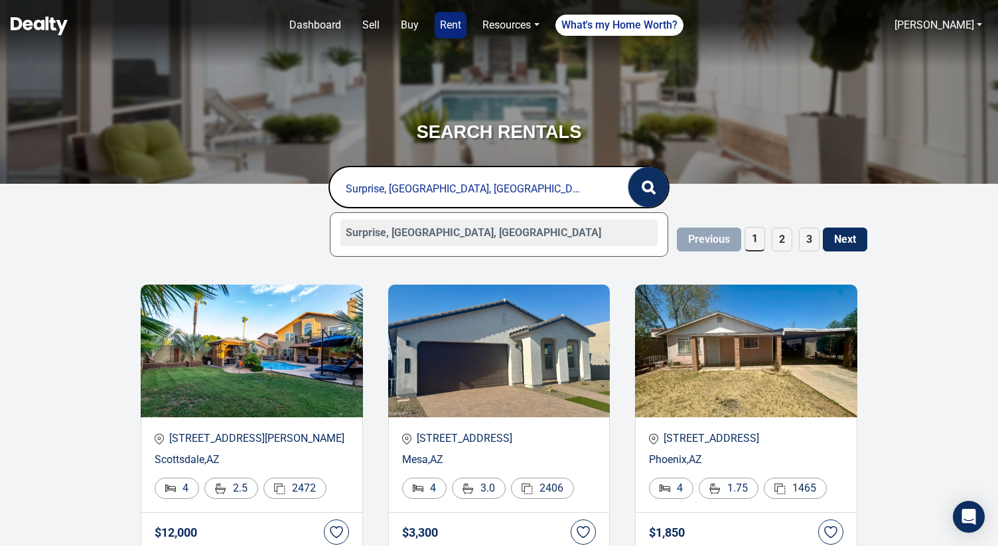
click at [662, 196] on button "button" at bounding box center [648, 187] width 40 height 40
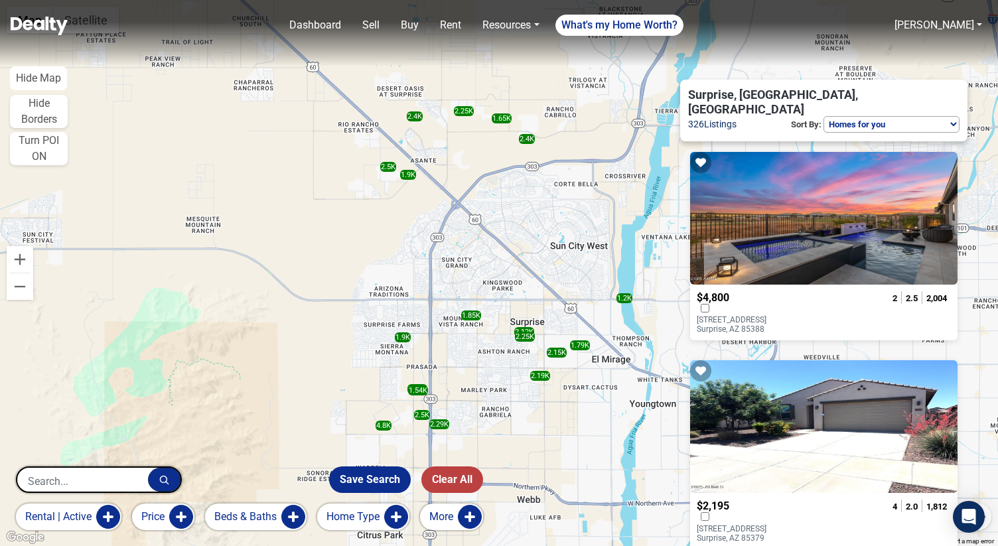
click at [105, 511] on button "rental | active" at bounding box center [68, 516] width 105 height 27
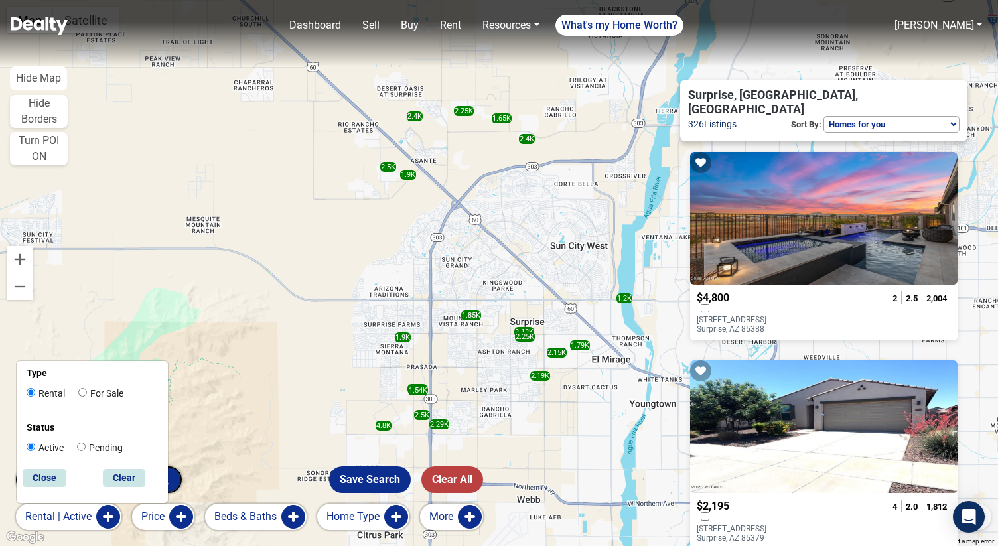
click at [100, 515] on button "rental | active" at bounding box center [68, 516] width 105 height 27
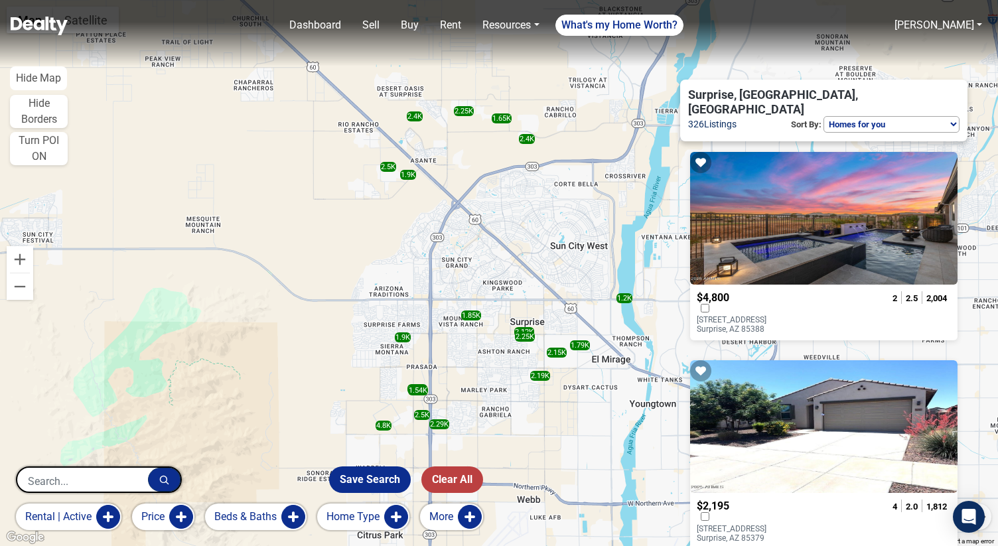
click at [300, 514] on button "Beds & Baths" at bounding box center [255, 516] width 101 height 27
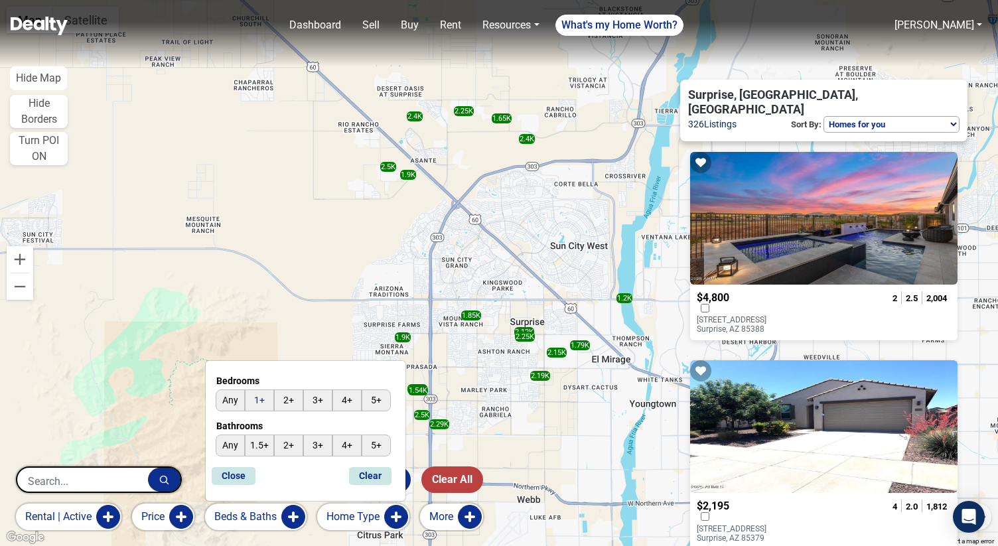
click at [263, 401] on input "1+" at bounding box center [259, 400] width 29 height 22
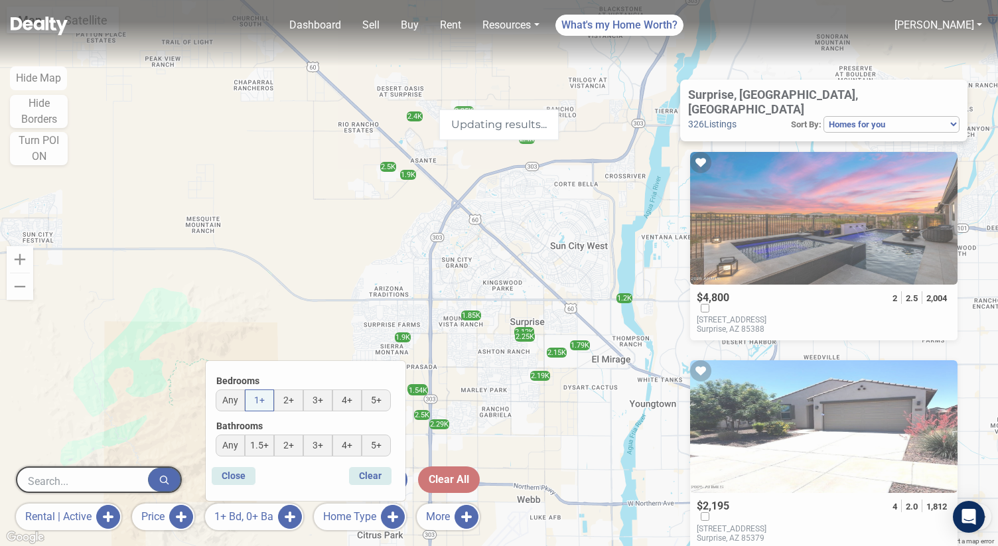
click at [184, 513] on div "Updating results..." at bounding box center [499, 273] width 998 height 546
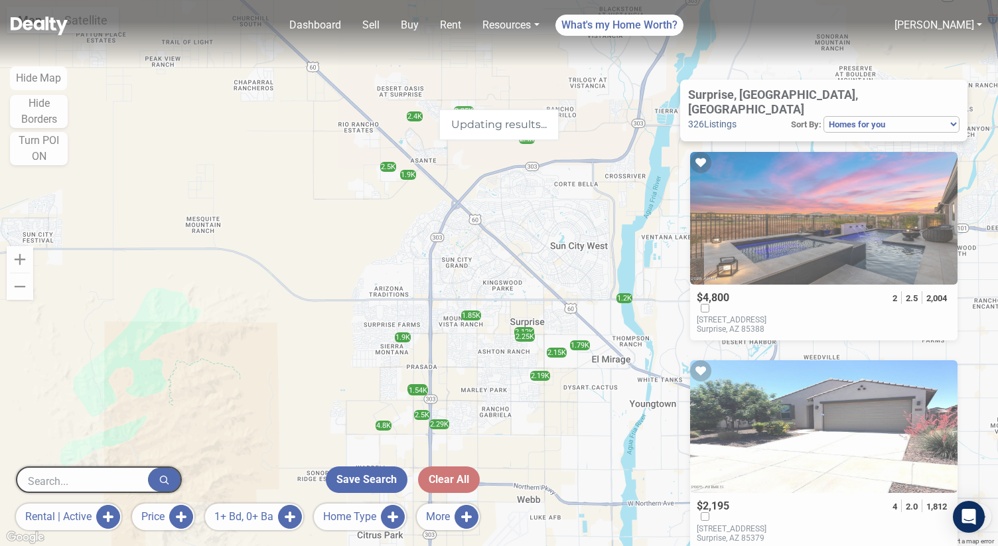
click at [184, 513] on div "Updating results..." at bounding box center [499, 273] width 998 height 546
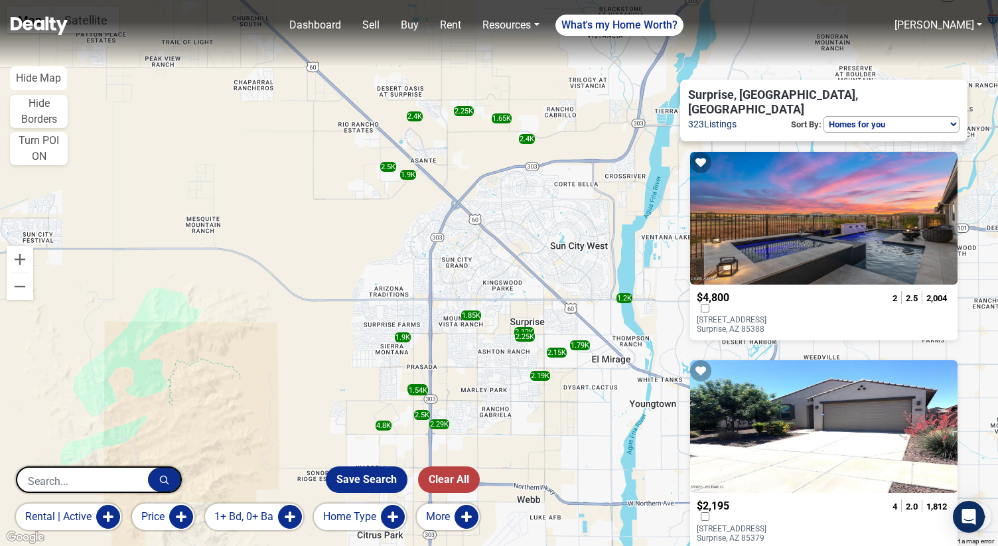
click at [186, 513] on button "Price" at bounding box center [163, 516] width 62 height 27
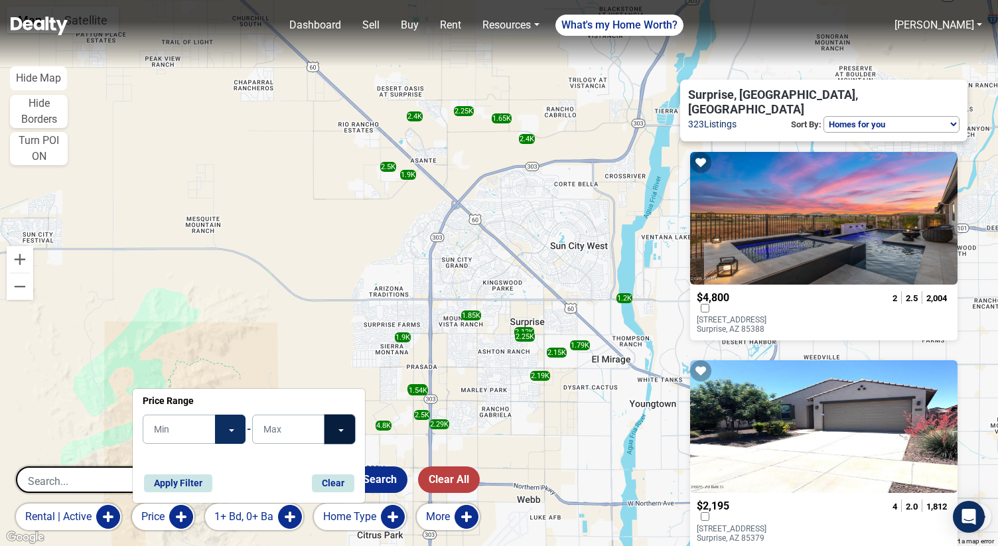
click at [340, 426] on button "Toggle Dropdown" at bounding box center [339, 429] width 31 height 29
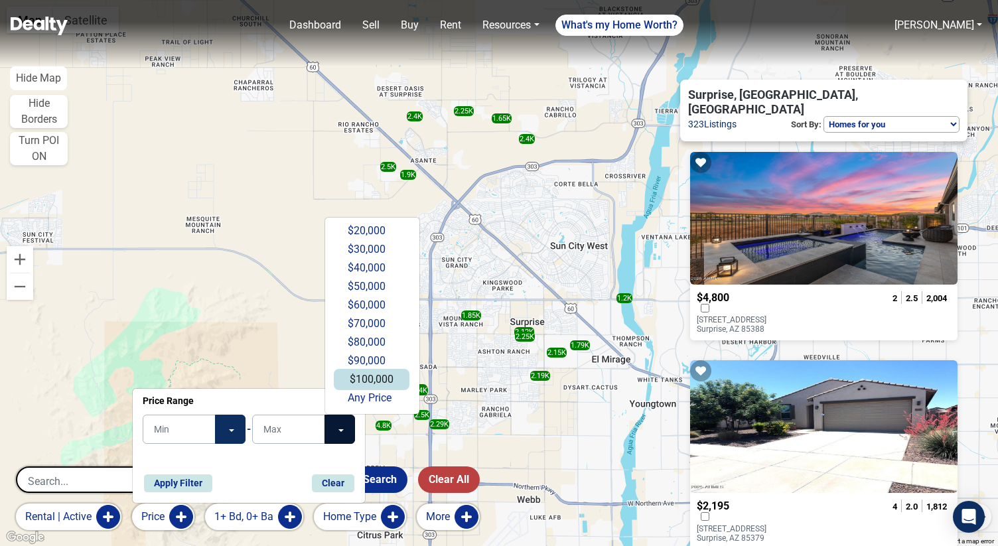
click at [365, 383] on button "$100,000" at bounding box center [372, 379] width 76 height 21
type input "$100,000"
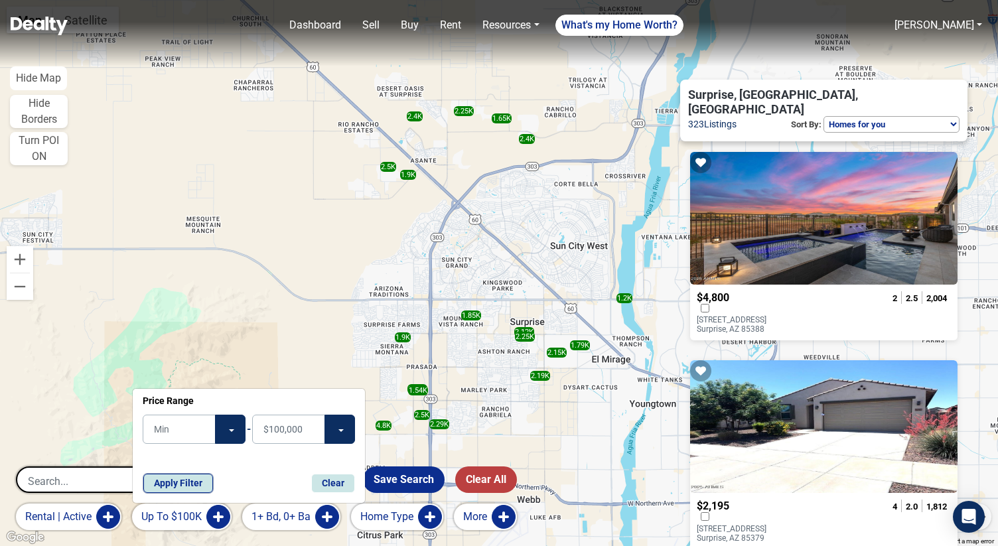
click at [204, 490] on button "Apply Filter" at bounding box center [178, 483] width 70 height 19
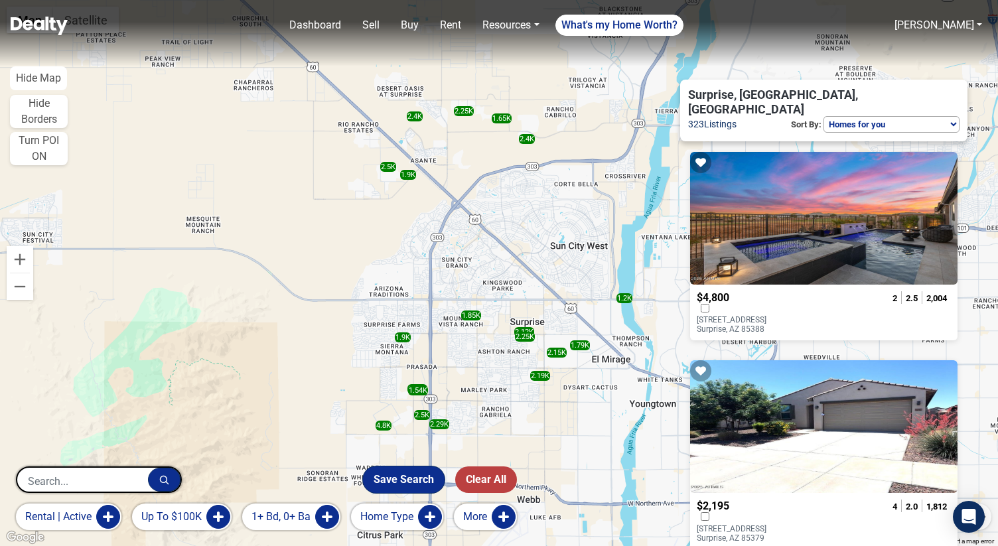
click at [395, 477] on button "Save Search" at bounding box center [404, 479] width 82 height 27
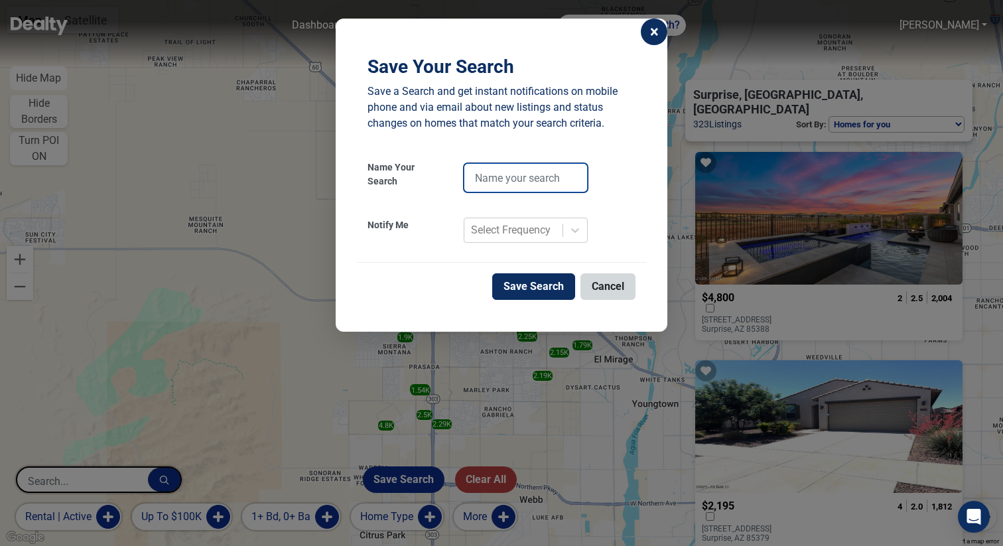
click at [522, 186] on input "text" at bounding box center [526, 177] width 124 height 29
click at [483, 237] on div "Select Frequency" at bounding box center [511, 230] width 80 height 16
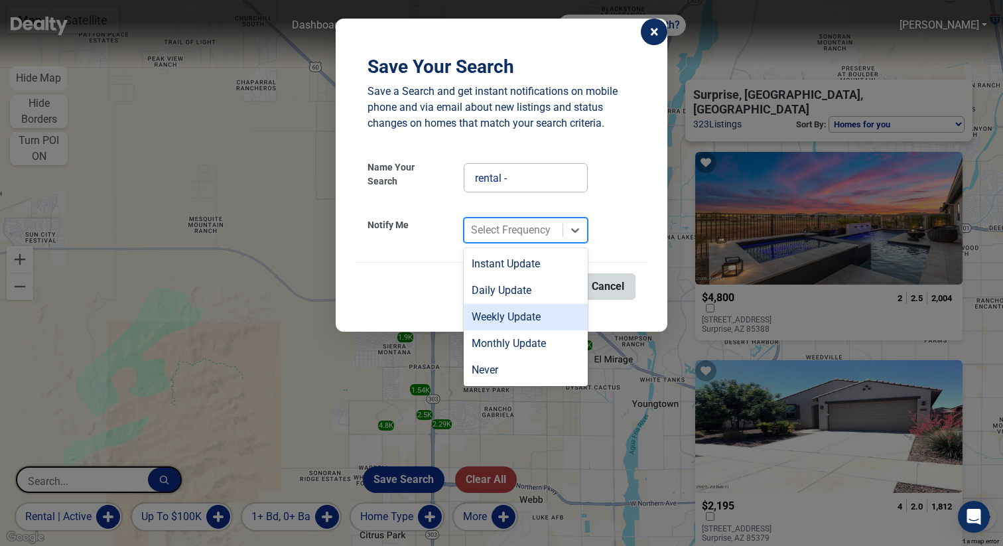
click at [502, 316] on div "Weekly Update" at bounding box center [526, 317] width 124 height 27
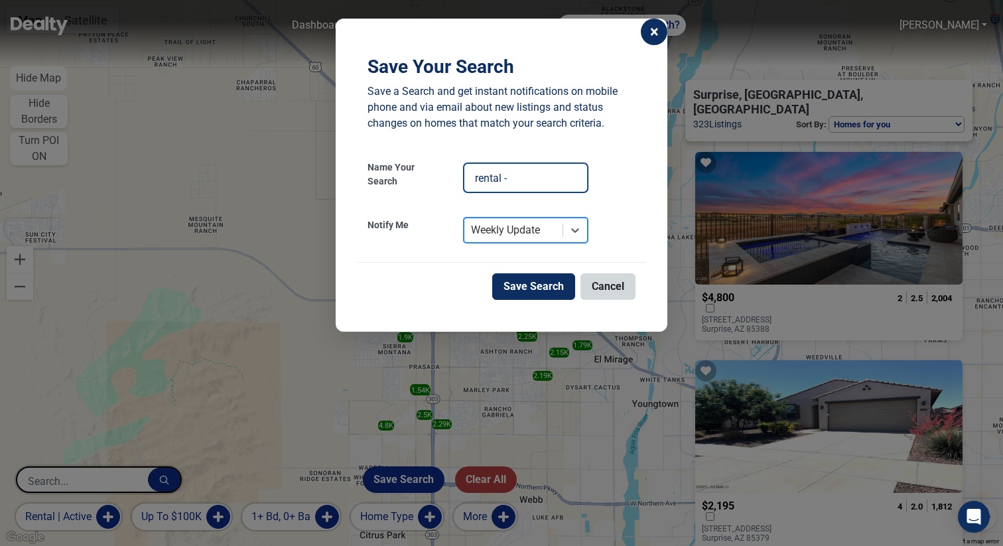
click at [539, 173] on input "rental -" at bounding box center [526, 177] width 124 height 29
type input "rental - weekly"
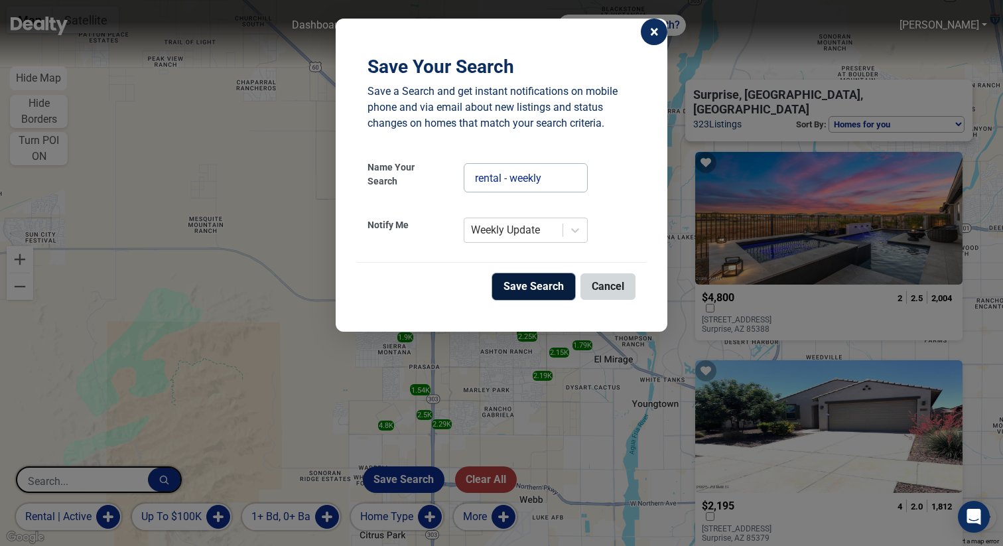
click at [541, 283] on button "Save Search" at bounding box center [533, 286] width 83 height 27
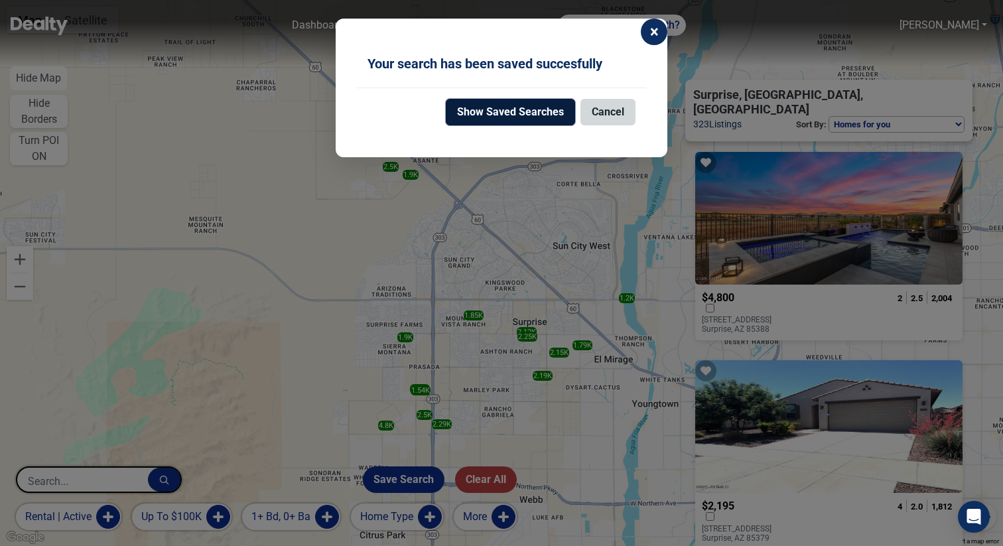
click at [521, 116] on button "Show Saved Searches" at bounding box center [510, 112] width 129 height 27
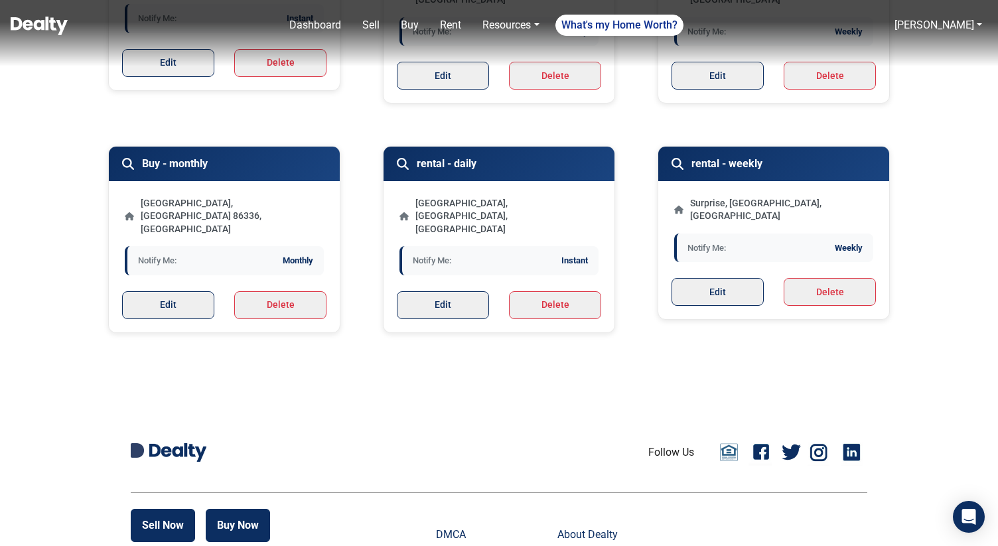
scroll to position [262, 0]
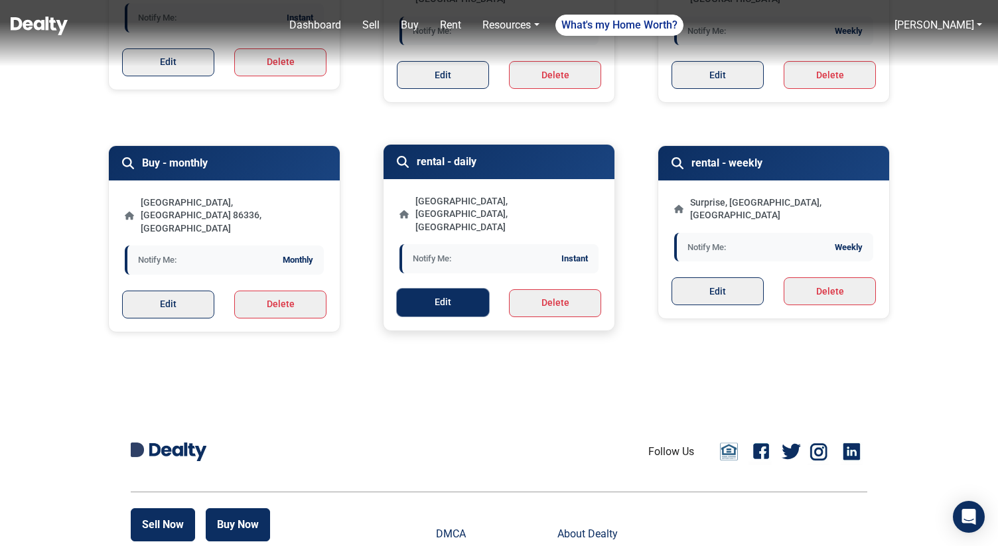
click at [455, 289] on button "Edit" at bounding box center [443, 303] width 92 height 28
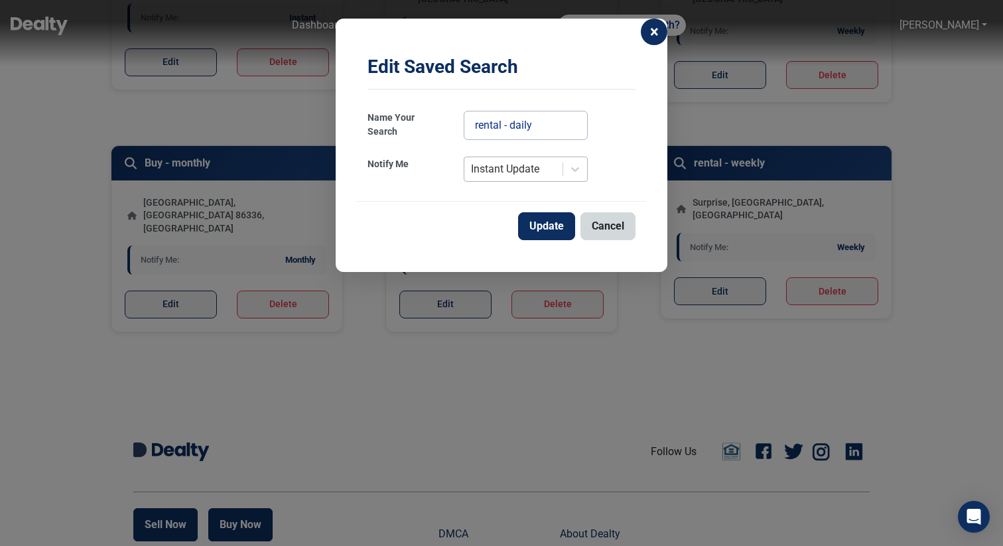
click at [515, 169] on div "Instant Update" at bounding box center [505, 169] width 68 height 16
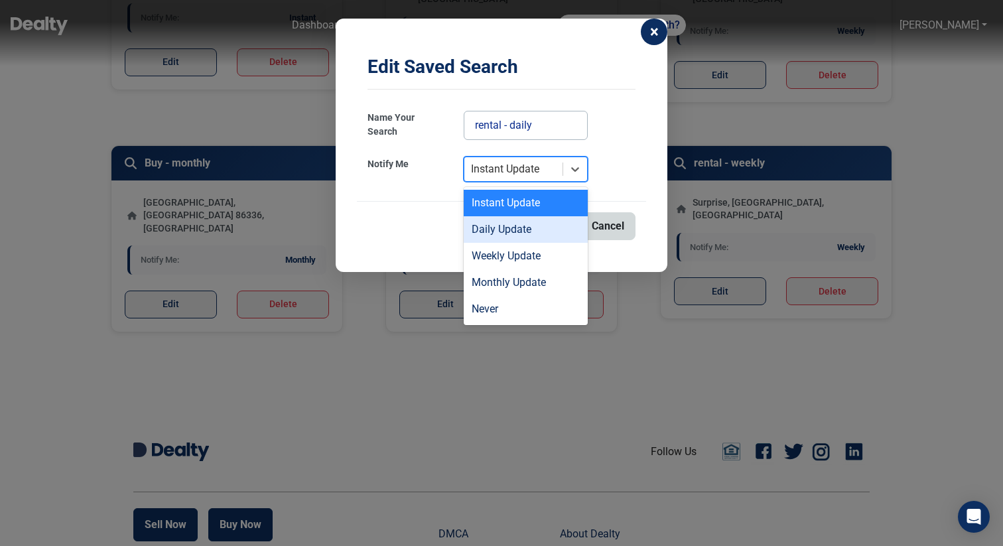
click at [507, 232] on div "Daily Update" at bounding box center [526, 229] width 124 height 27
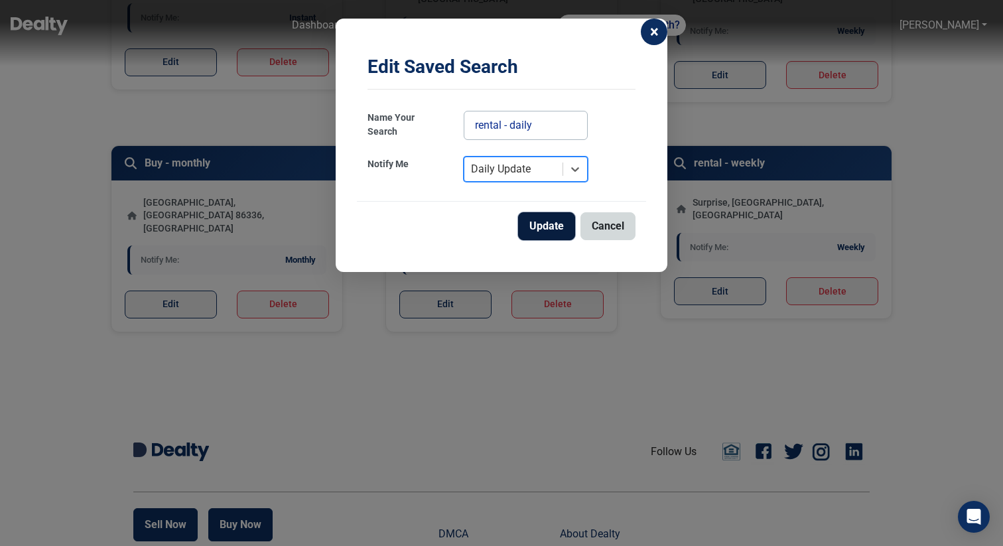
click at [554, 226] on button "Update" at bounding box center [546, 226] width 57 height 28
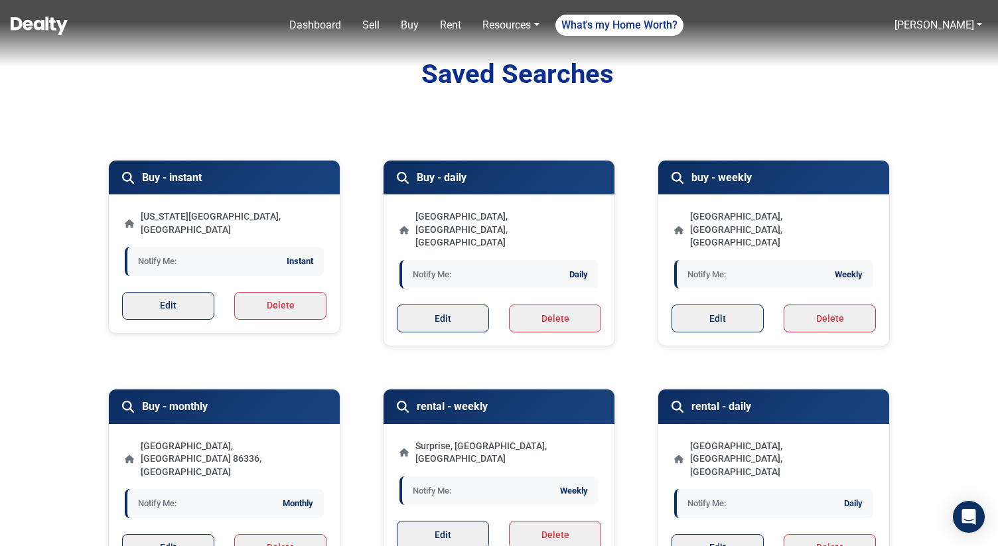
scroll to position [0, 0]
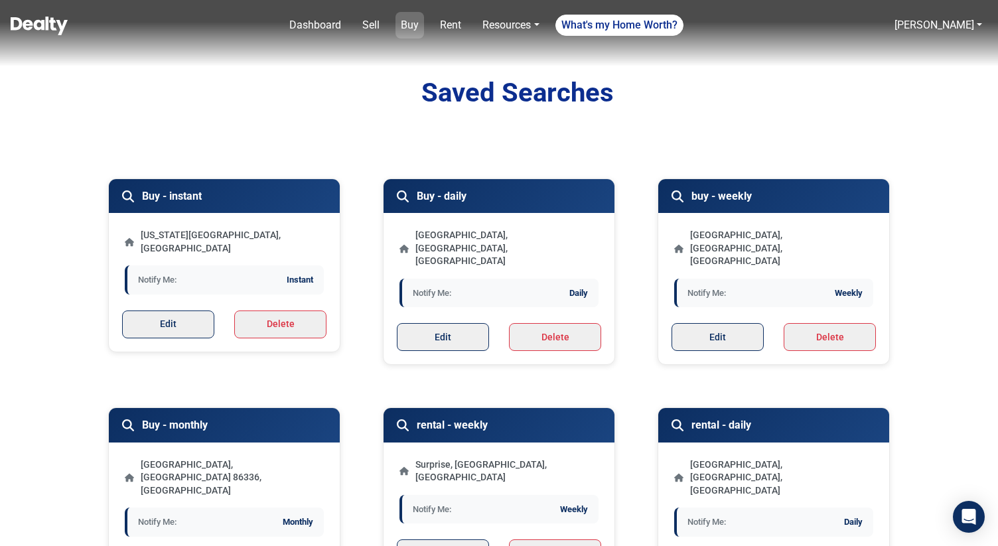
click at [417, 26] on link "Buy" at bounding box center [409, 25] width 29 height 27
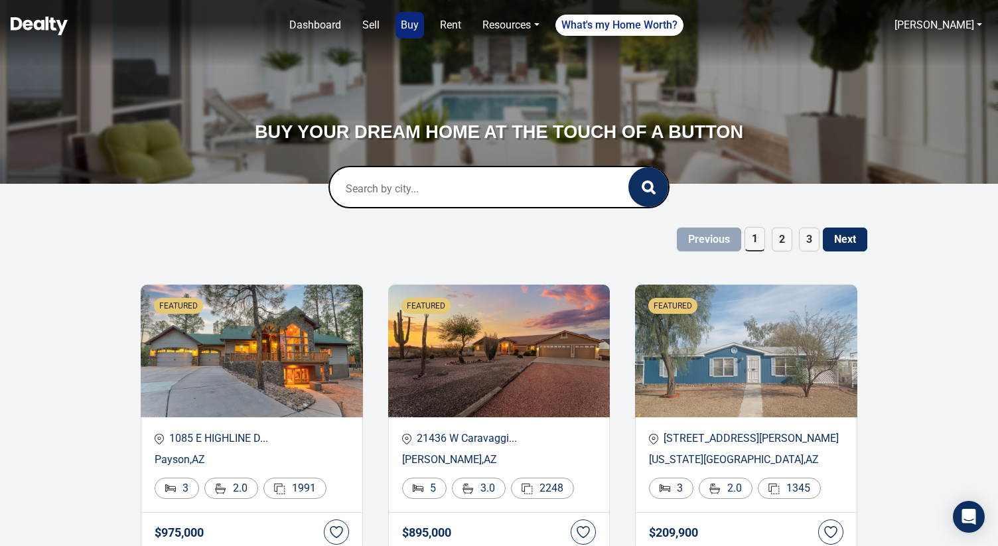
click at [420, 197] on input "text" at bounding box center [465, 188] width 271 height 42
type input "8"
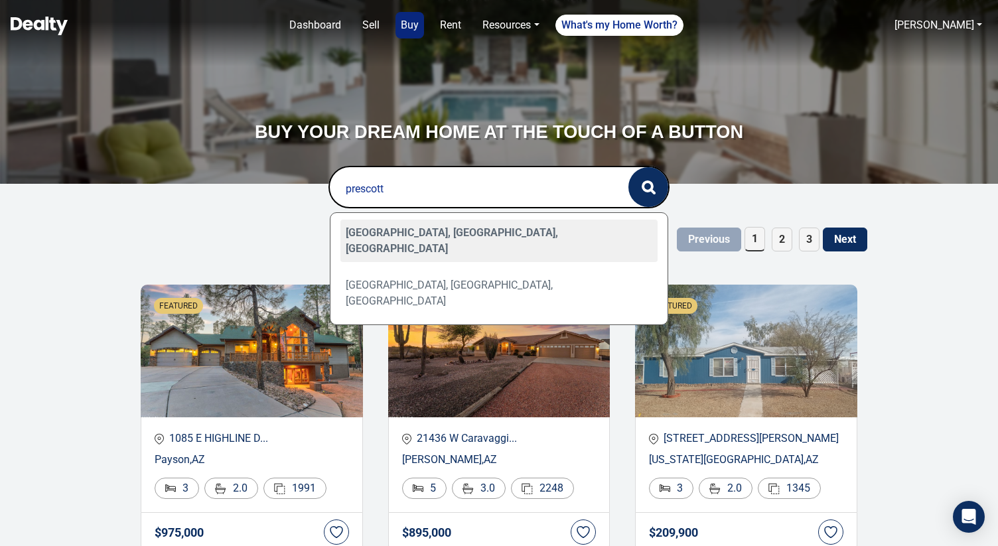
click at [399, 224] on div "[GEOGRAPHIC_DATA], [GEOGRAPHIC_DATA], [GEOGRAPHIC_DATA]" at bounding box center [499, 241] width 318 height 42
type input "[GEOGRAPHIC_DATA], [GEOGRAPHIC_DATA], [GEOGRAPHIC_DATA]"
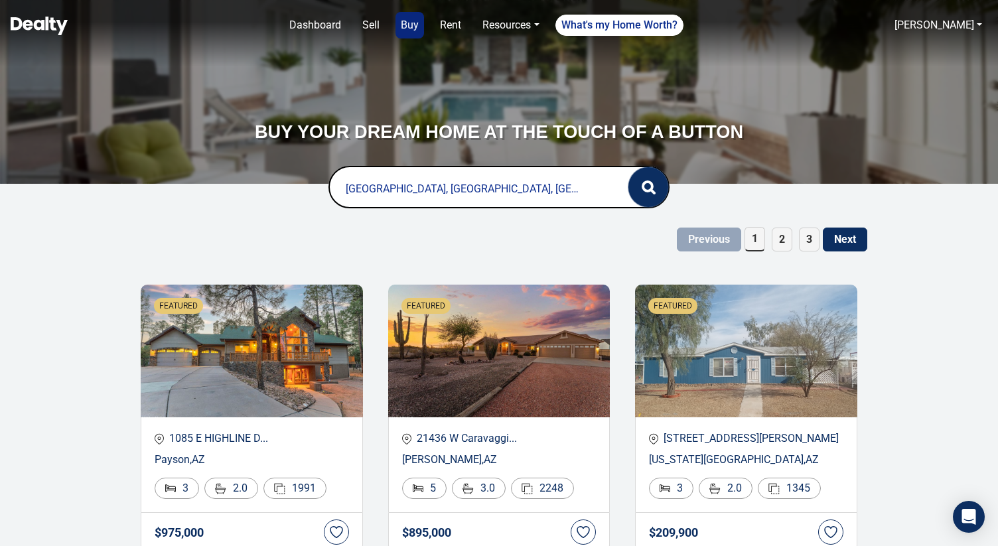
click at [653, 181] on icon "button" at bounding box center [648, 187] width 14 height 14
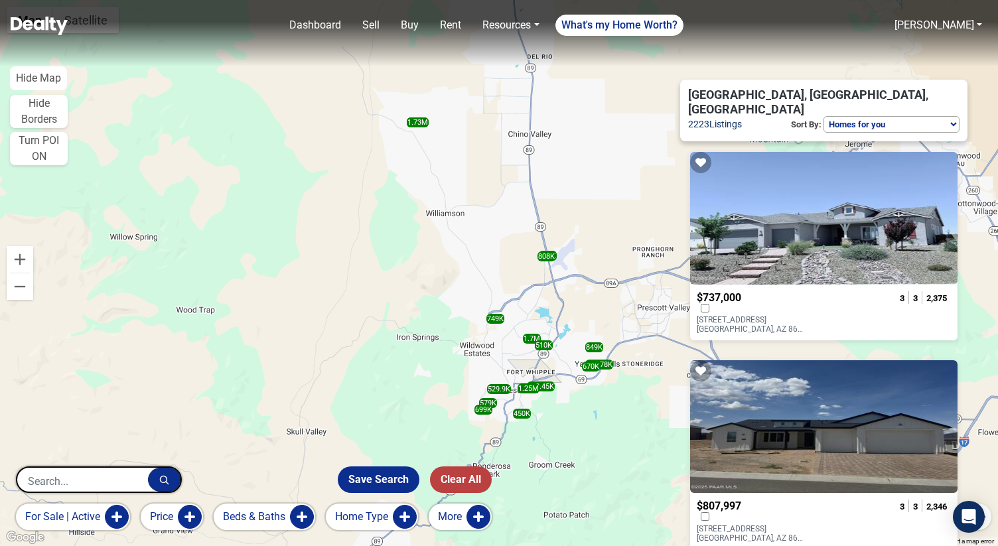
click at [117, 507] on button "for sale | active" at bounding box center [73, 516] width 114 height 27
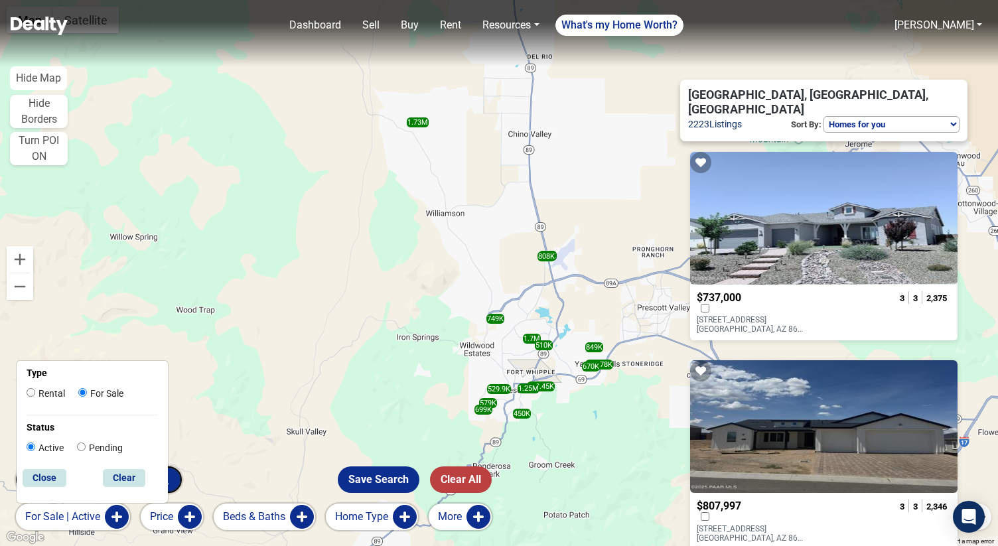
click at [57, 393] on label "Rental" at bounding box center [46, 394] width 38 height 14
click at [35, 393] on input "Rental" at bounding box center [31, 392] width 9 height 9
radio input "true"
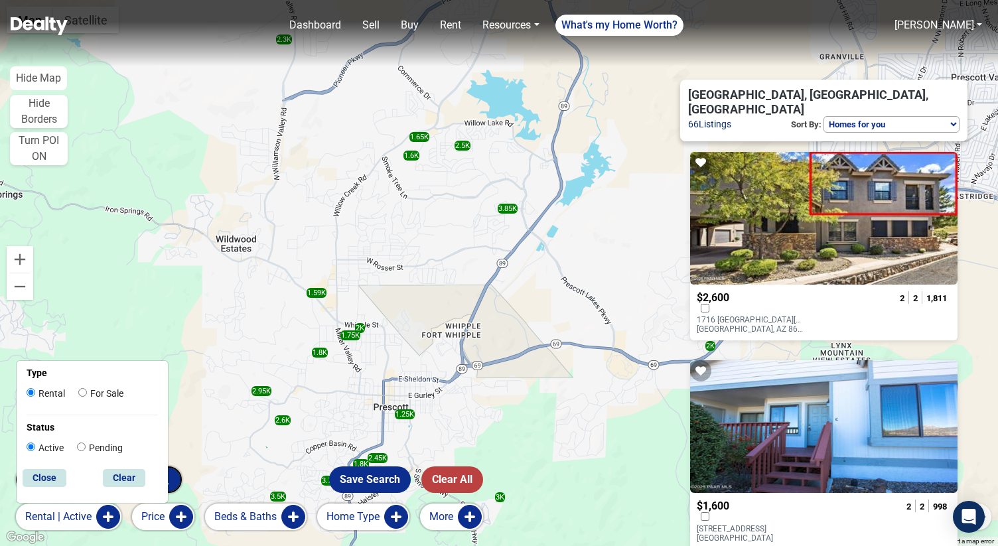
click at [182, 510] on button "Price" at bounding box center [163, 516] width 62 height 27
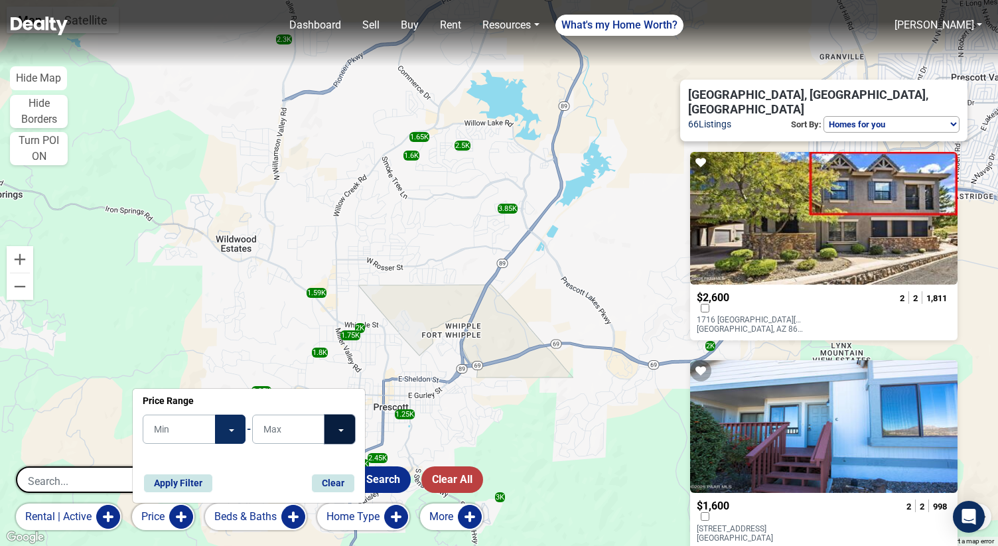
click at [338, 434] on button "Toggle Dropdown" at bounding box center [339, 429] width 31 height 29
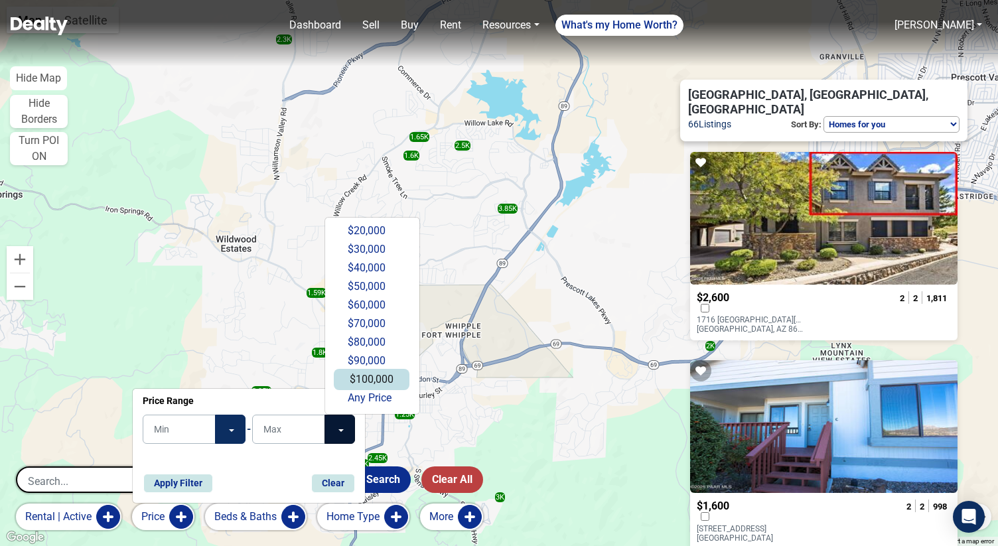
click at [369, 385] on button "$100,000" at bounding box center [372, 379] width 76 height 21
type input "$100,000"
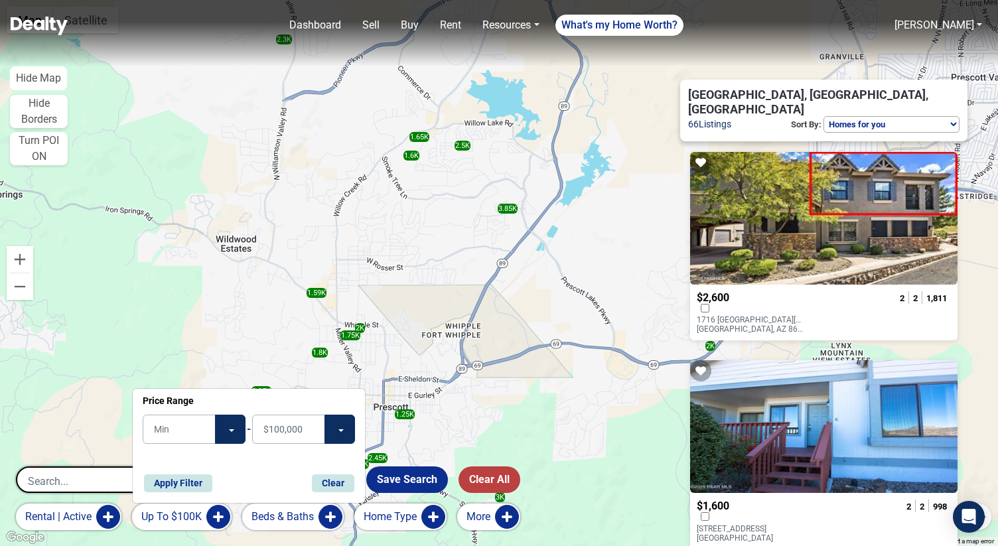
click at [306, 520] on button "Beds & Baths" at bounding box center [292, 516] width 101 height 27
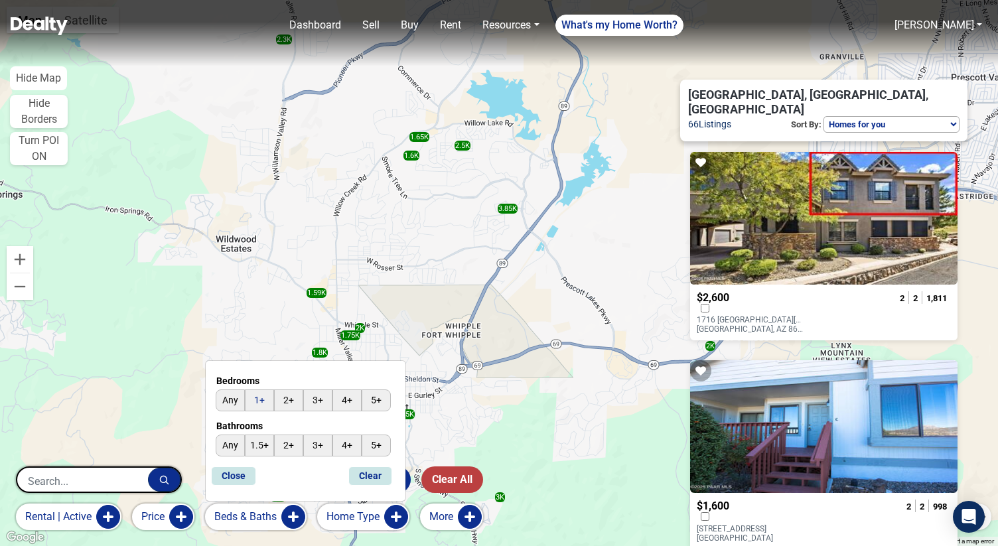
click at [266, 403] on input "1+" at bounding box center [259, 400] width 29 height 22
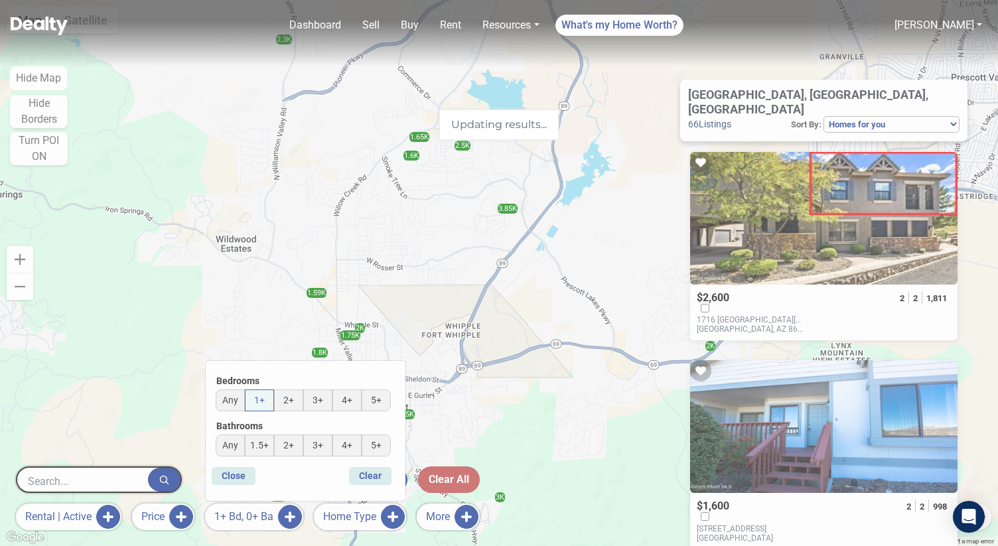
click at [242, 476] on div "Updating results..." at bounding box center [499, 273] width 998 height 546
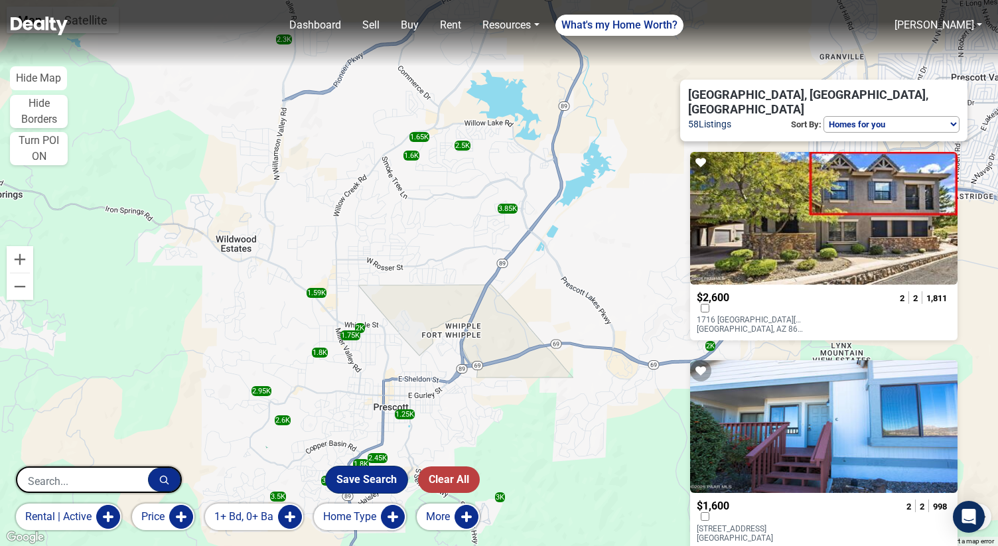
click at [377, 482] on button "Save Search" at bounding box center [367, 479] width 82 height 27
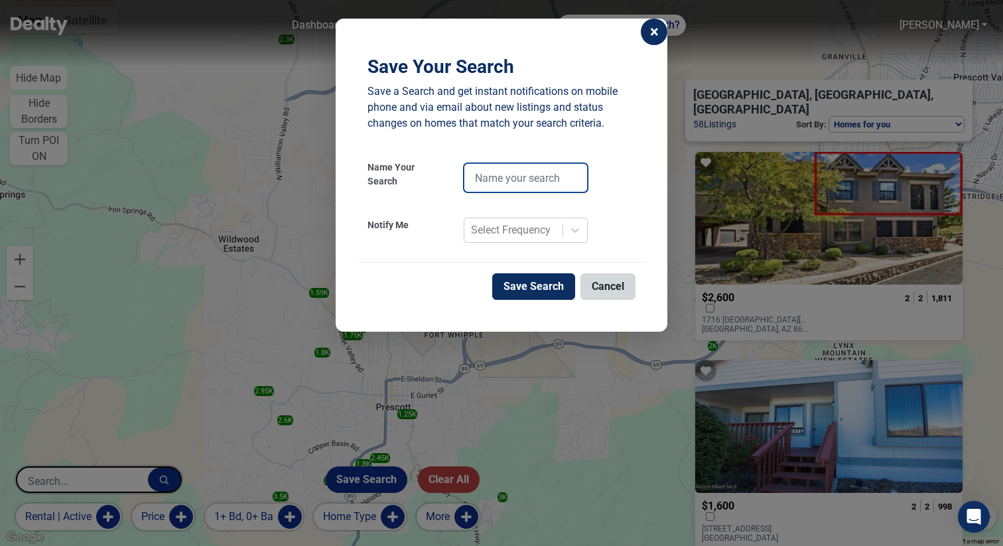
click at [502, 183] on input "text" at bounding box center [526, 177] width 124 height 29
type input "rental - instant"
click at [493, 223] on div "Select Frequency" at bounding box center [511, 230] width 80 height 16
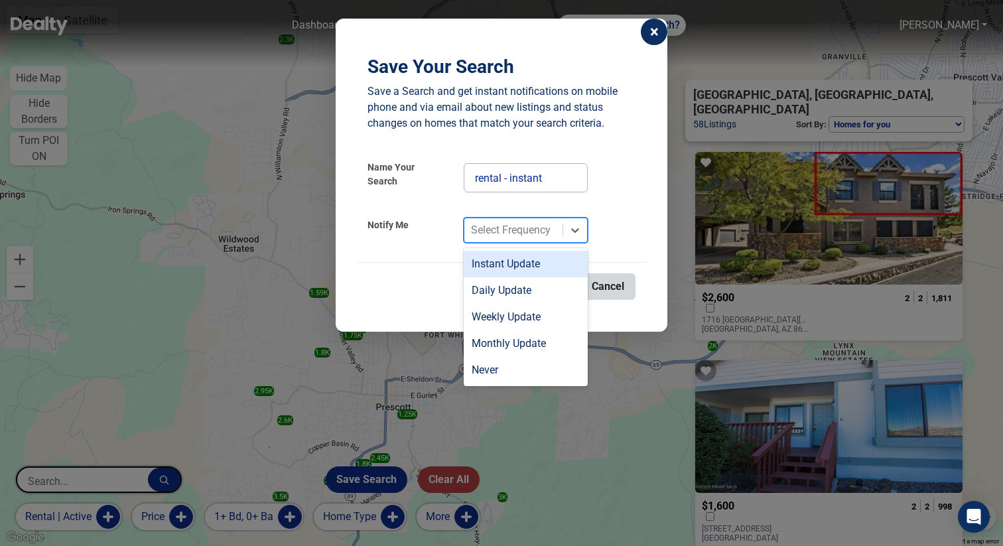
click at [495, 265] on div "Instant Update" at bounding box center [526, 264] width 124 height 27
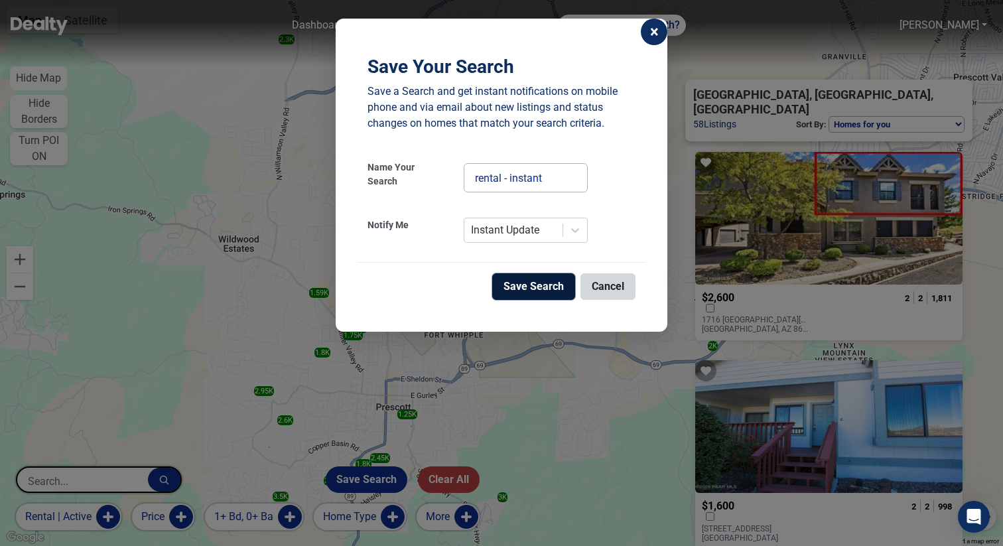
click at [549, 289] on button "Save Search" at bounding box center [533, 286] width 83 height 27
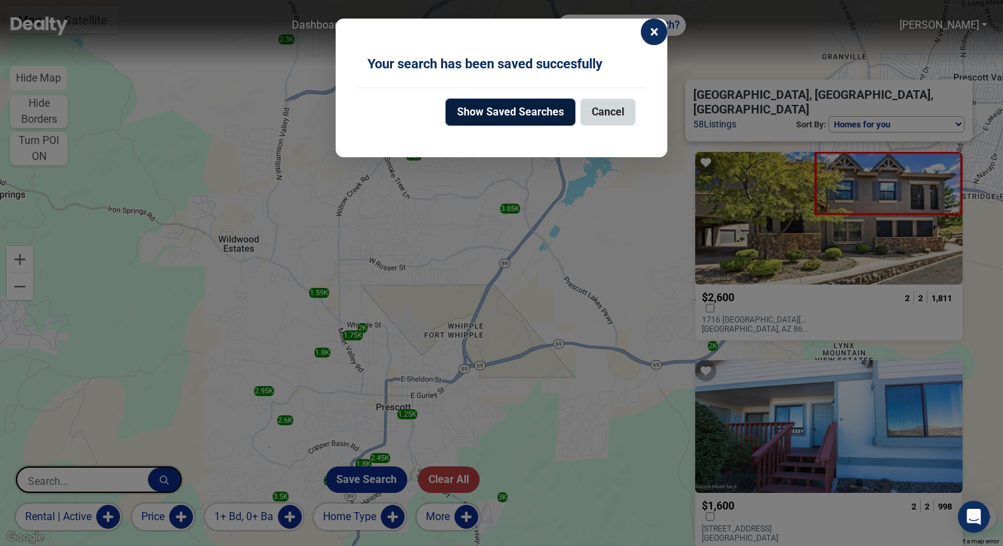
click at [484, 117] on button "Show Saved Searches" at bounding box center [510, 112] width 129 height 27
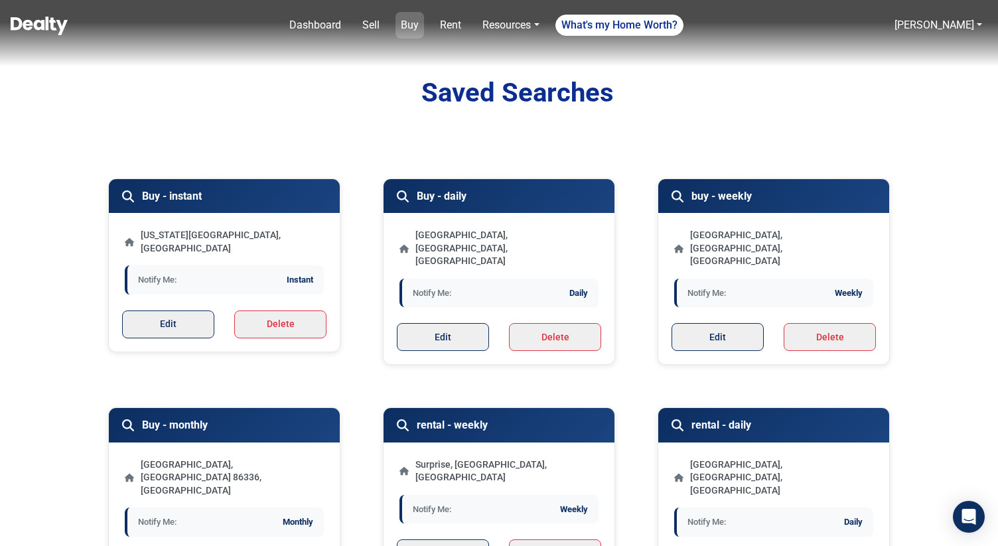
click at [415, 22] on link "Buy" at bounding box center [409, 25] width 29 height 27
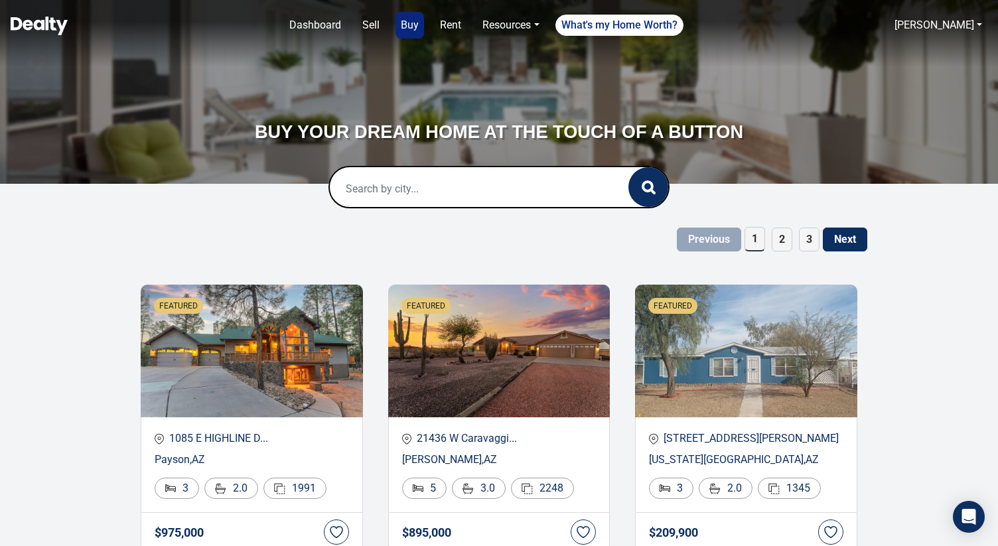
click at [407, 176] on input "text" at bounding box center [465, 188] width 271 height 42
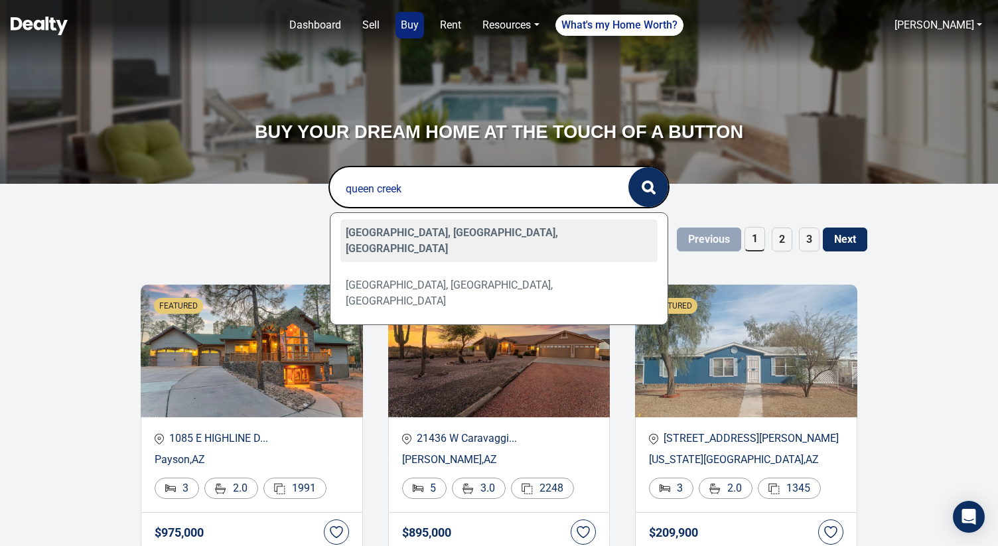
click at [423, 233] on div "[GEOGRAPHIC_DATA], [GEOGRAPHIC_DATA], [GEOGRAPHIC_DATA]" at bounding box center [499, 241] width 318 height 42
type input "[GEOGRAPHIC_DATA], [GEOGRAPHIC_DATA], [GEOGRAPHIC_DATA]"
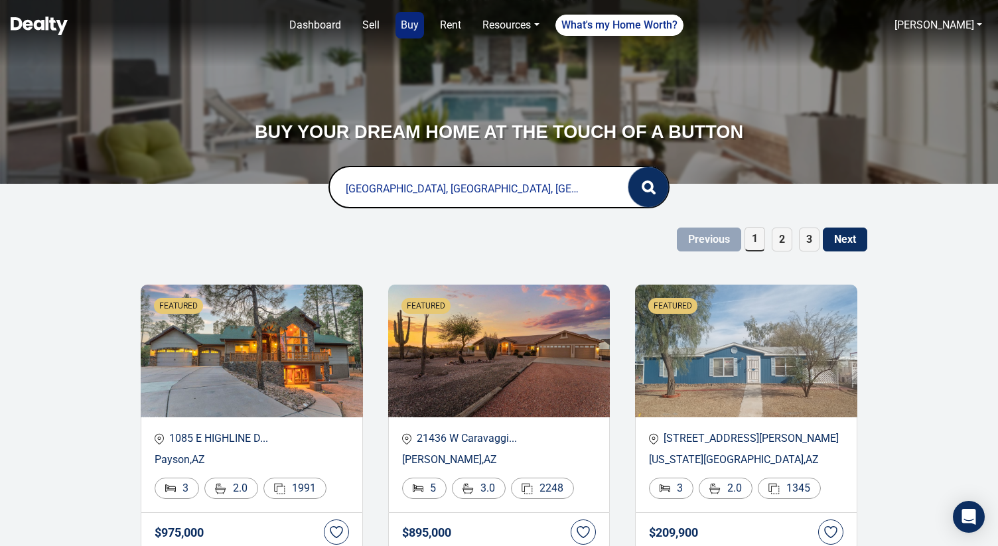
click at [649, 184] on icon "button" at bounding box center [648, 187] width 14 height 14
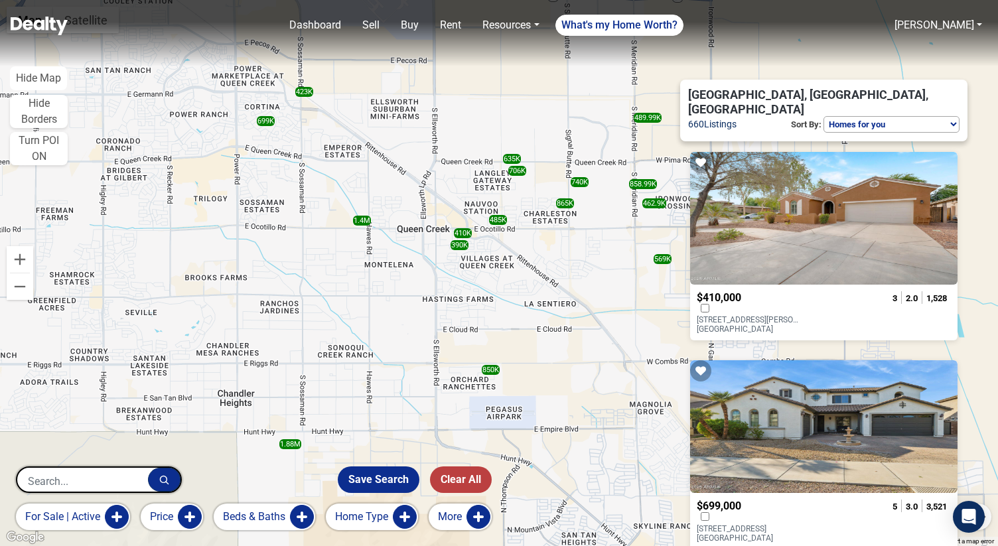
click at [109, 521] on button "for sale | active" at bounding box center [73, 516] width 114 height 27
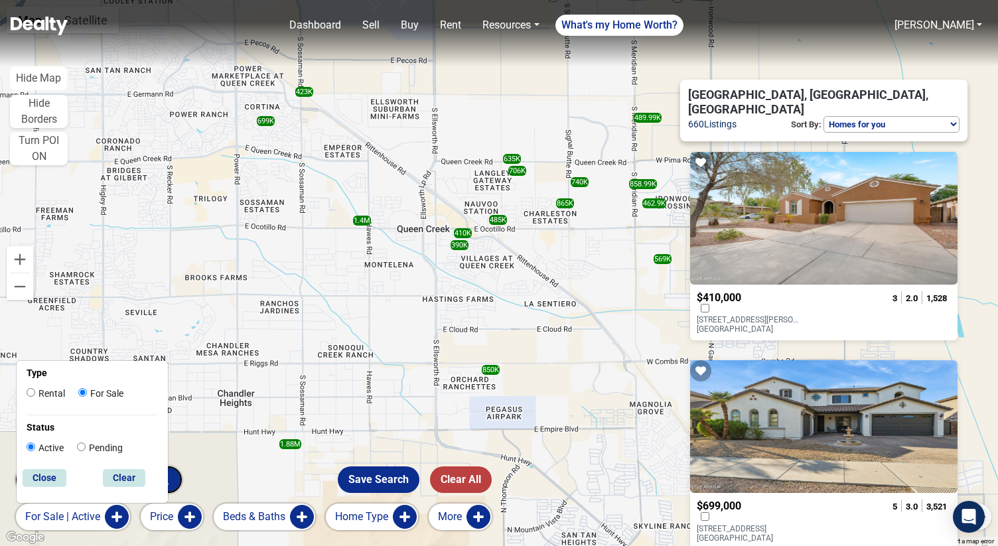
click at [55, 395] on label "Rental" at bounding box center [46, 394] width 38 height 14
click at [35, 395] on input "Rental" at bounding box center [31, 392] width 9 height 9
radio input "true"
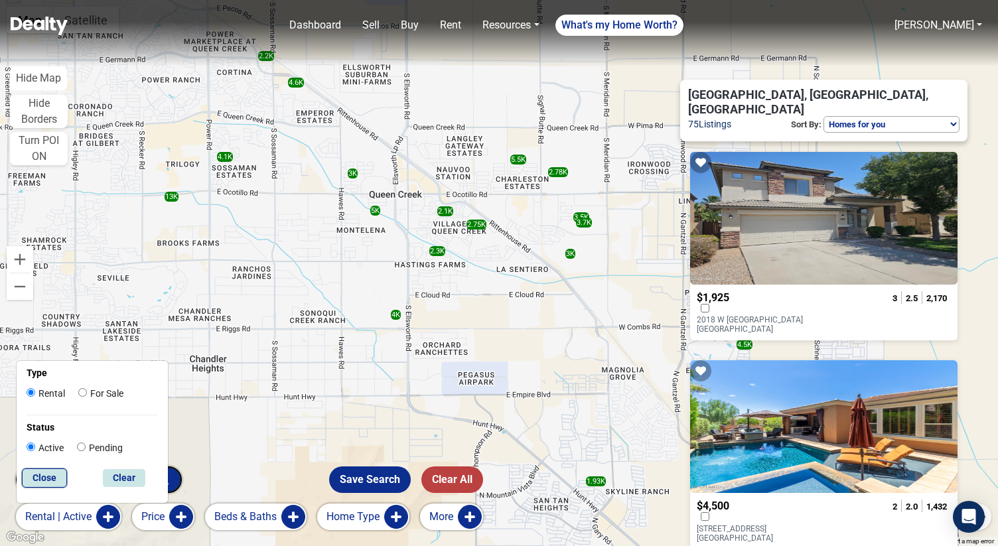
click at [60, 472] on button "Close" at bounding box center [44, 477] width 45 height 19
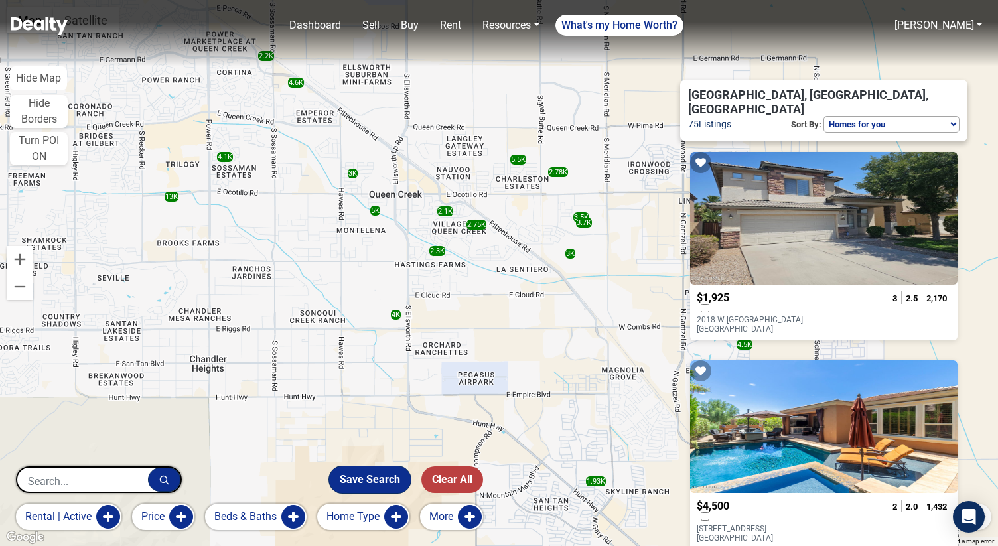
click at [374, 476] on button "Save Search" at bounding box center [370, 479] width 82 height 27
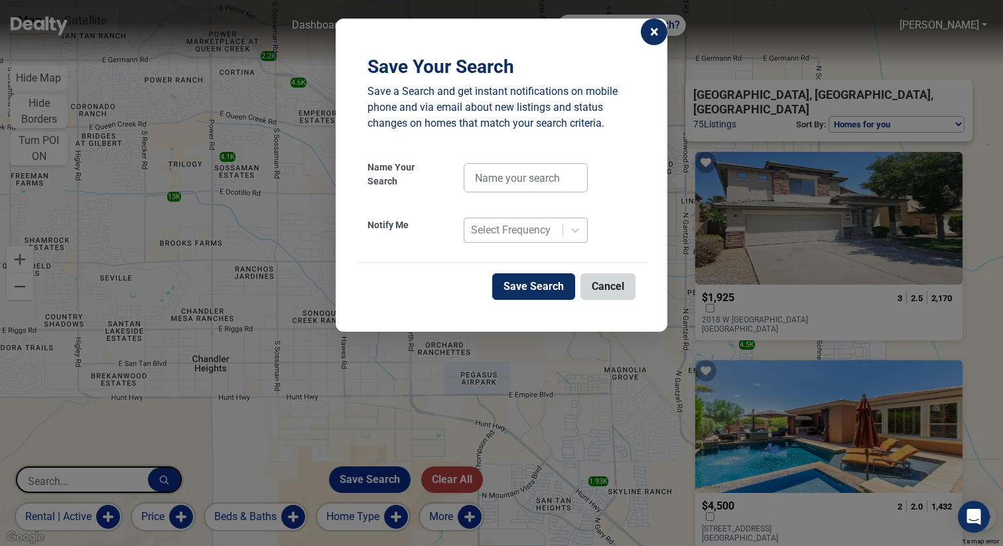
click at [492, 228] on div "Select Frequency" at bounding box center [511, 230] width 80 height 16
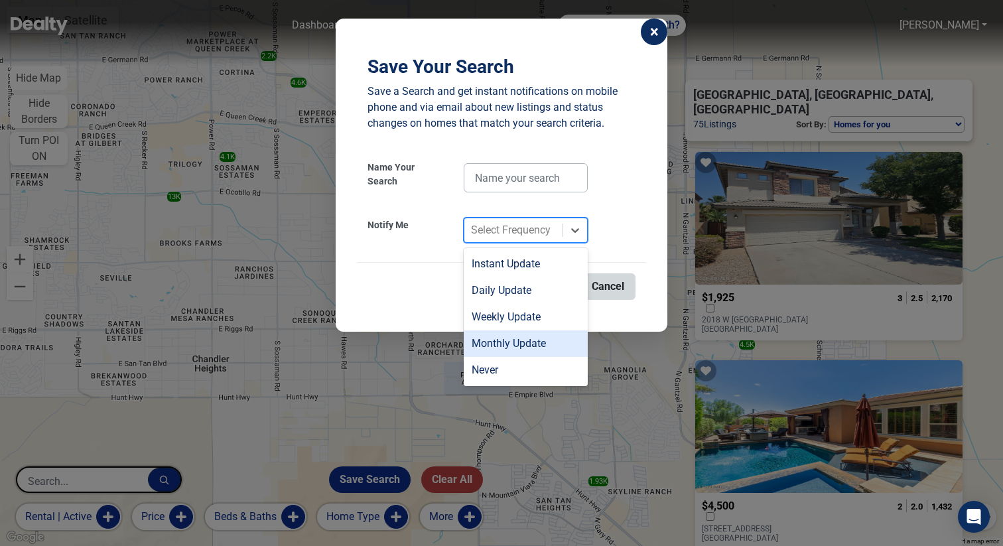
click at [515, 346] on div "Monthly Update" at bounding box center [526, 343] width 124 height 27
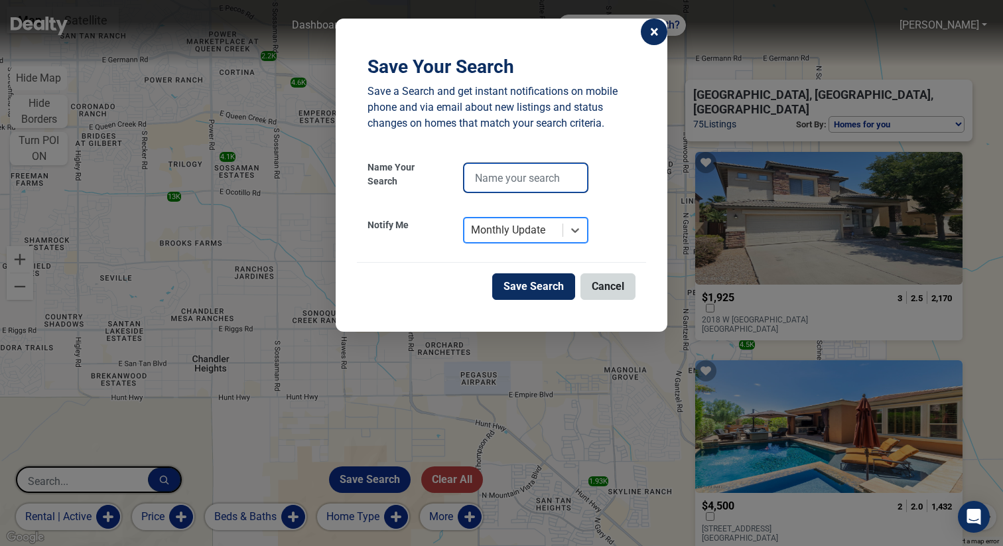
click at [513, 178] on input "text" at bounding box center [526, 177] width 124 height 29
type input "rental - monthly"
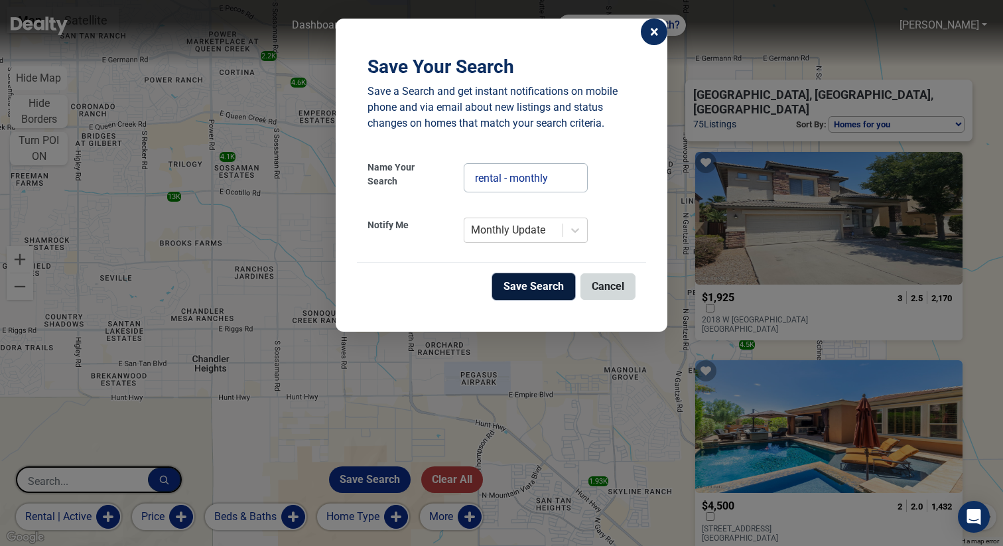
click at [554, 275] on button "Save Search" at bounding box center [533, 286] width 83 height 27
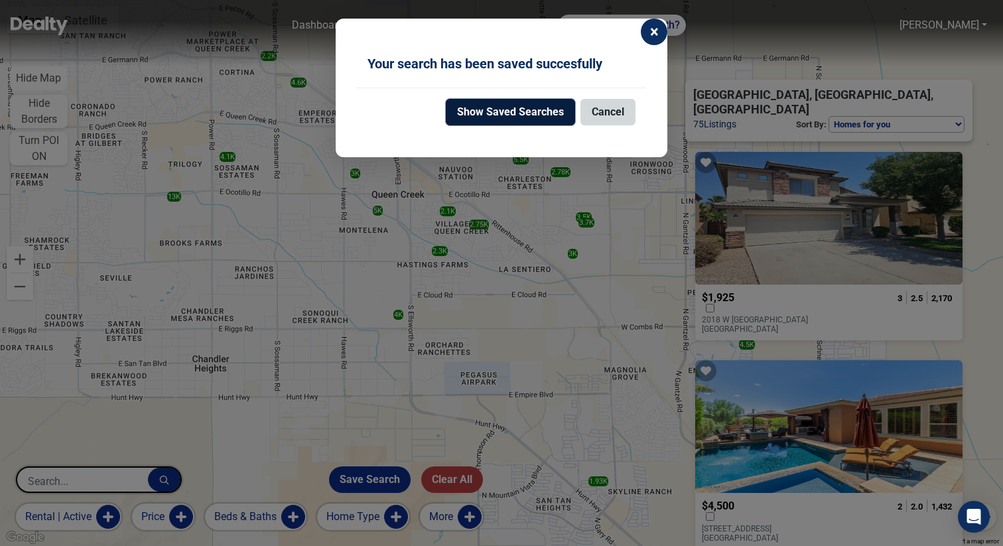
click at [547, 102] on button "Show Saved Searches" at bounding box center [510, 112] width 129 height 27
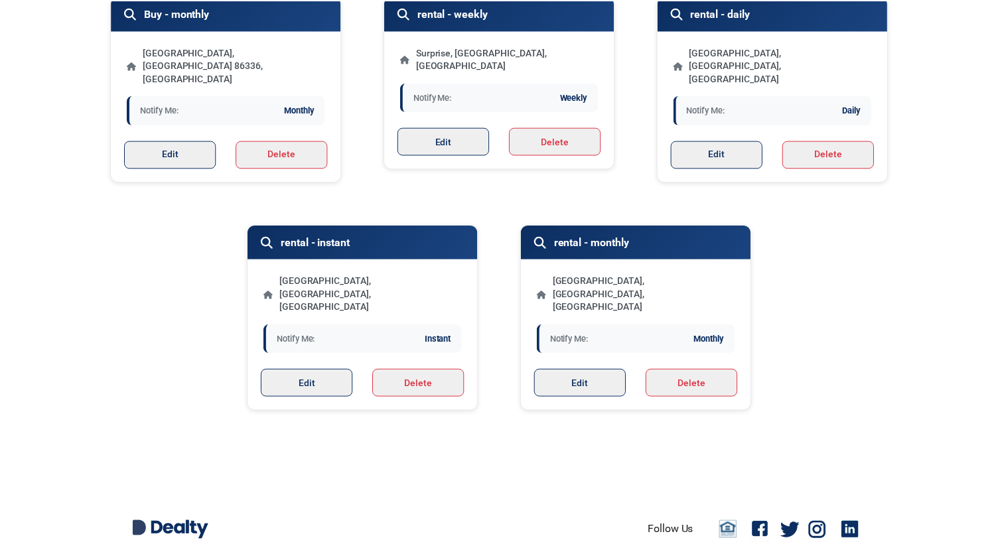
scroll to position [670, 0]
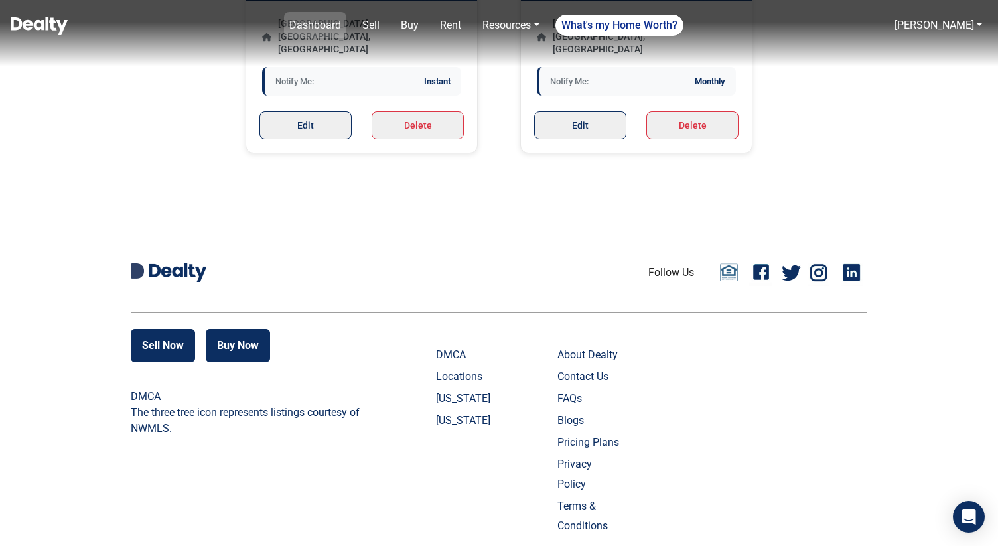
click at [322, 34] on link "Dashboard" at bounding box center [315, 25] width 62 height 27
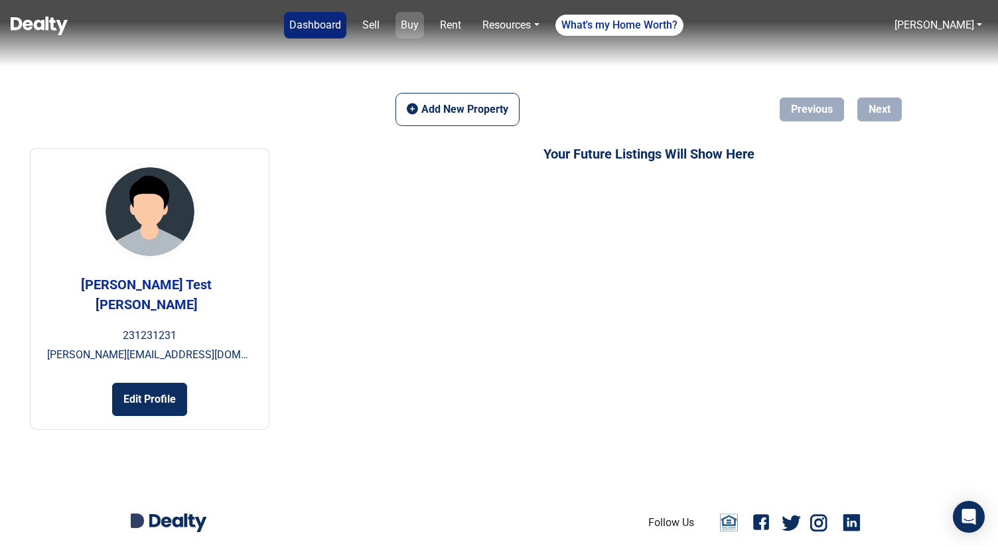
click at [410, 25] on link "Buy" at bounding box center [409, 25] width 29 height 27
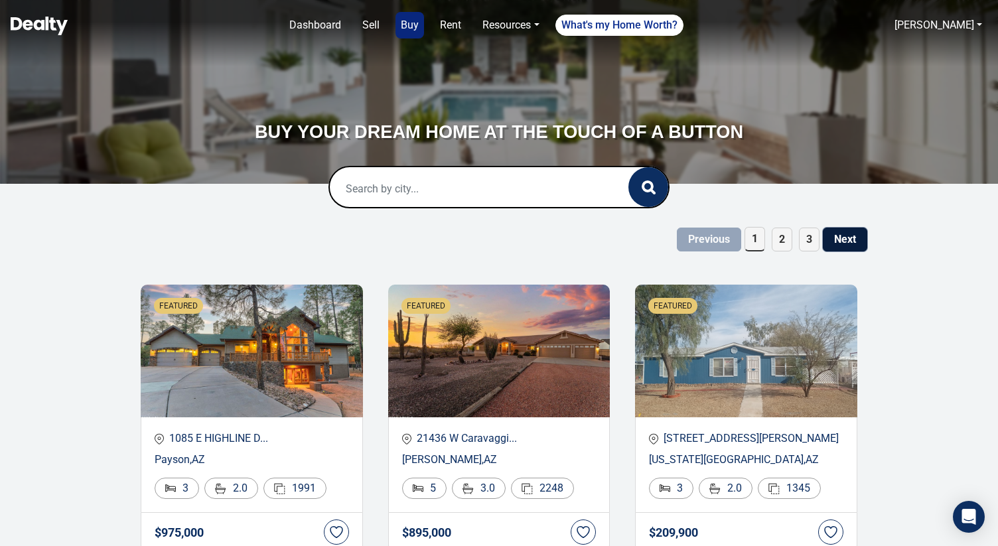
click at [858, 237] on button "Next" at bounding box center [845, 240] width 44 height 24
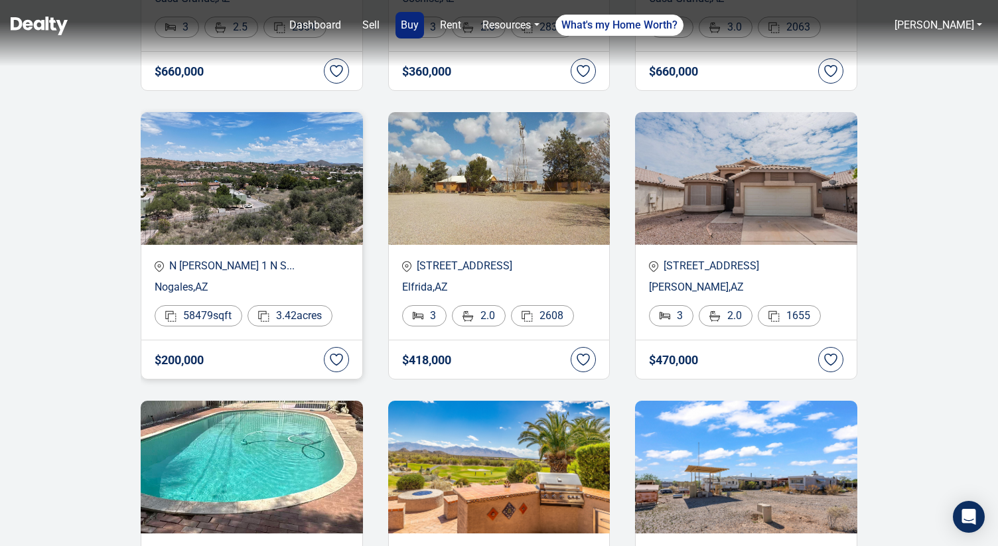
scroll to position [746, 0]
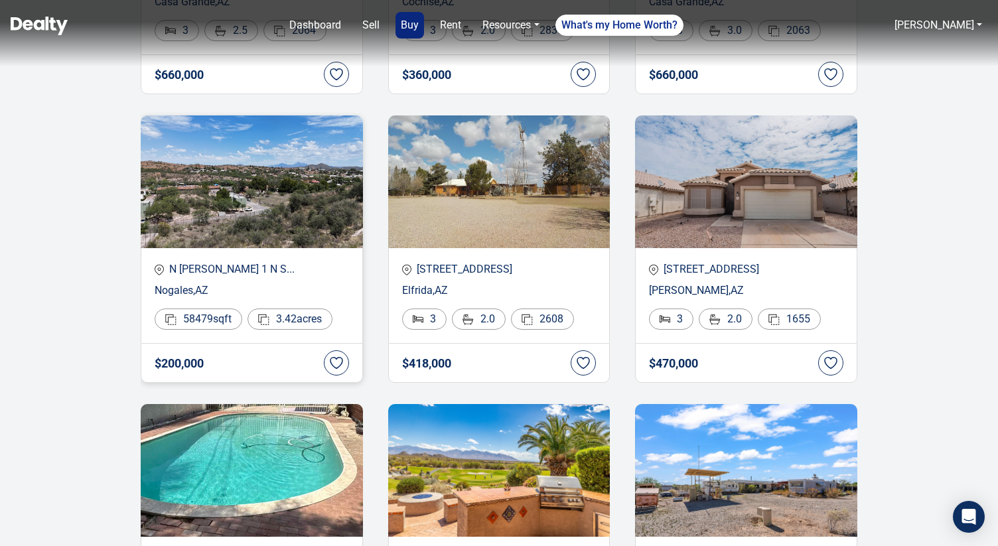
click at [243, 281] on div "N [PERSON_NAME] 1 N S... [GEOGRAPHIC_DATA] , AZ 58479 sqft 3.42 acres" at bounding box center [252, 295] width 222 height 95
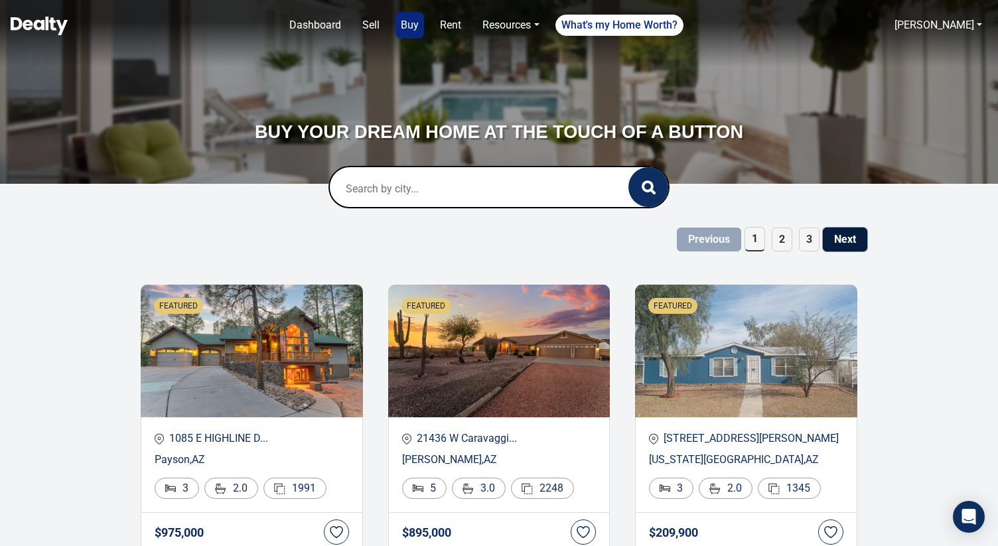
click at [844, 248] on button "Next" at bounding box center [845, 240] width 44 height 24
click at [828, 239] on button "Next" at bounding box center [845, 240] width 44 height 24
click at [515, 193] on input "text" at bounding box center [465, 188] width 271 height 42
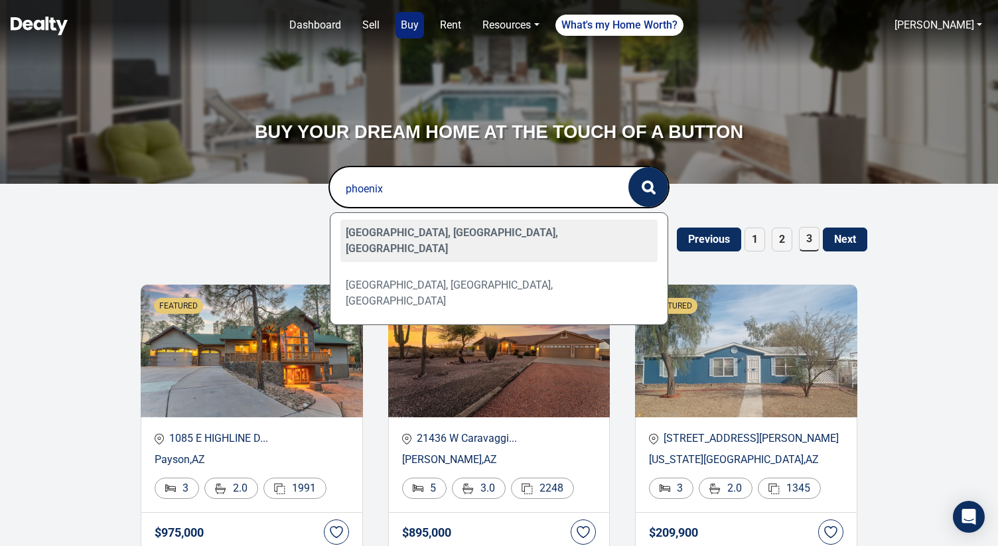
click at [429, 234] on div "Phoenix, AZ, USA" at bounding box center [499, 241] width 318 height 42
type input "Phoenix, AZ, USA"
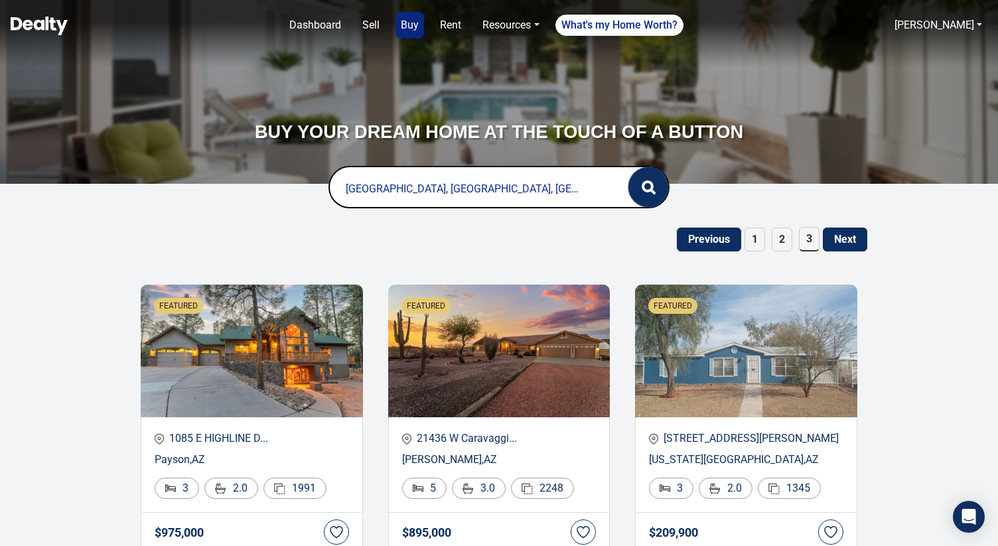
click at [655, 177] on button "button" at bounding box center [648, 187] width 40 height 40
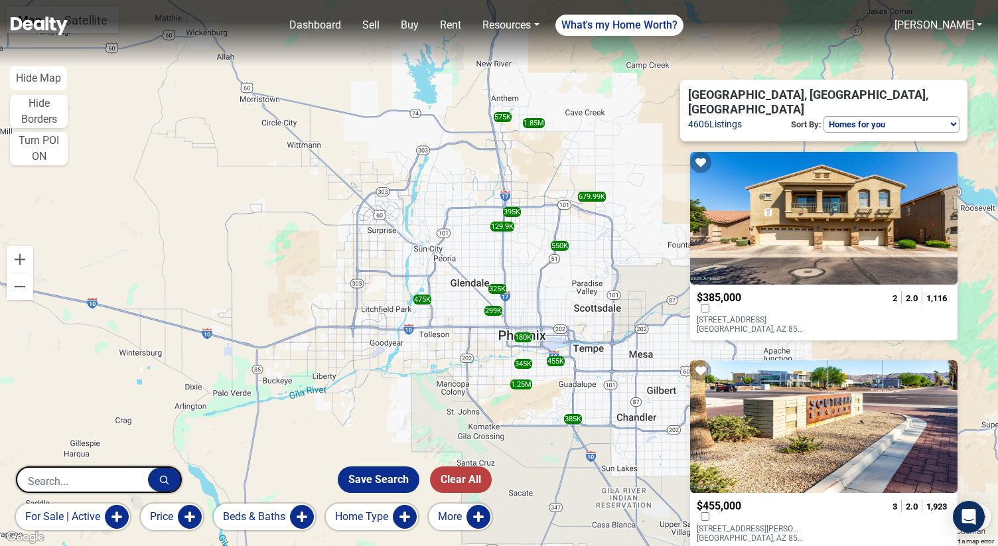
click at [465, 517] on button "More" at bounding box center [460, 516] width 63 height 27
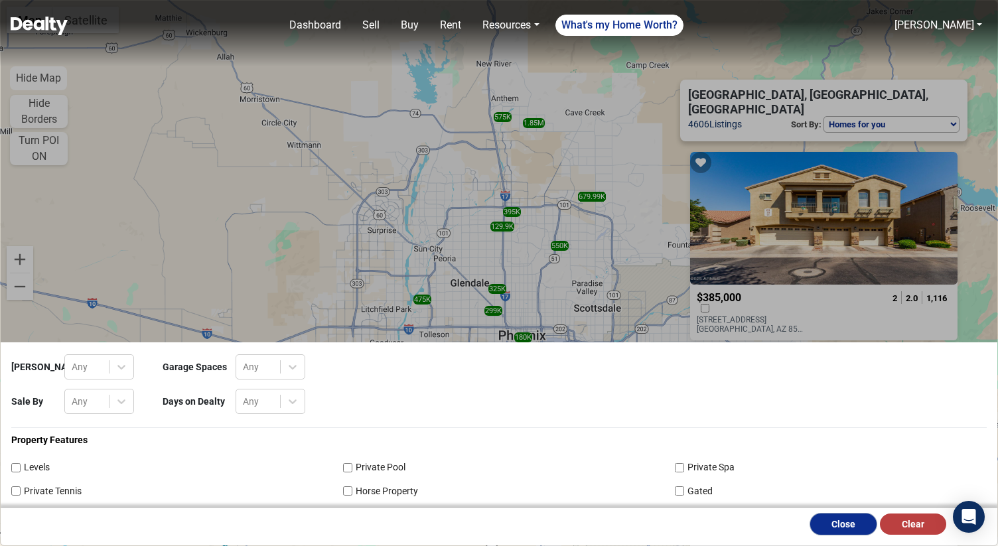
click at [819, 520] on button "Close" at bounding box center [843, 523] width 66 height 21
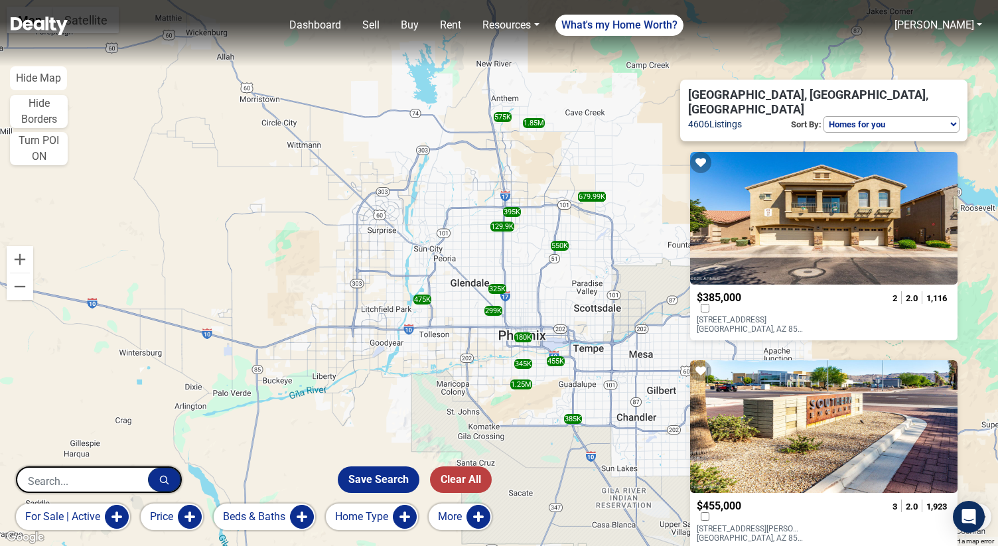
click at [393, 527] on button "Home Type" at bounding box center [372, 516] width 92 height 27
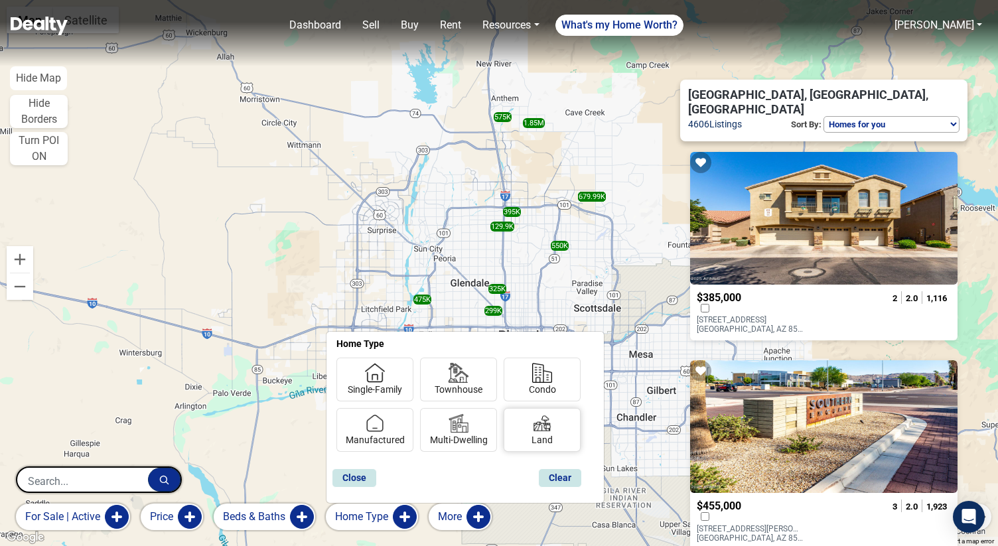
click at [529, 438] on label "Land" at bounding box center [541, 429] width 33 height 44
click at [531, 438] on input "Land" at bounding box center [535, 437] width 9 height 9
checkbox input "true"
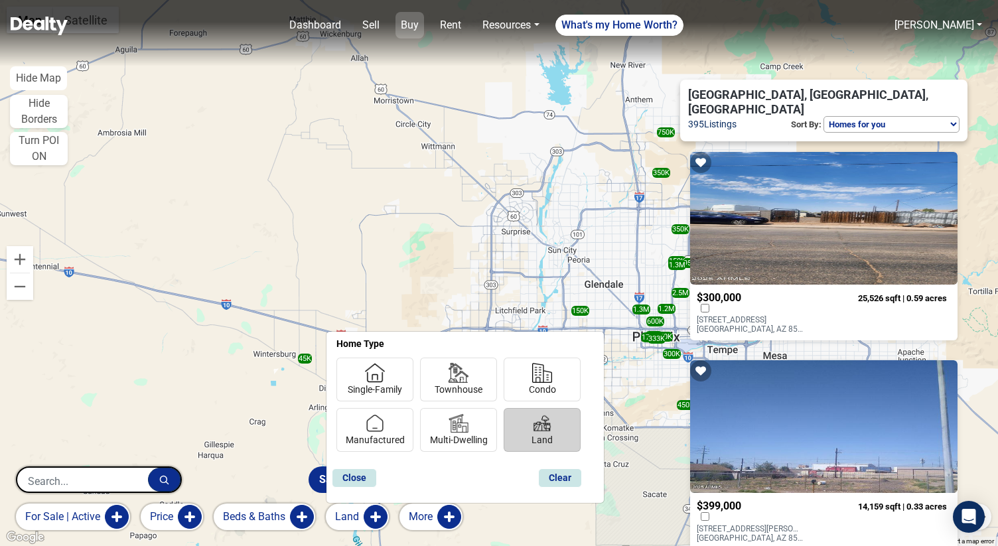
click at [420, 27] on link "Buy" at bounding box center [409, 25] width 29 height 27
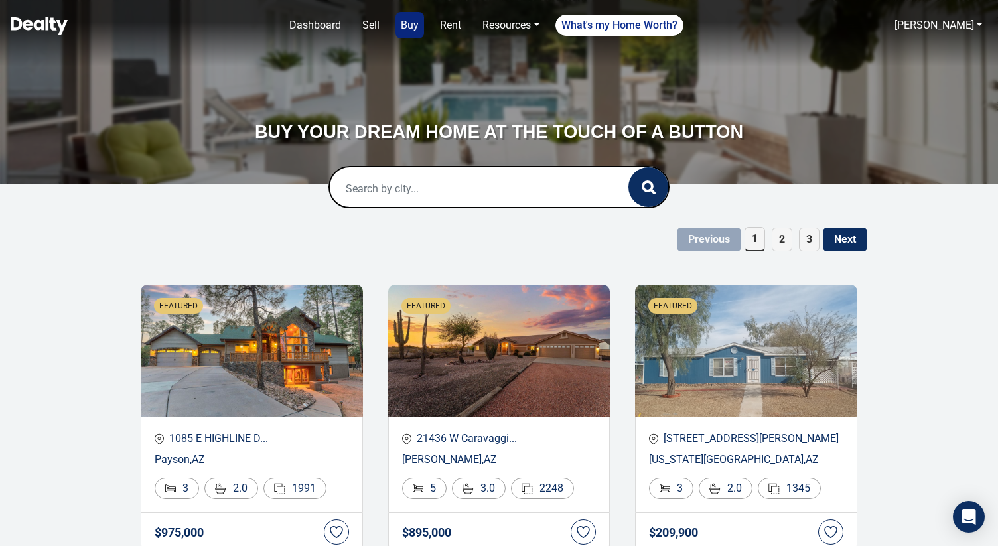
click at [466, 190] on input "text" at bounding box center [465, 188] width 271 height 42
click at [453, 231] on div "Flagstaff, [GEOGRAPHIC_DATA], [GEOGRAPHIC_DATA]" at bounding box center [499, 233] width 318 height 27
type input "Flagstaff, [GEOGRAPHIC_DATA], [GEOGRAPHIC_DATA]"
click at [651, 188] on circle "button" at bounding box center [647, 186] width 9 height 9
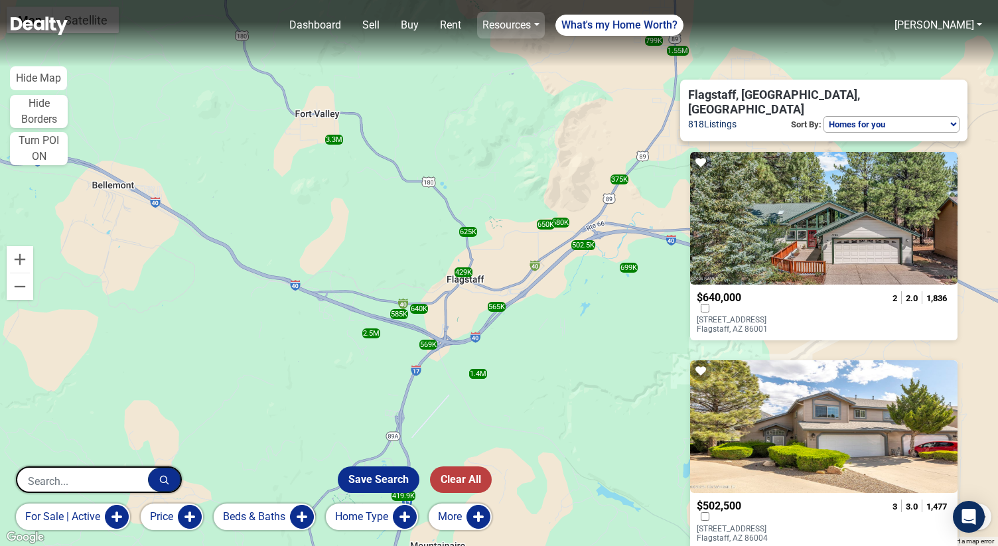
click at [494, 23] on link "Resources" at bounding box center [510, 25] width 67 height 27
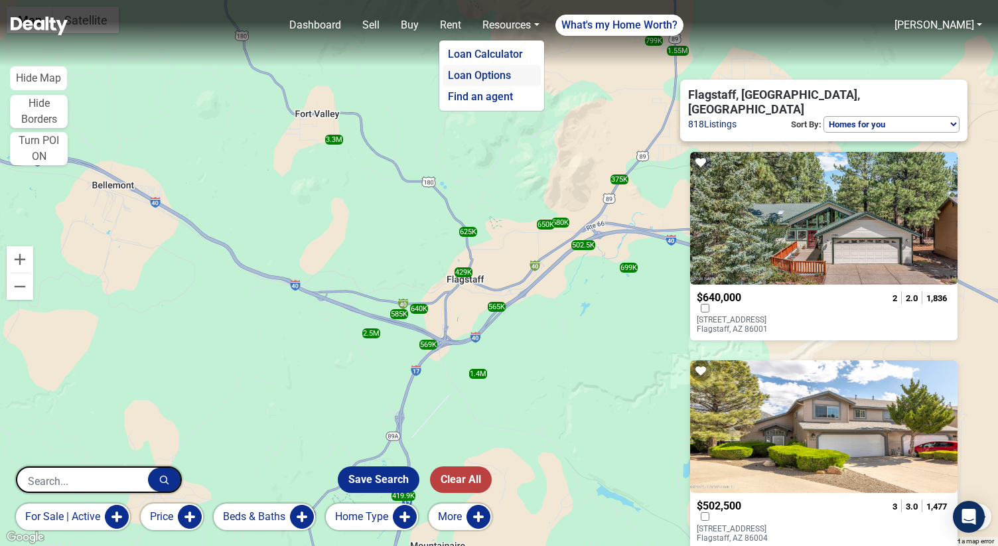
click at [494, 77] on link "Loan Options" at bounding box center [491, 75] width 98 height 21
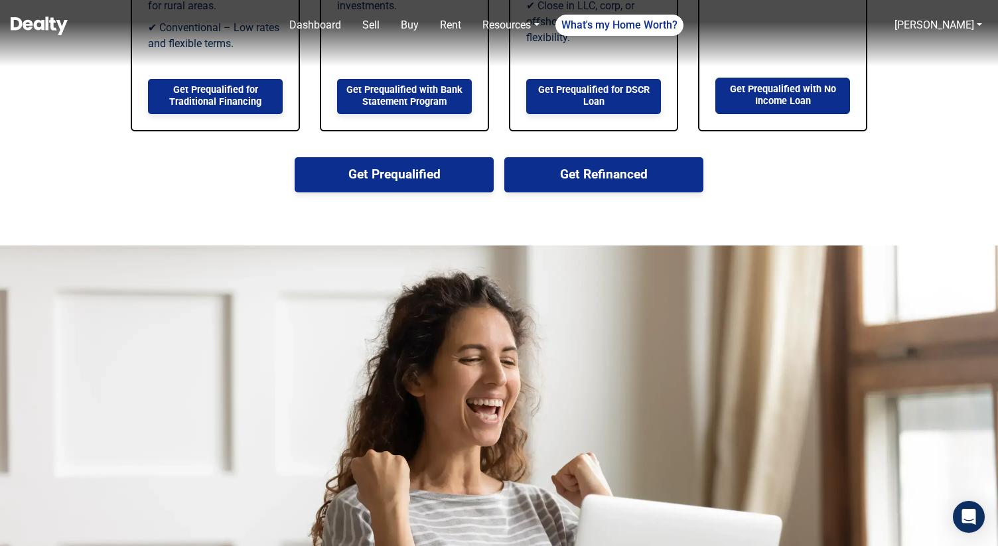
scroll to position [1189, 0]
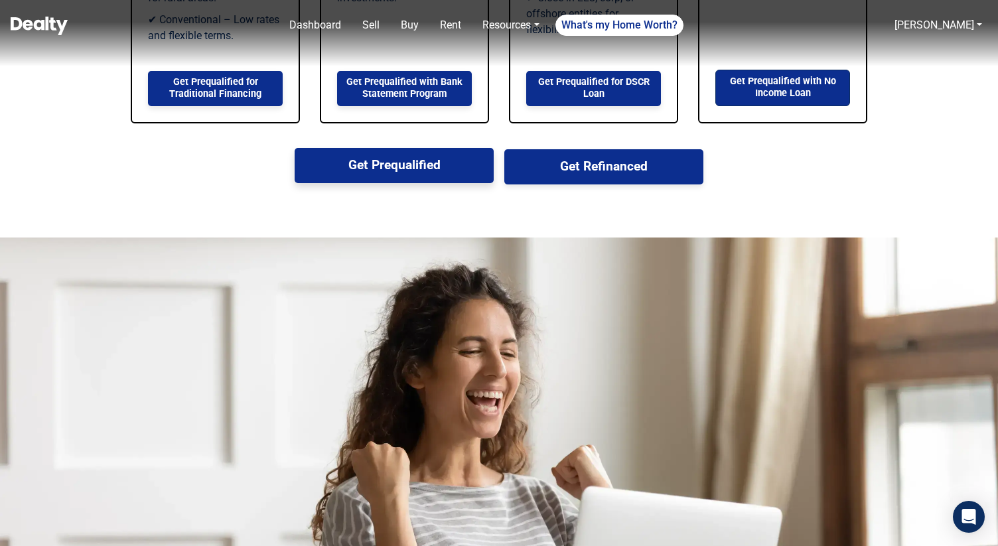
click at [413, 170] on button "Get Prequalified" at bounding box center [394, 165] width 199 height 35
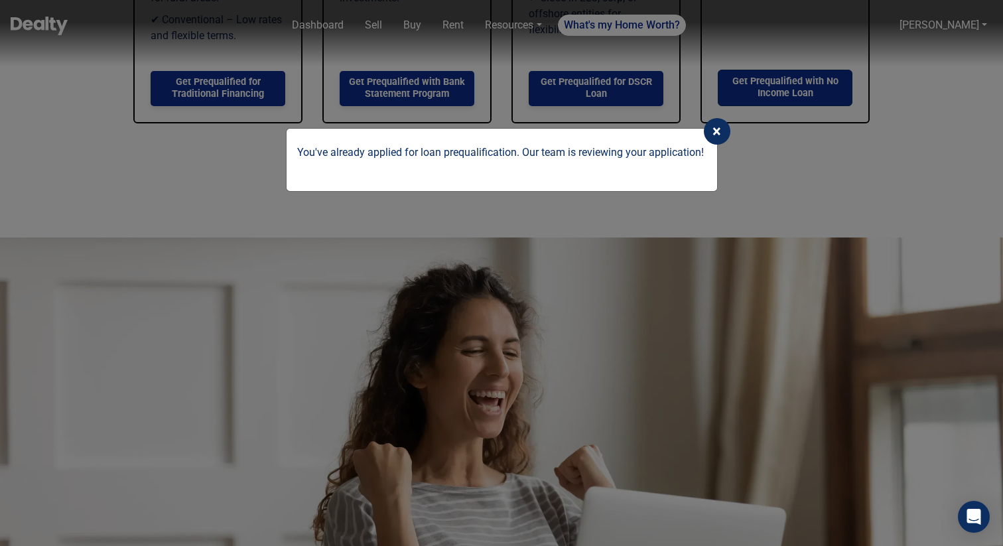
click at [716, 130] on span "×" at bounding box center [716, 131] width 9 height 19
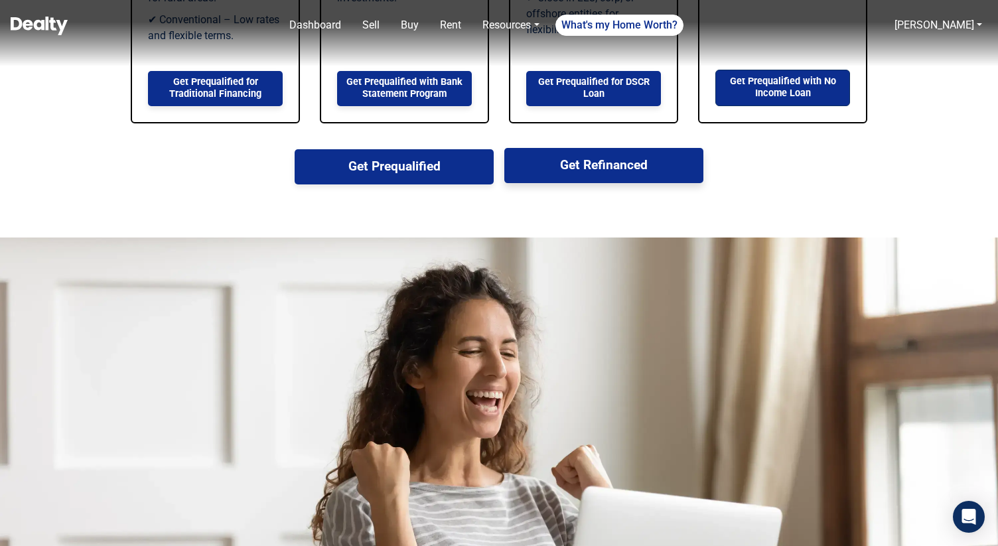
click at [588, 173] on button "Get Refinanced" at bounding box center [603, 165] width 199 height 35
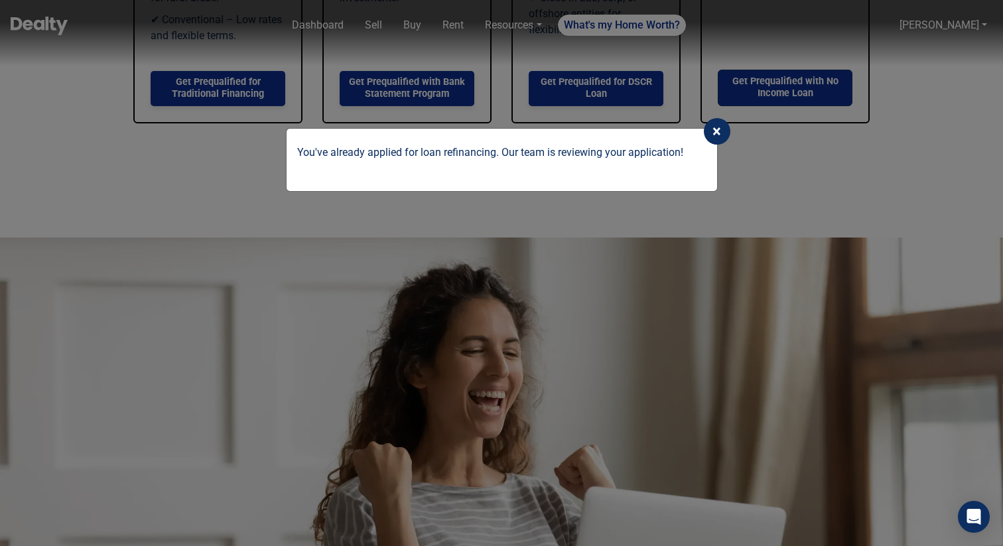
click at [724, 126] on button "×" at bounding box center [717, 131] width 27 height 27
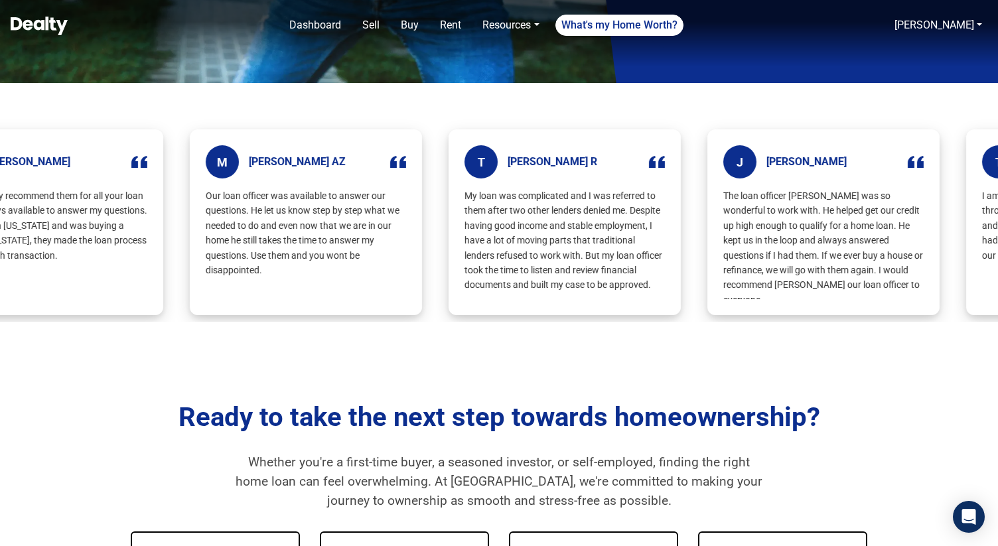
scroll to position [0, 0]
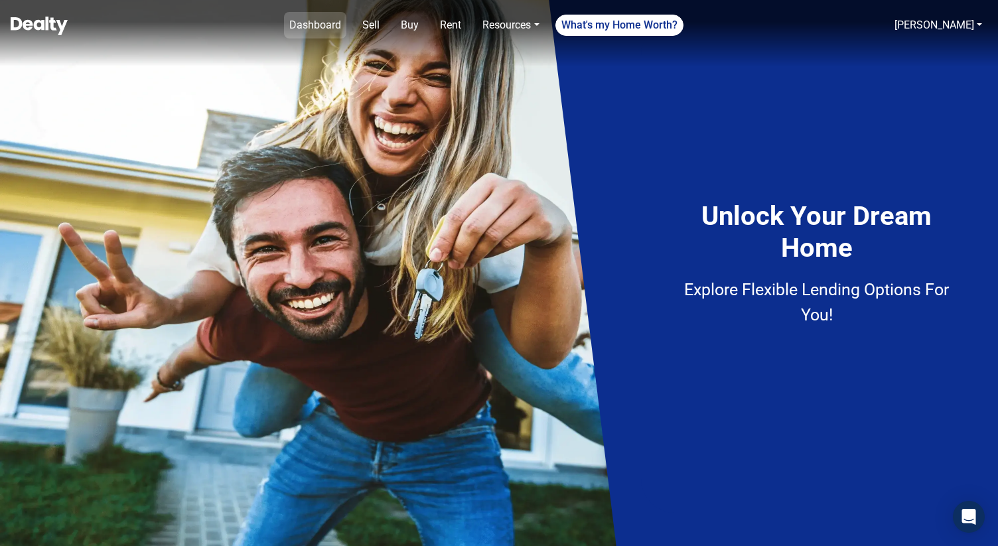
click at [322, 25] on link "Dashboard" at bounding box center [315, 25] width 62 height 27
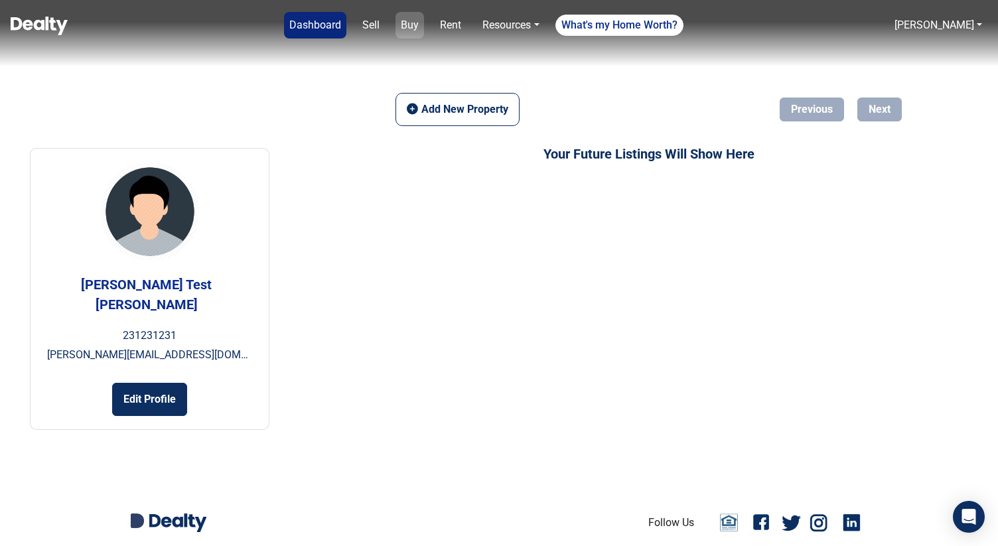
click at [410, 28] on link "Buy" at bounding box center [409, 25] width 29 height 27
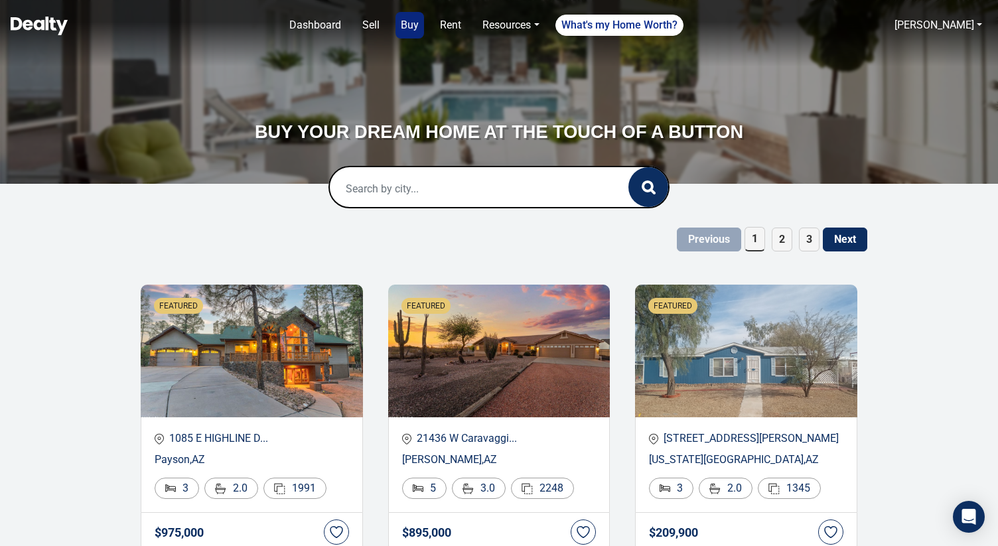
click at [543, 198] on input "text" at bounding box center [465, 188] width 271 height 42
click at [466, 182] on input "text" at bounding box center [465, 188] width 271 height 42
click at [463, 191] on input "text" at bounding box center [465, 188] width 271 height 42
click at [434, 233] on div "Flagstaff, [GEOGRAPHIC_DATA], [GEOGRAPHIC_DATA]" at bounding box center [499, 233] width 318 height 27
type input "Flagstaff, [GEOGRAPHIC_DATA], [GEOGRAPHIC_DATA]"
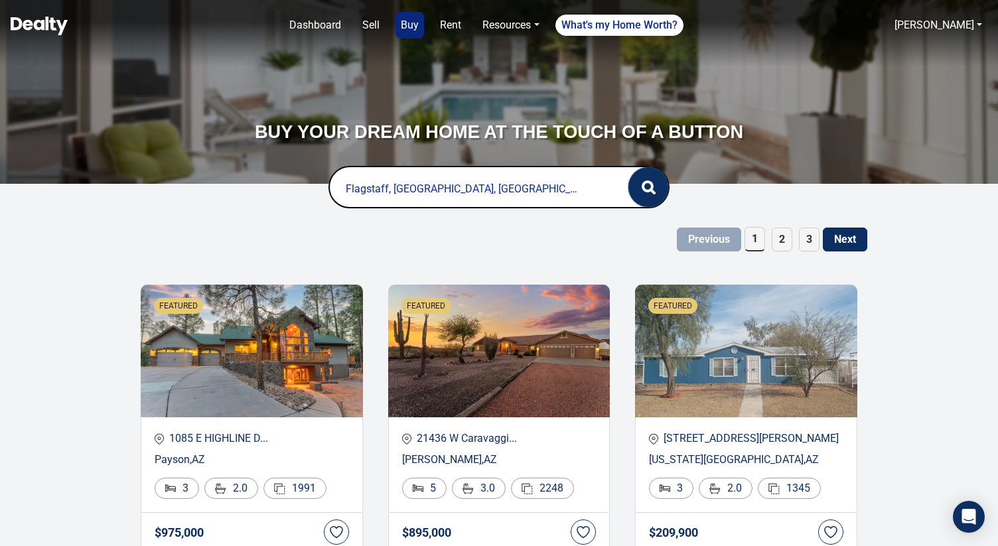
click at [653, 196] on button "button" at bounding box center [648, 187] width 40 height 40
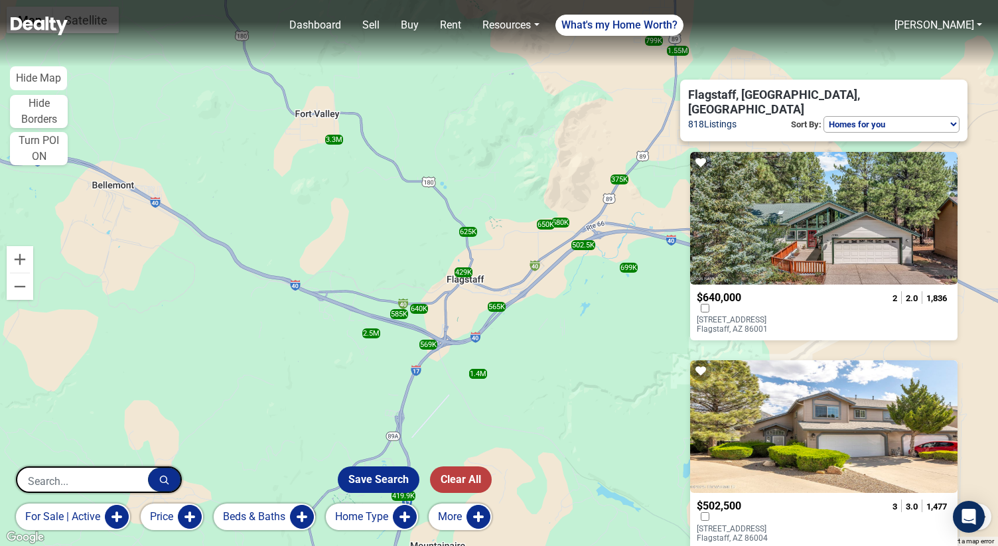
click at [907, 116] on select "Homes for you Price (Low to High) Price (High to Low) New or Recently Changed F…" at bounding box center [891, 124] width 136 height 17
select select "newest"
click at [823, 116] on select "Homes for you Price (Low to High) Price (High to Low) New or Recently Changed F…" at bounding box center [891, 124] width 136 height 17
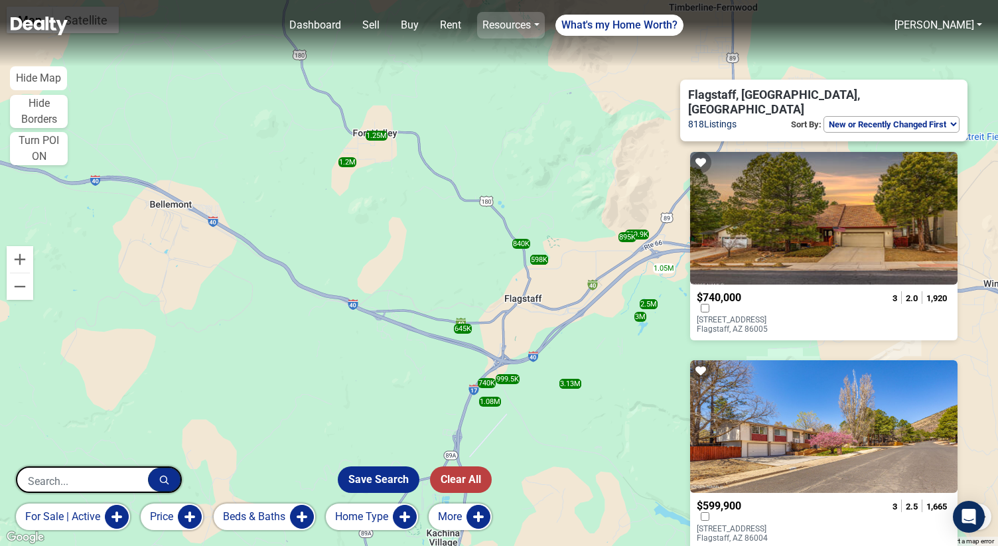
click at [530, 24] on link "Resources" at bounding box center [510, 25] width 67 height 27
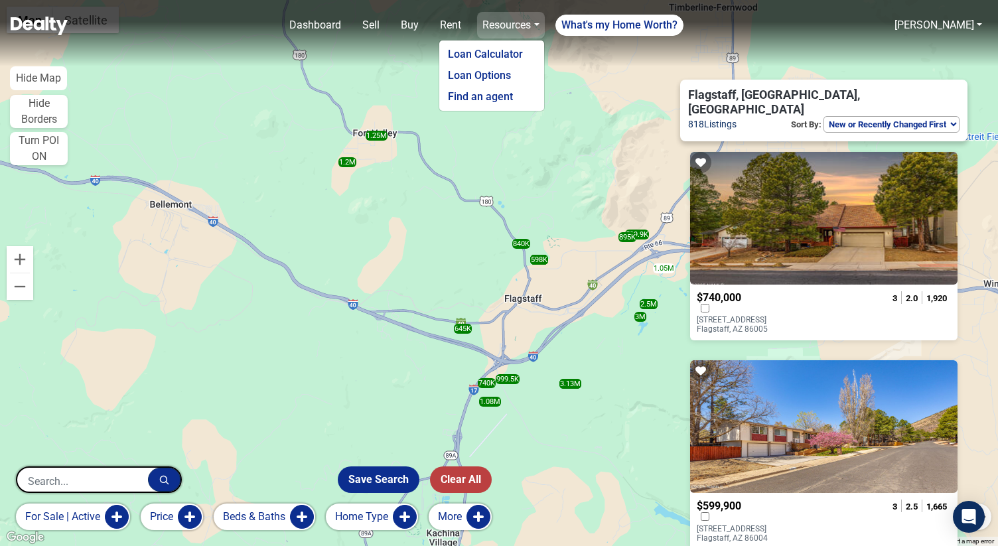
click at [530, 24] on link "Resources" at bounding box center [510, 25] width 67 height 27
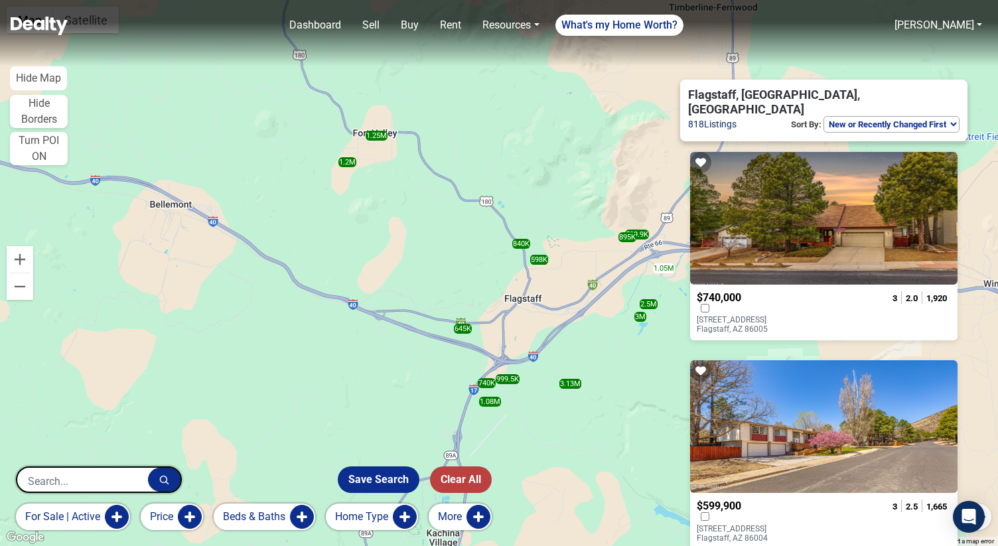
click at [803, 315] on p "630 W Cattle Drive Trail Flagstaff, AZ 86005" at bounding box center [749, 324] width 107 height 19
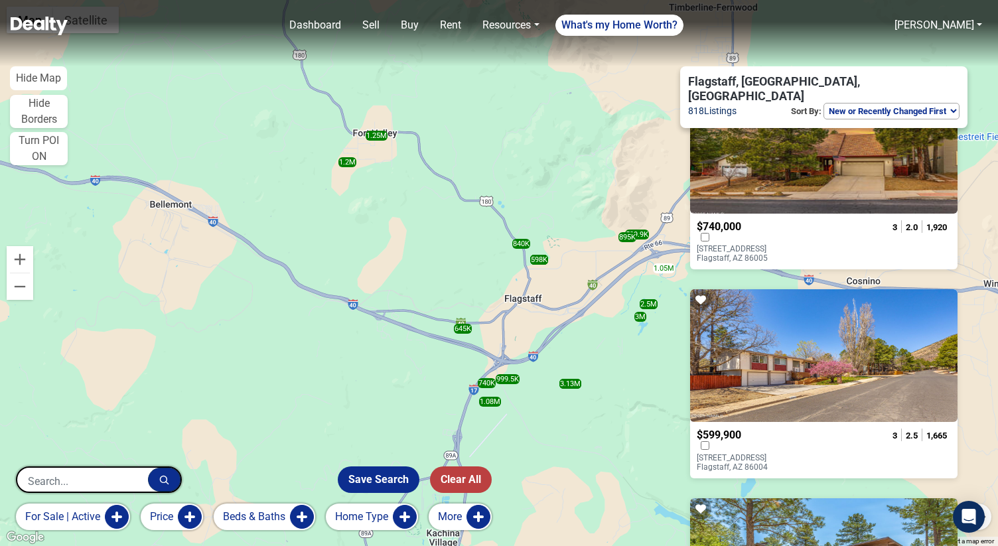
scroll to position [89, 0]
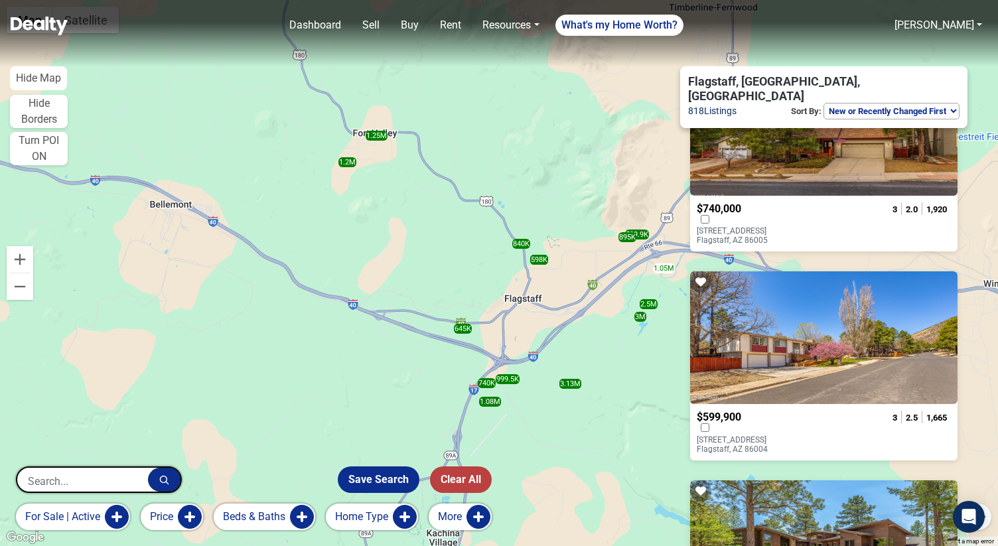
click at [765, 314] on div at bounding box center [823, 337] width 267 height 133
click at [467, 529] on button "More" at bounding box center [460, 516] width 63 height 27
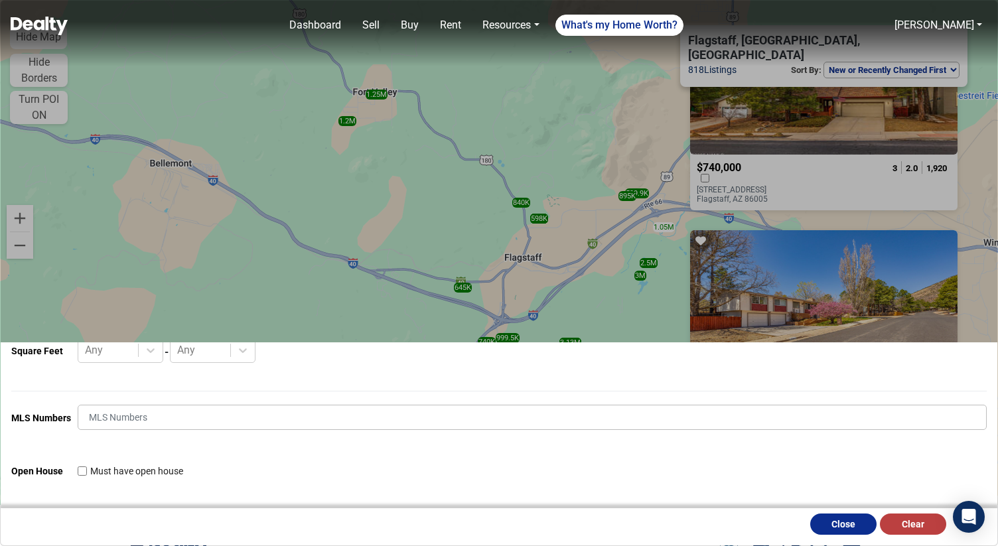
scroll to position [62, 0]
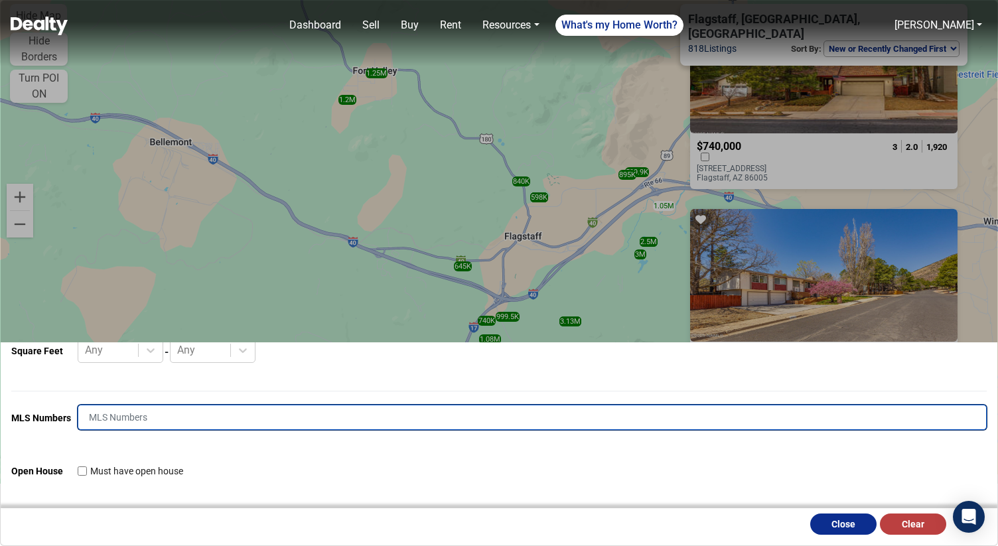
click at [216, 413] on input "text" at bounding box center [532, 417] width 909 height 25
type input "201049"
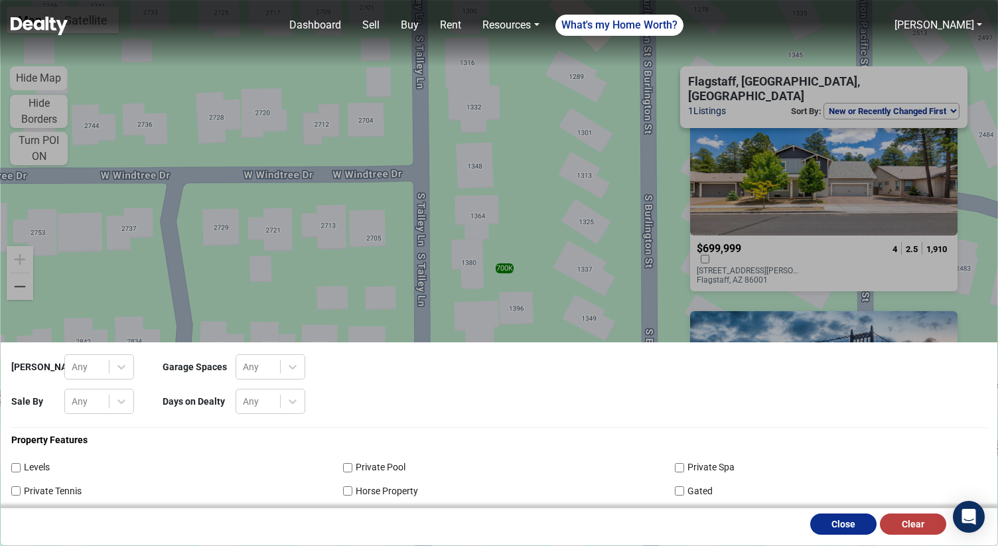
click at [797, 241] on div "Max HOA Any Garage Spaces Any Sale By Any Days on Dealty Any Property Features …" at bounding box center [499, 273] width 998 height 546
click at [855, 523] on button "Close" at bounding box center [843, 523] width 66 height 21
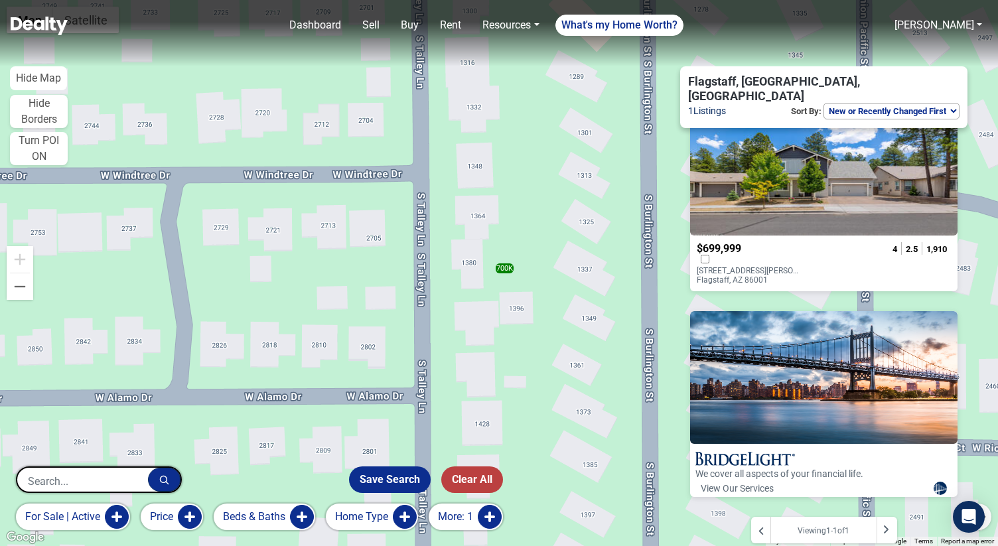
click at [788, 266] on p "1380 S Talley Lane Flagstaff, AZ 86001" at bounding box center [749, 275] width 107 height 19
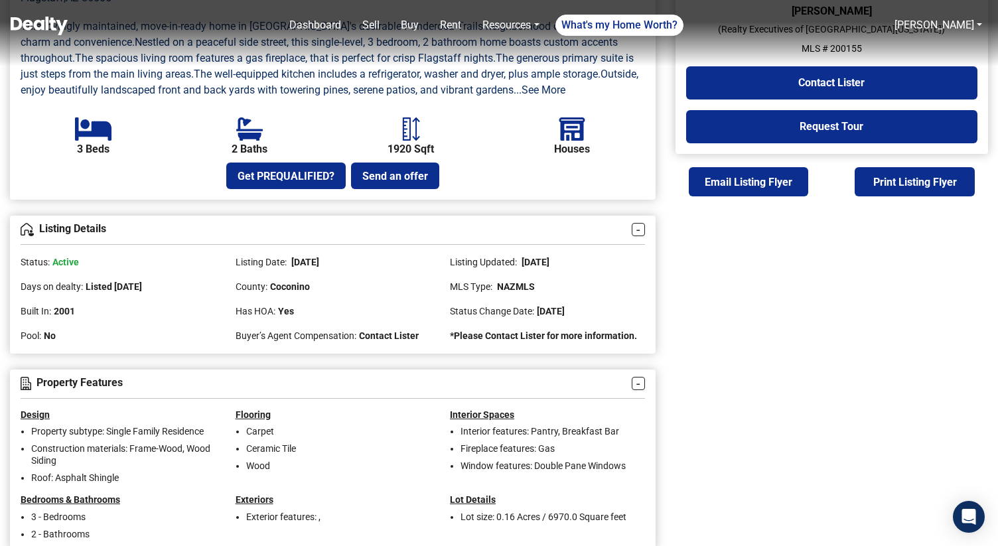
scroll to position [478, 0]
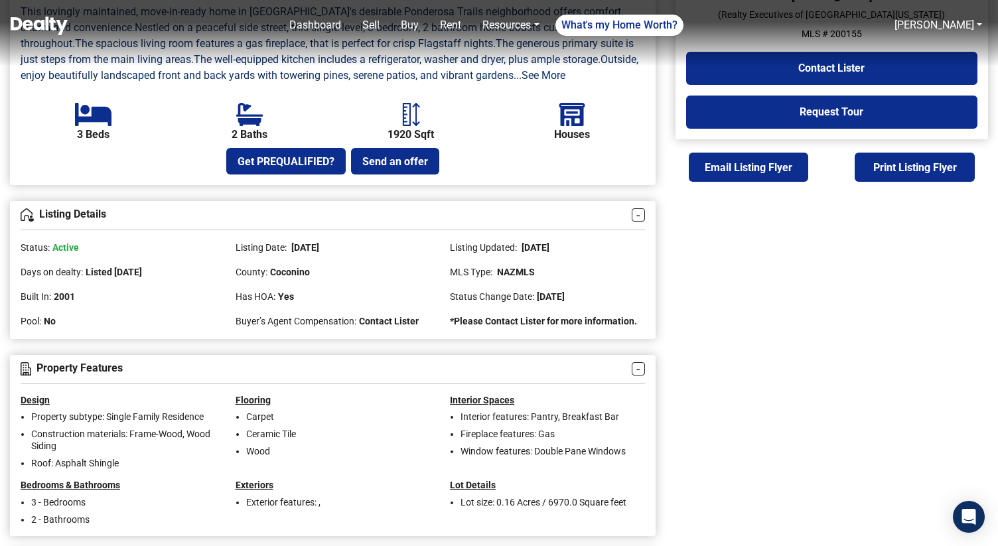
click at [562, 302] on span "[DATE]" at bounding box center [551, 296] width 28 height 11
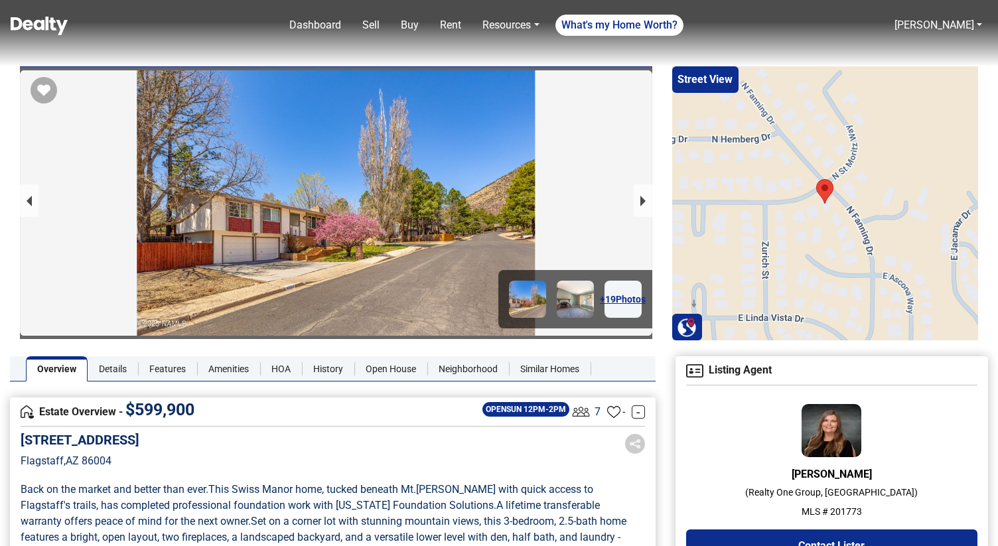
scroll to position [328, 0]
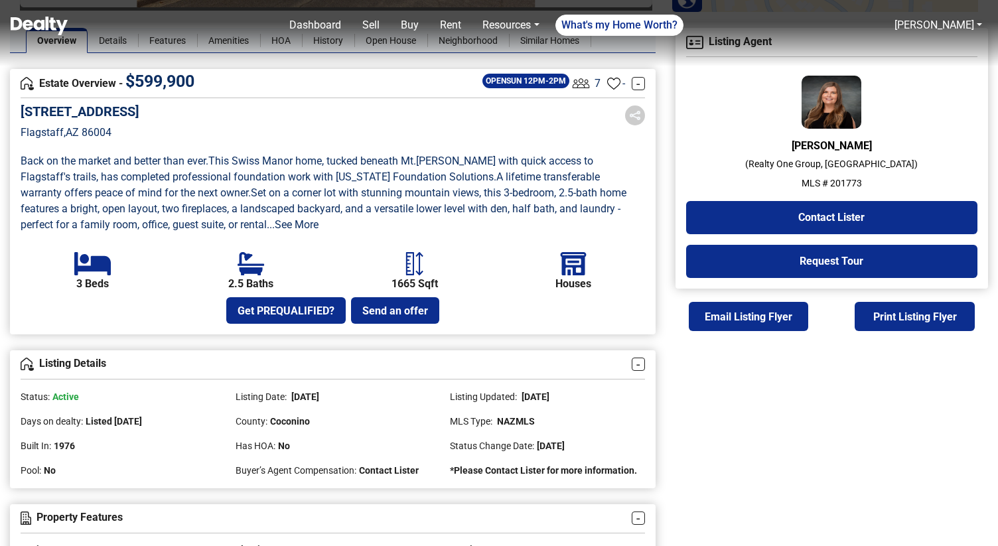
click at [848, 182] on p "MLS # 201773" at bounding box center [831, 183] width 291 height 14
copy p "201773"
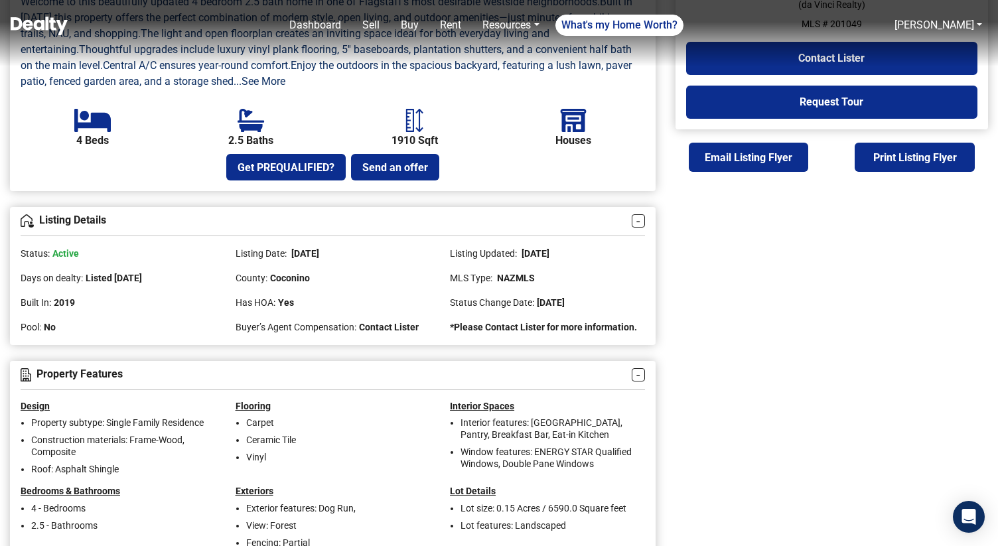
scroll to position [511, 0]
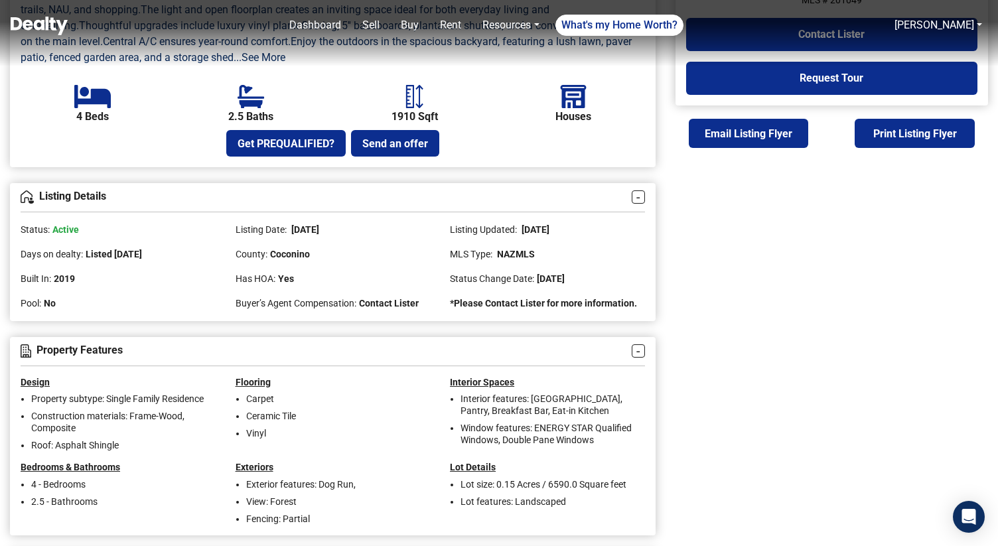
click at [564, 284] on span "June 10, 2025" at bounding box center [551, 278] width 28 height 11
